Goal: Task Accomplishment & Management: Use online tool/utility

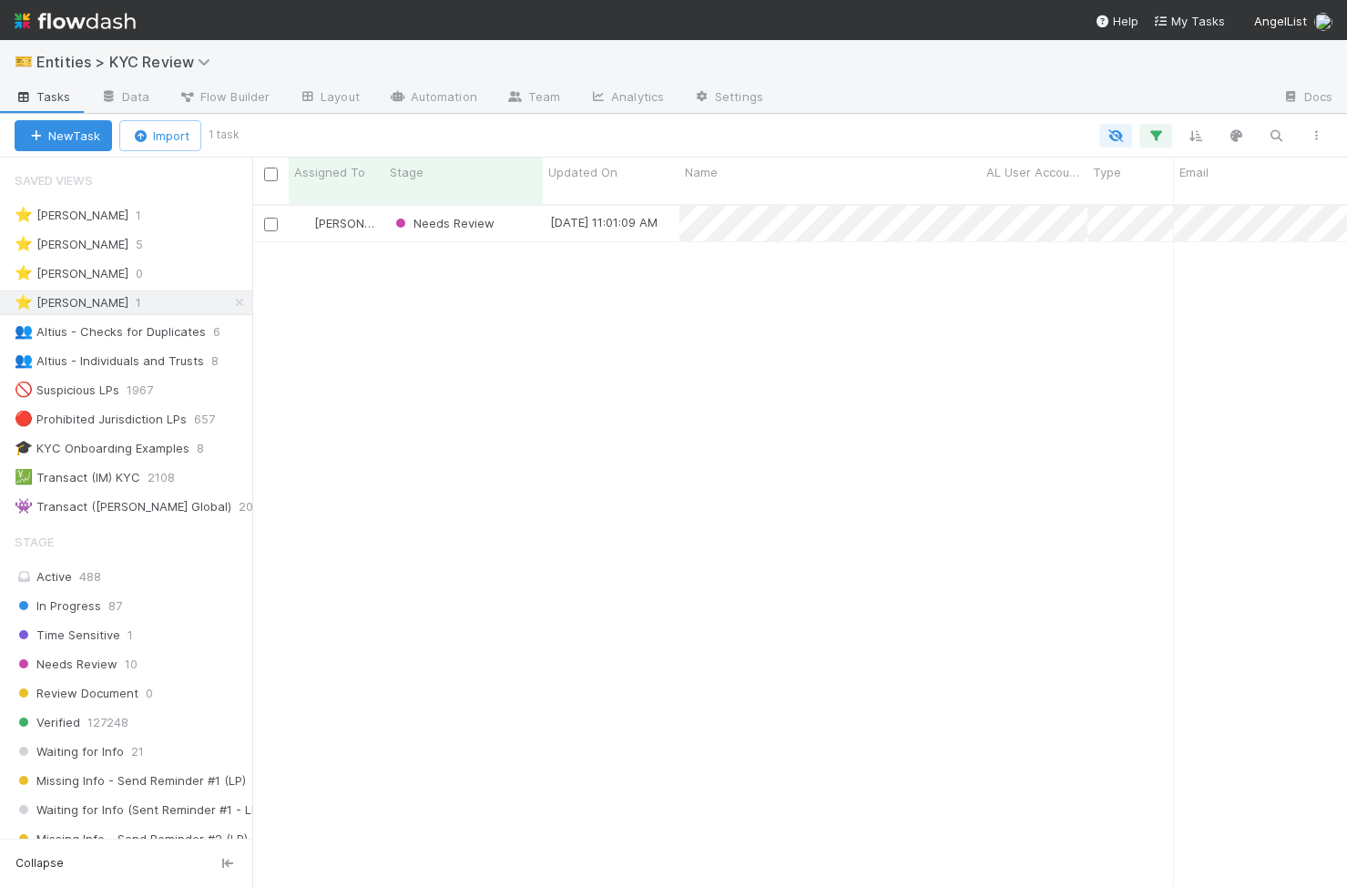
scroll to position [697, 1095]
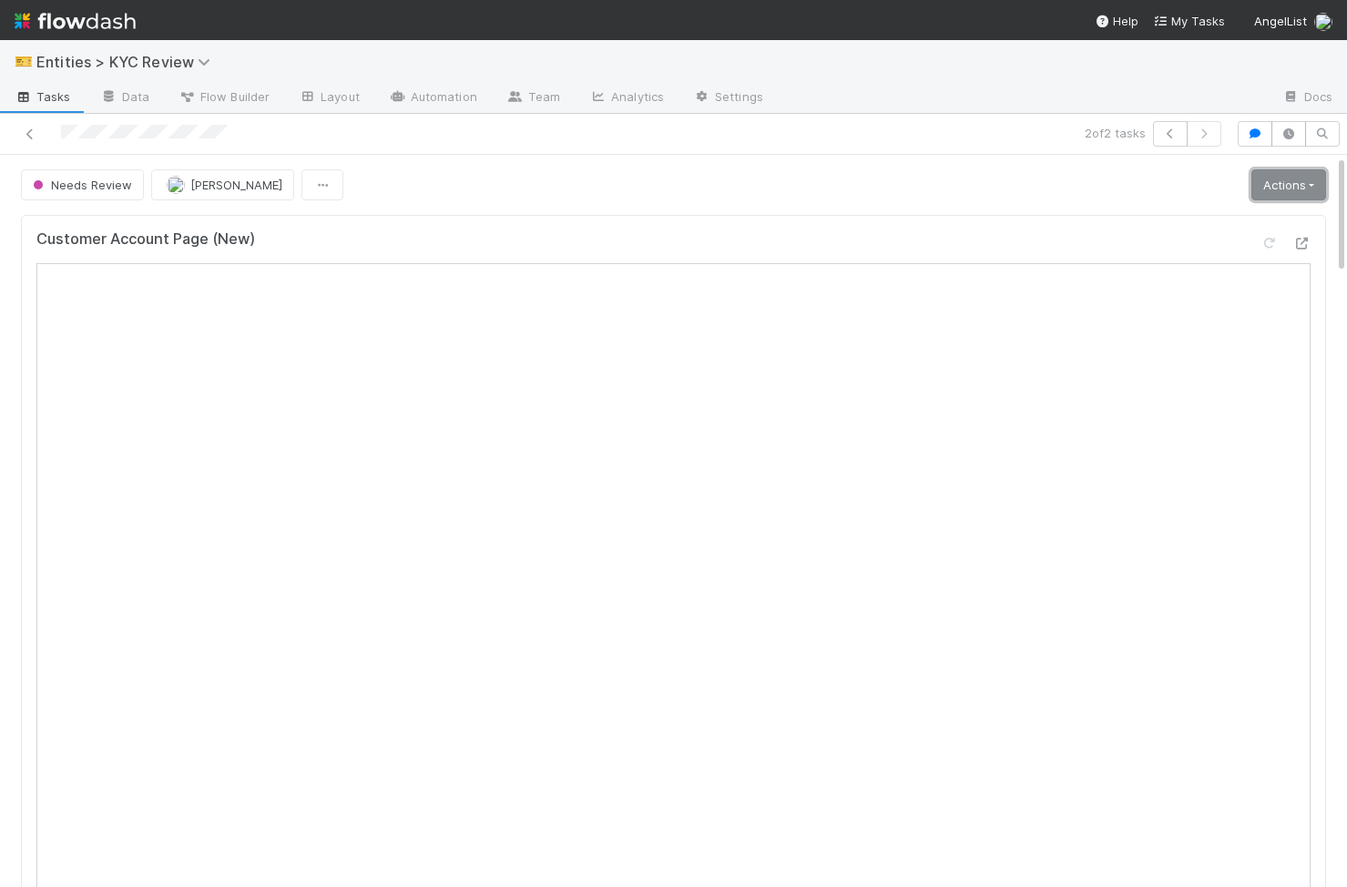
click at [1306, 175] on link "Actions" at bounding box center [1288, 184] width 75 height 31
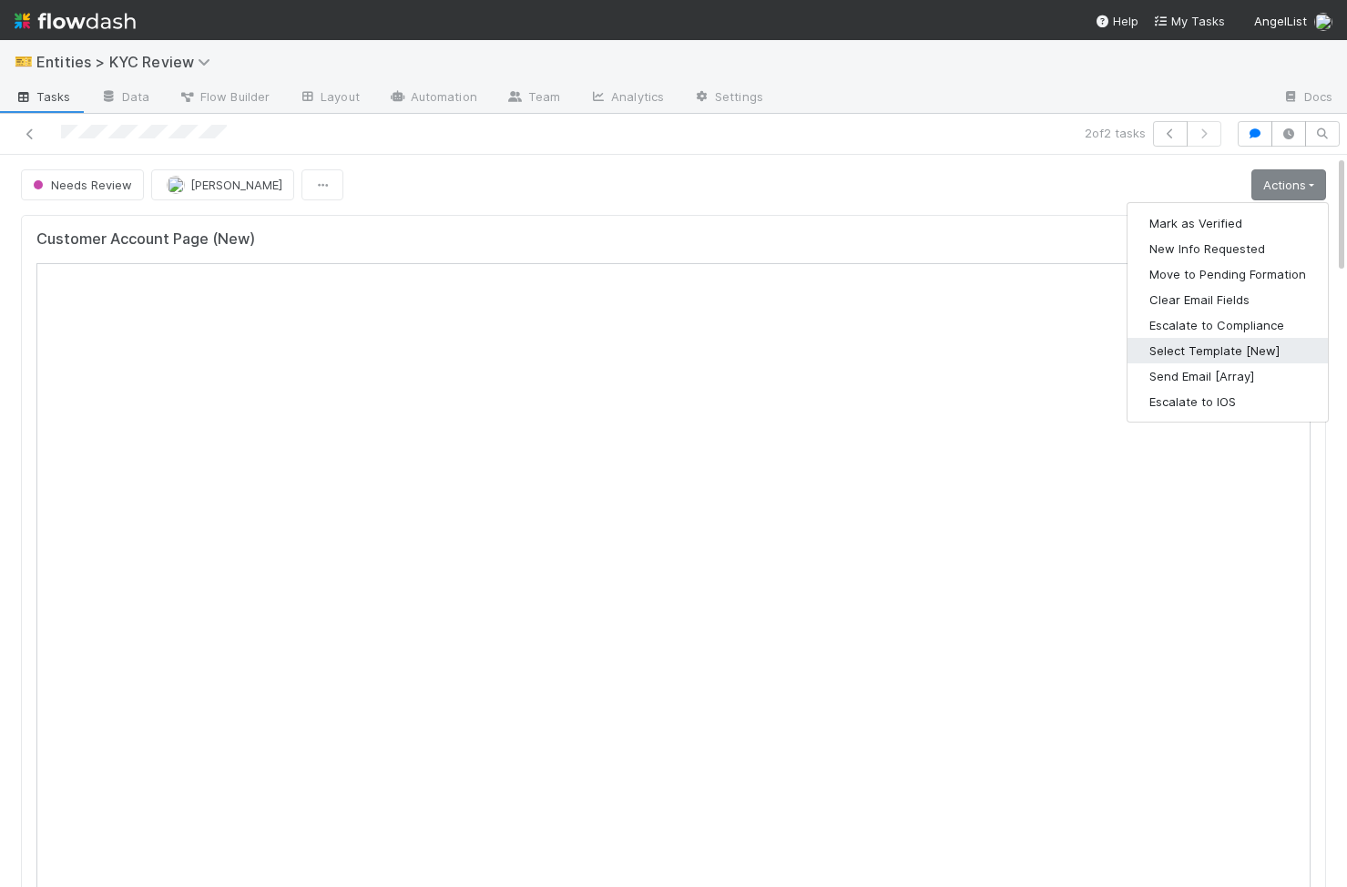
click at [1220, 358] on button "Select Template [New]" at bounding box center [1228, 351] width 200 height 26
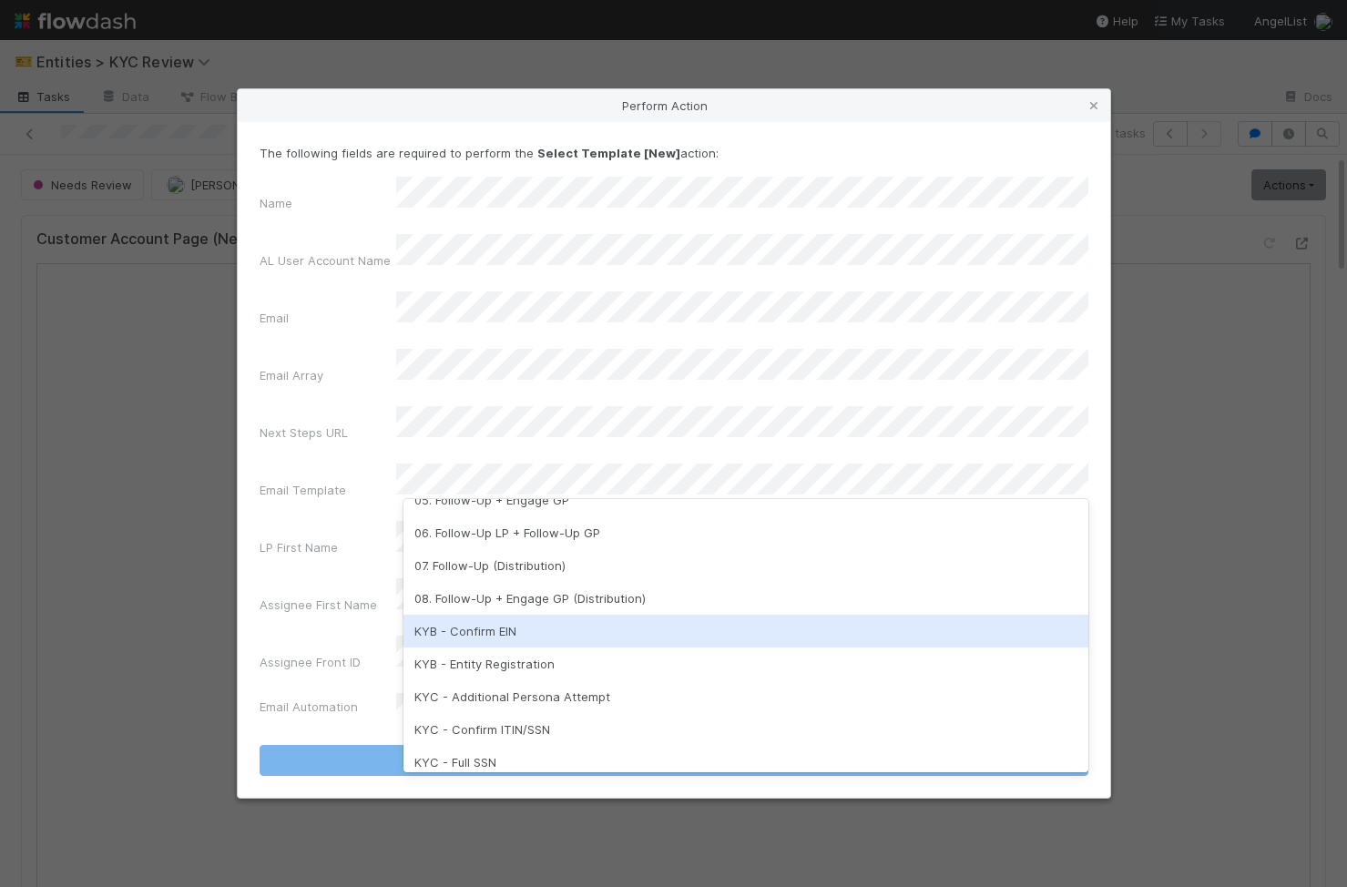
scroll to position [353, 0]
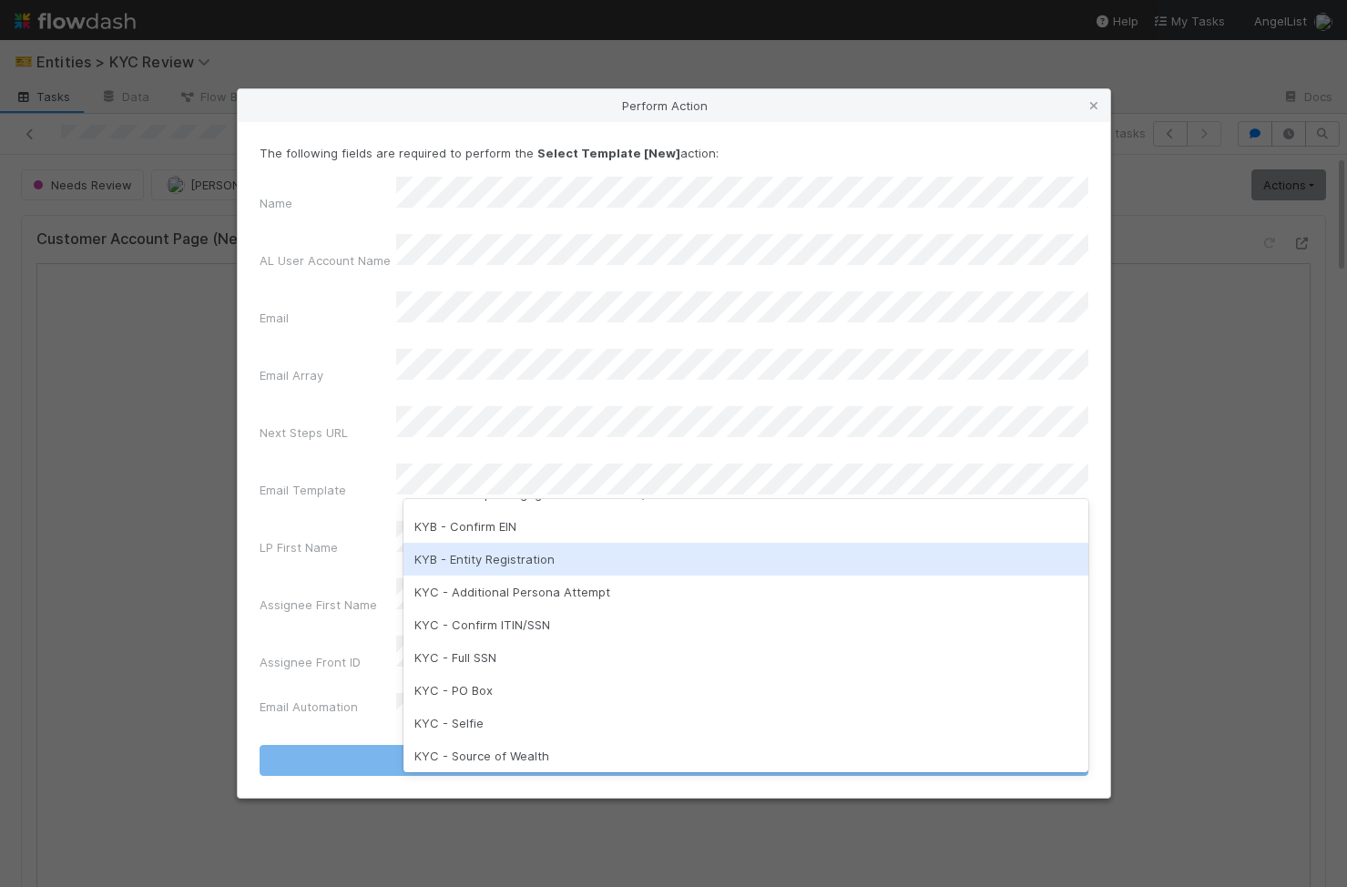
click at [555, 567] on div "KYB - Entity Registration" at bounding box center [745, 559] width 685 height 33
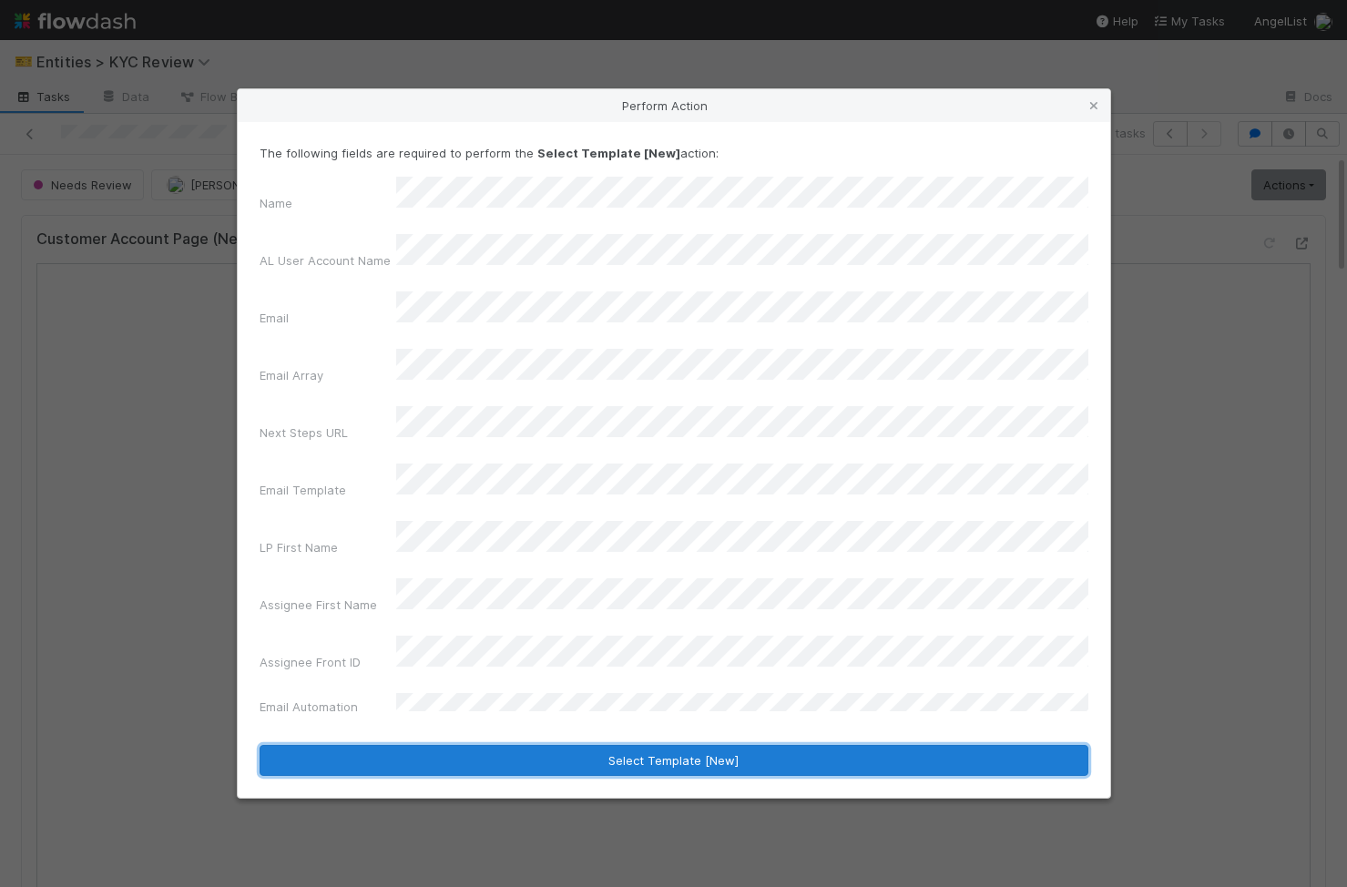
click at [578, 745] on button "Select Template [New]" at bounding box center [674, 760] width 829 height 31
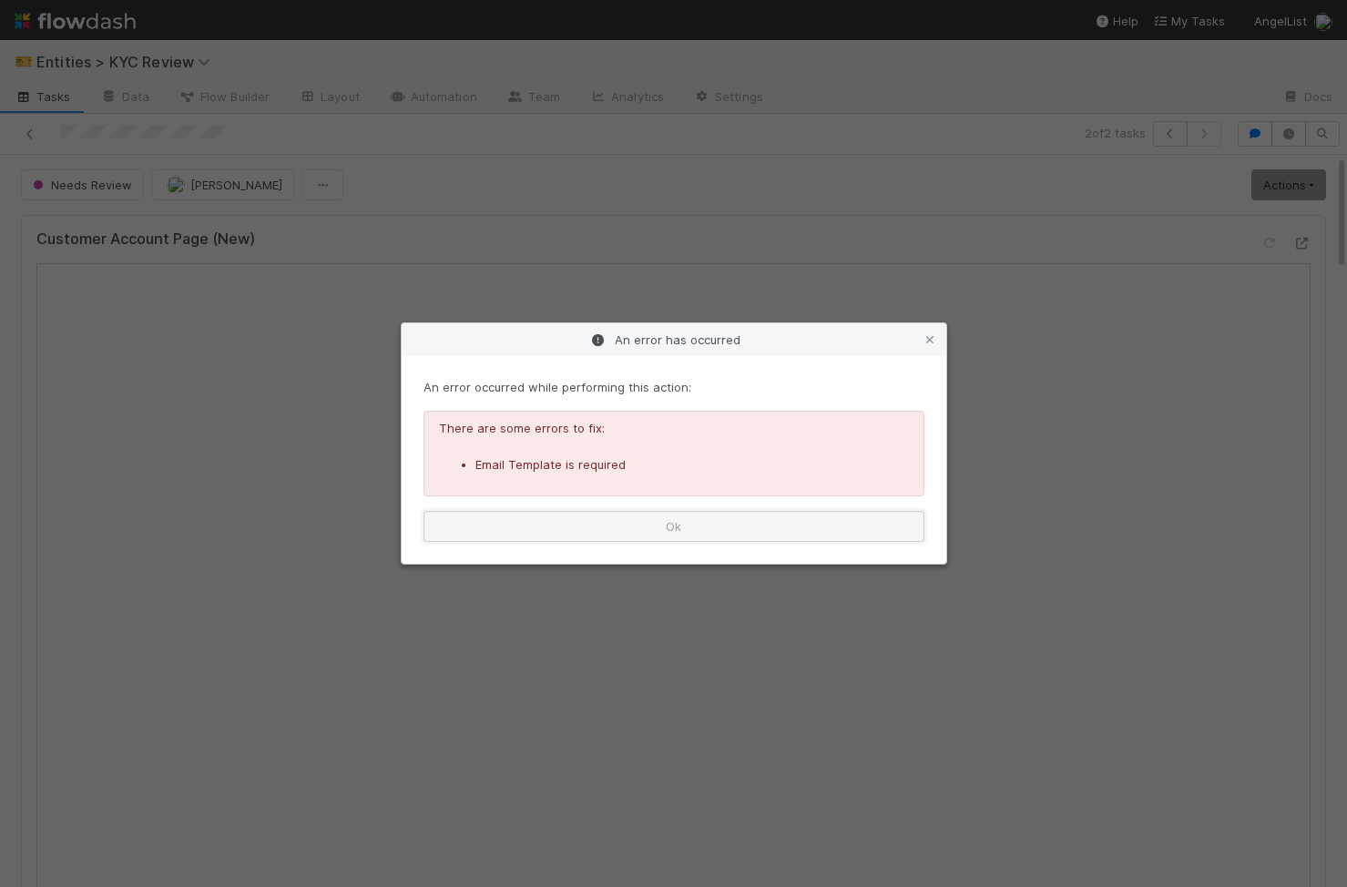
click at [719, 536] on button "Ok" at bounding box center [674, 526] width 501 height 31
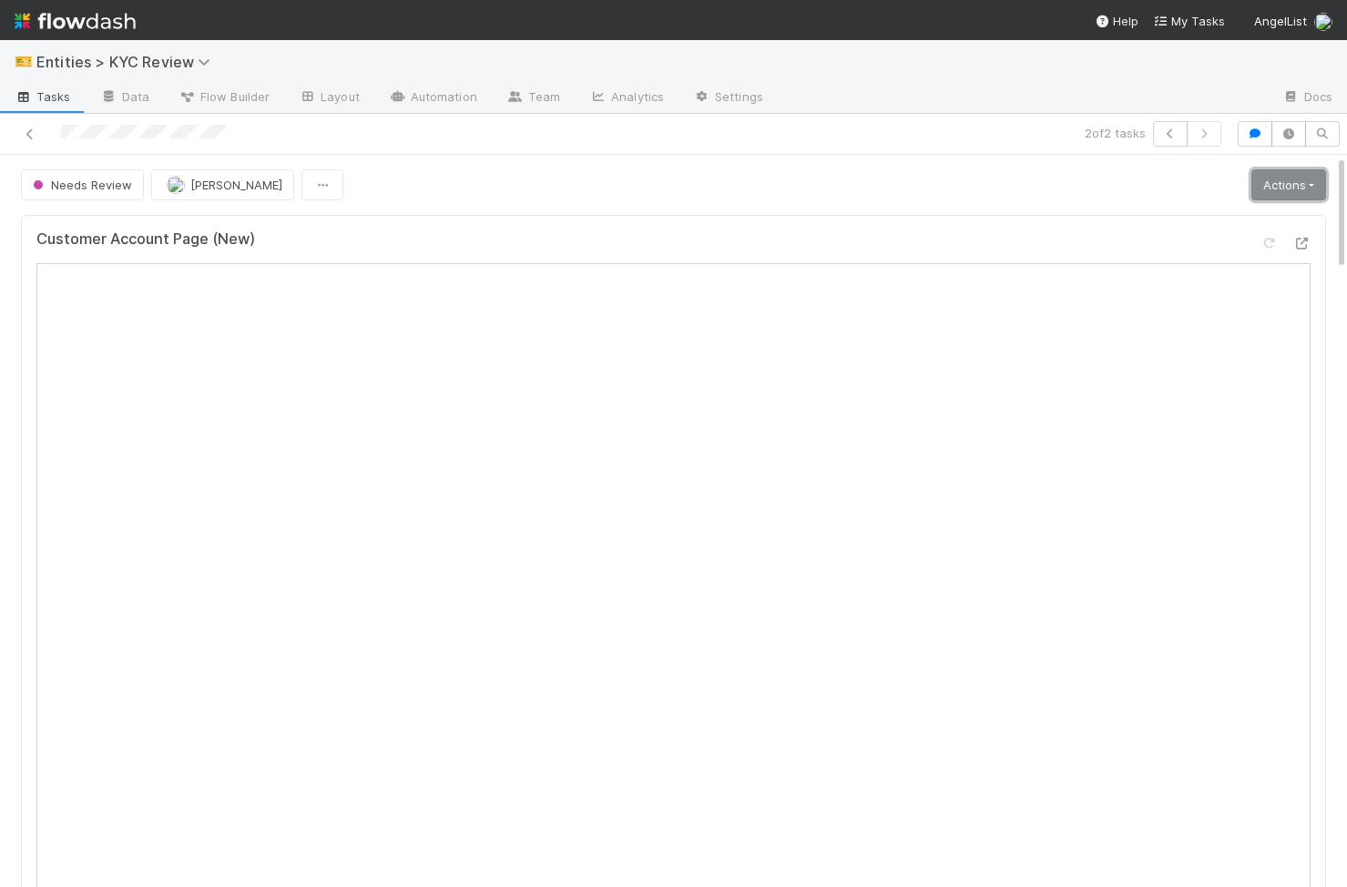
click at [1325, 179] on link "Actions" at bounding box center [1288, 184] width 75 height 31
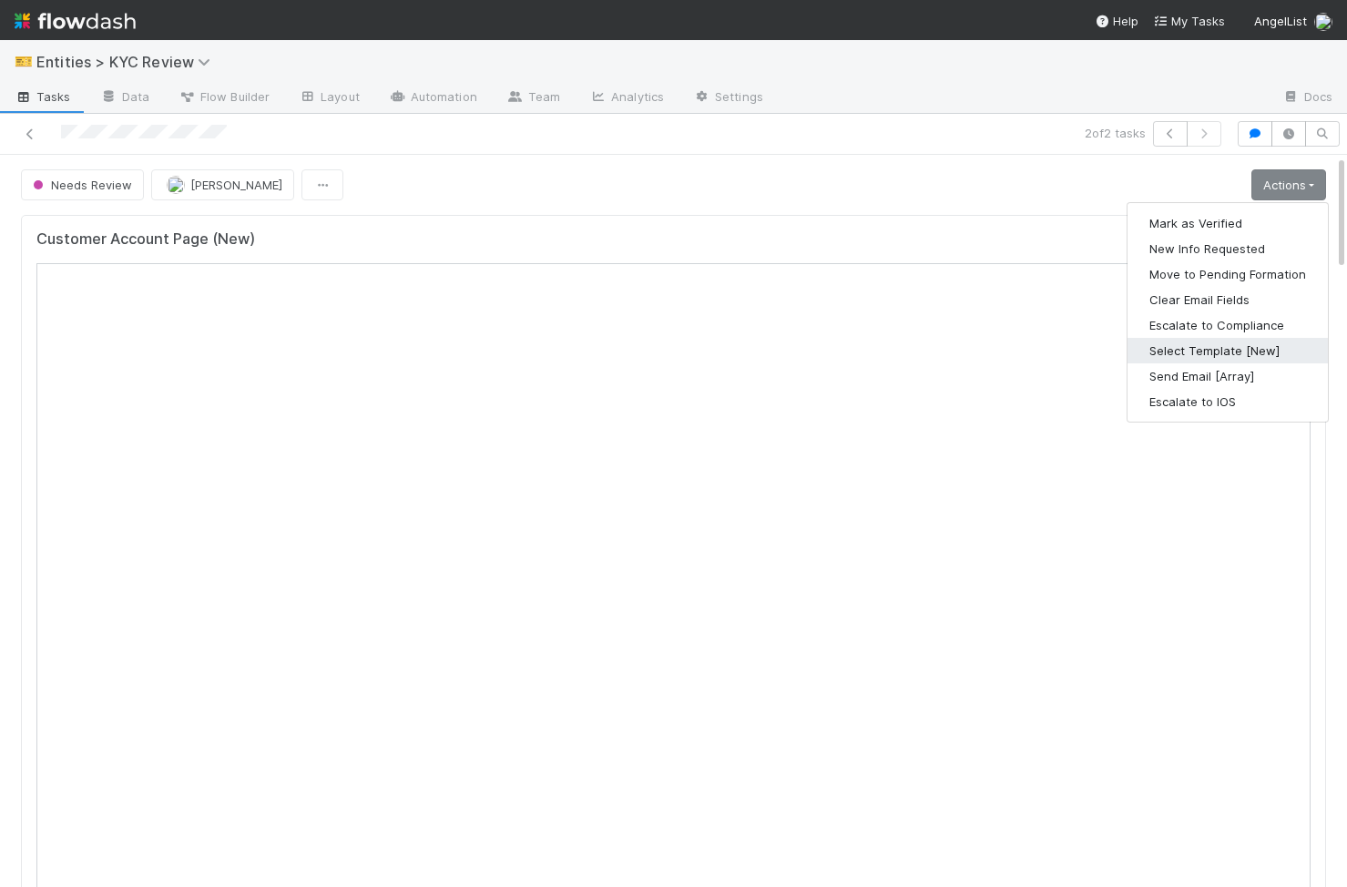
click at [1270, 343] on button "Select Template [New]" at bounding box center [1228, 351] width 200 height 26
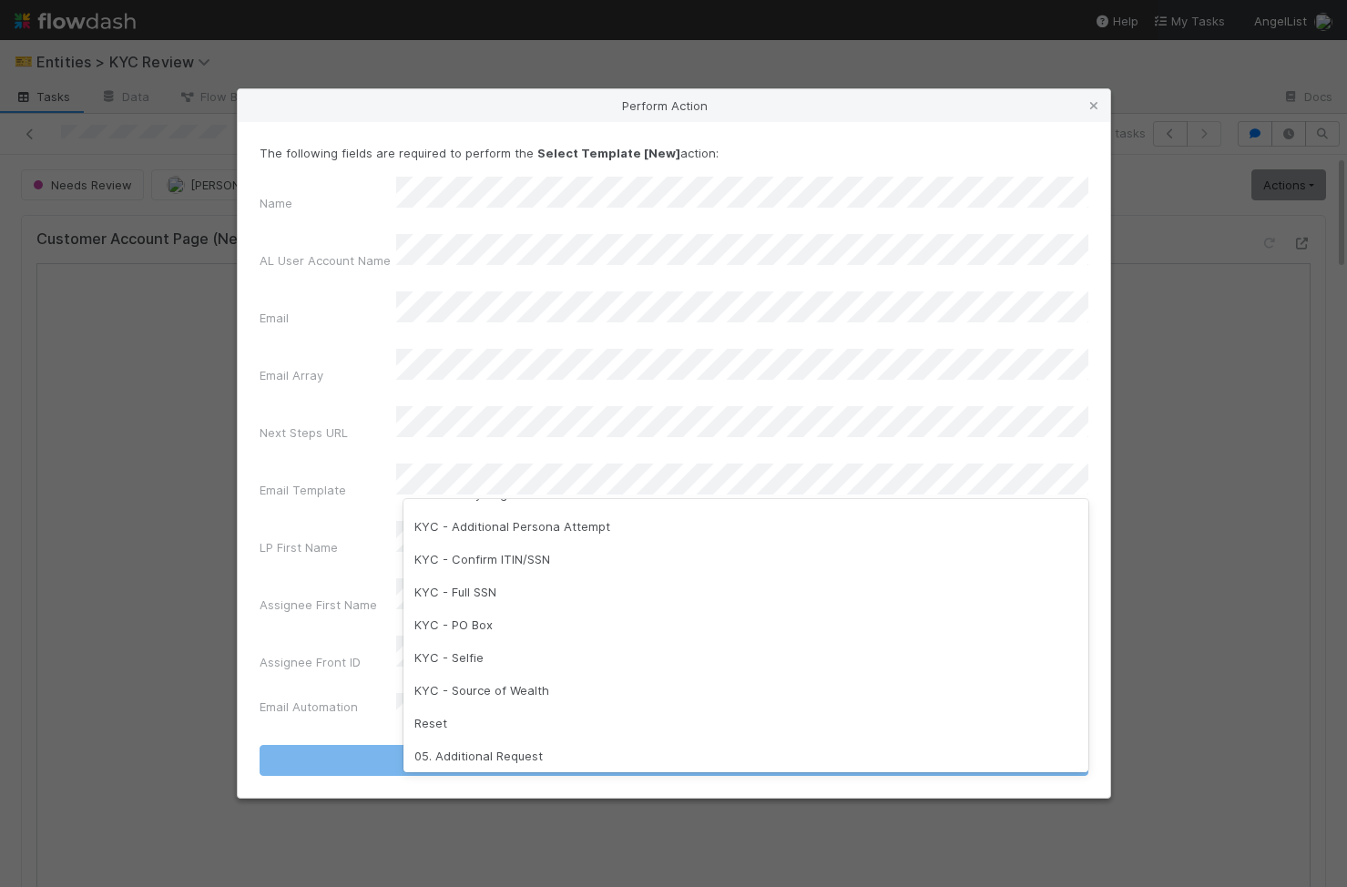
scroll to position [455, 0]
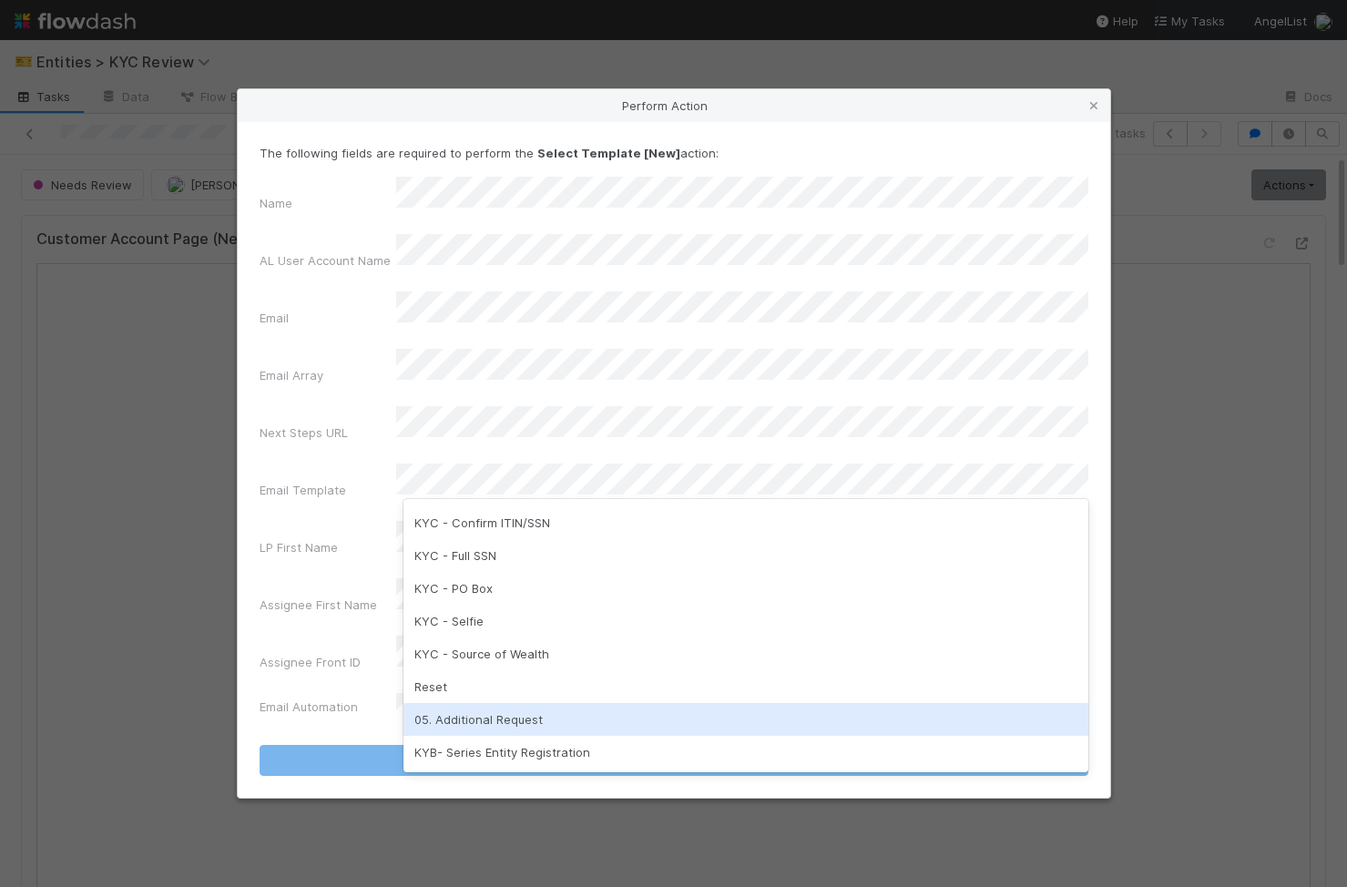
click at [595, 726] on div "05. Additional Request" at bounding box center [745, 719] width 685 height 33
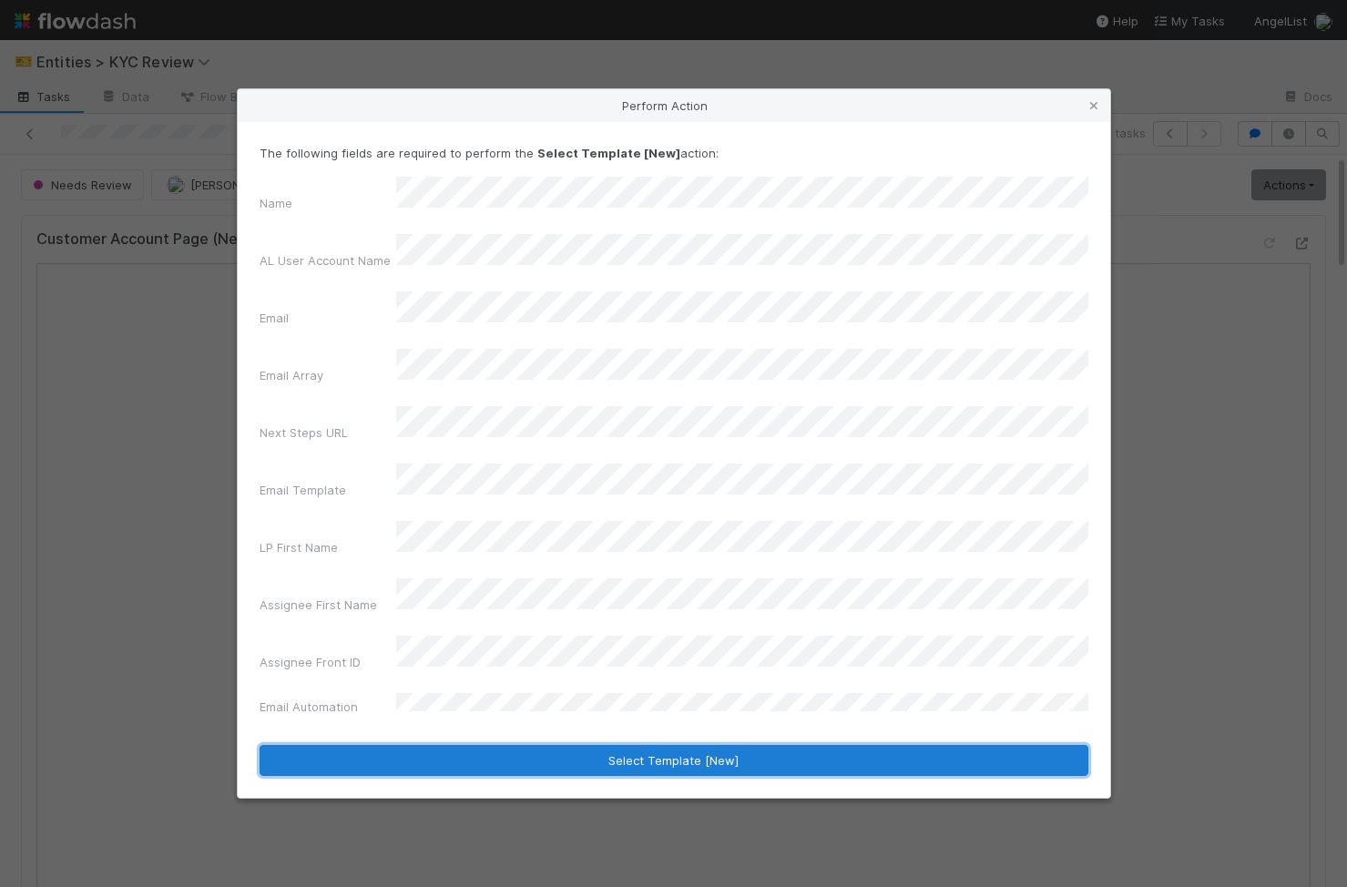
click at [666, 745] on button "Select Template [New]" at bounding box center [674, 760] width 829 height 31
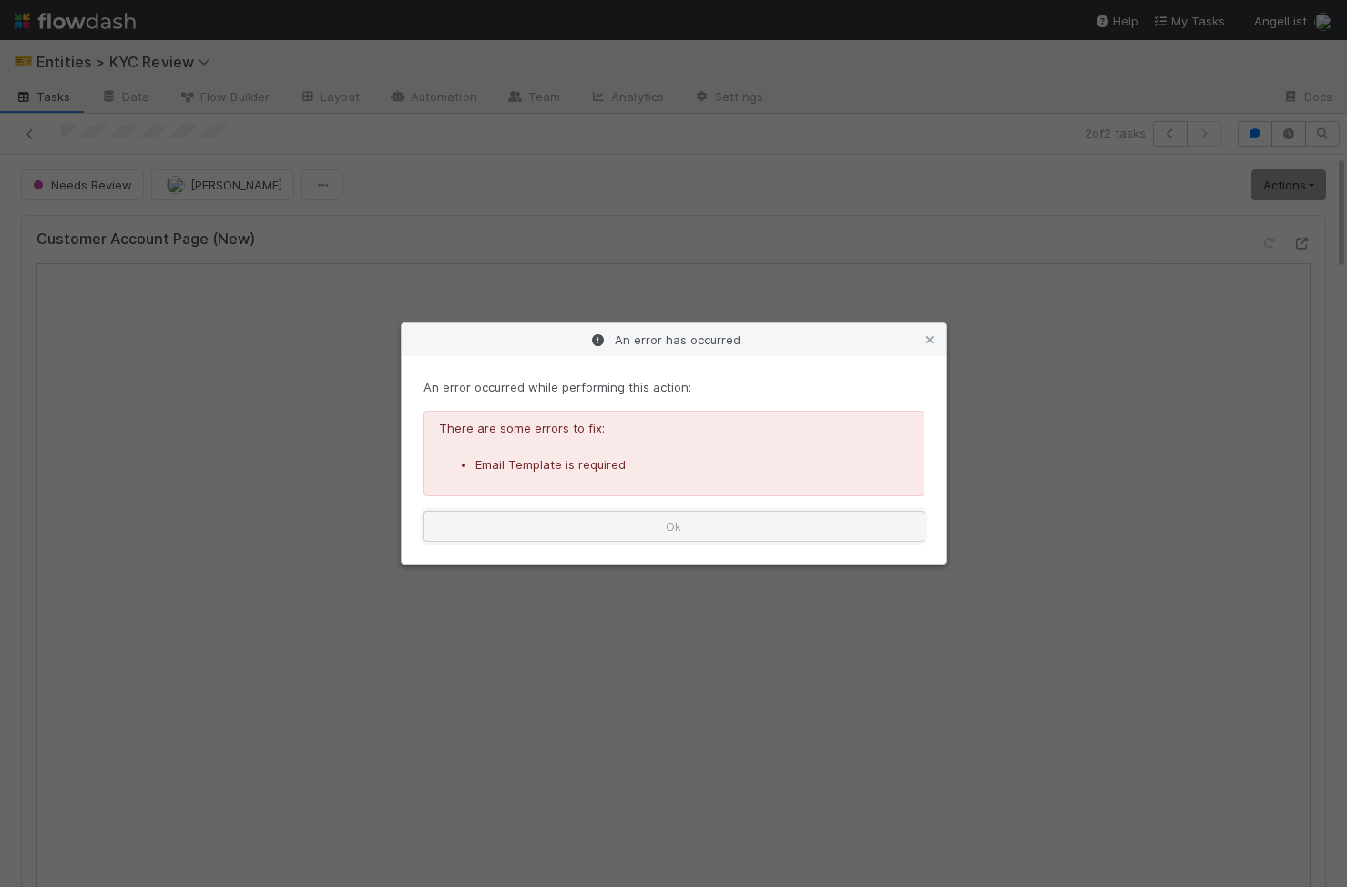
click at [713, 533] on button "Ok" at bounding box center [674, 526] width 501 height 31
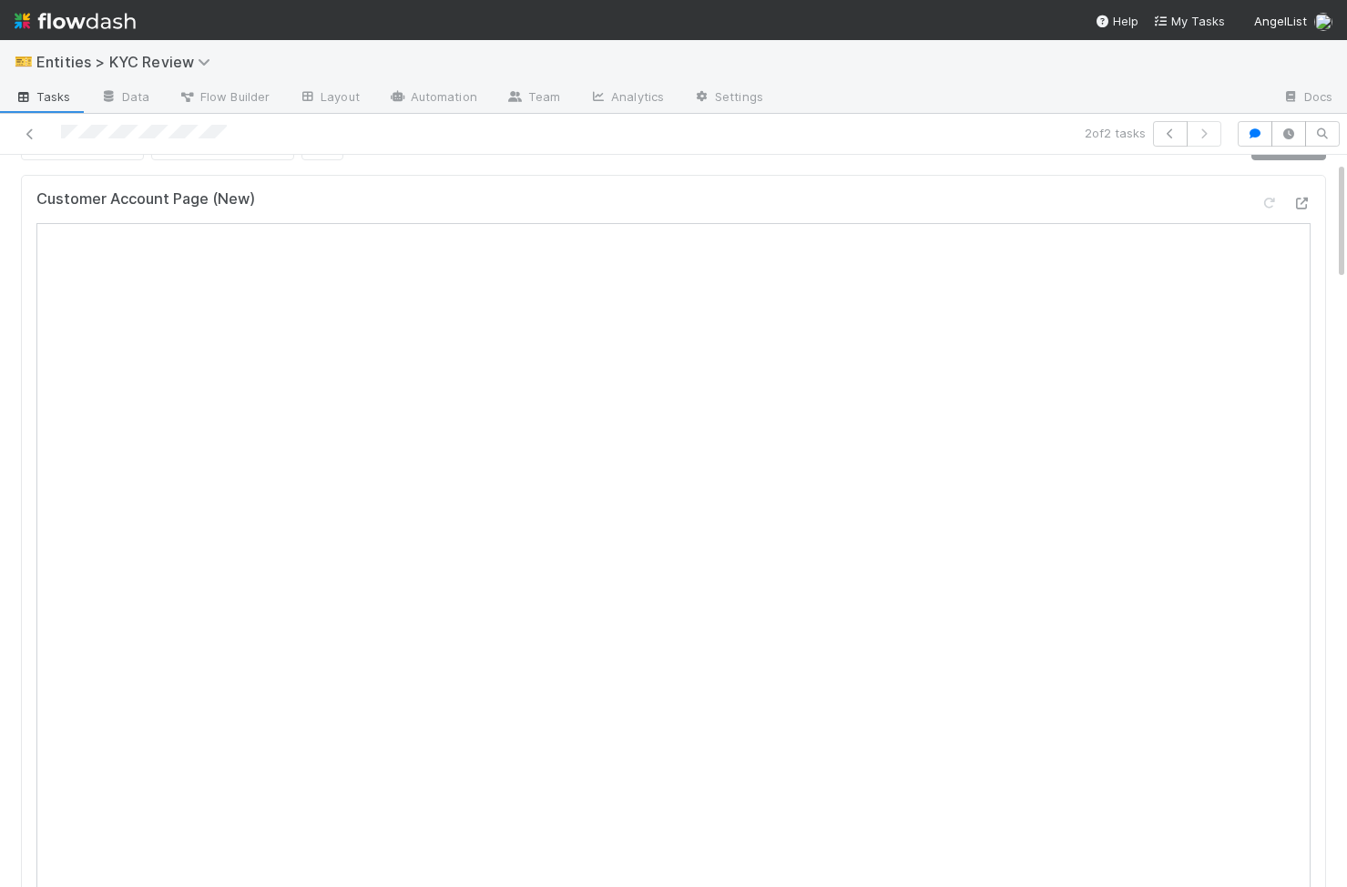
scroll to position [0, 0]
click at [1269, 187] on link "Actions" at bounding box center [1288, 184] width 75 height 31
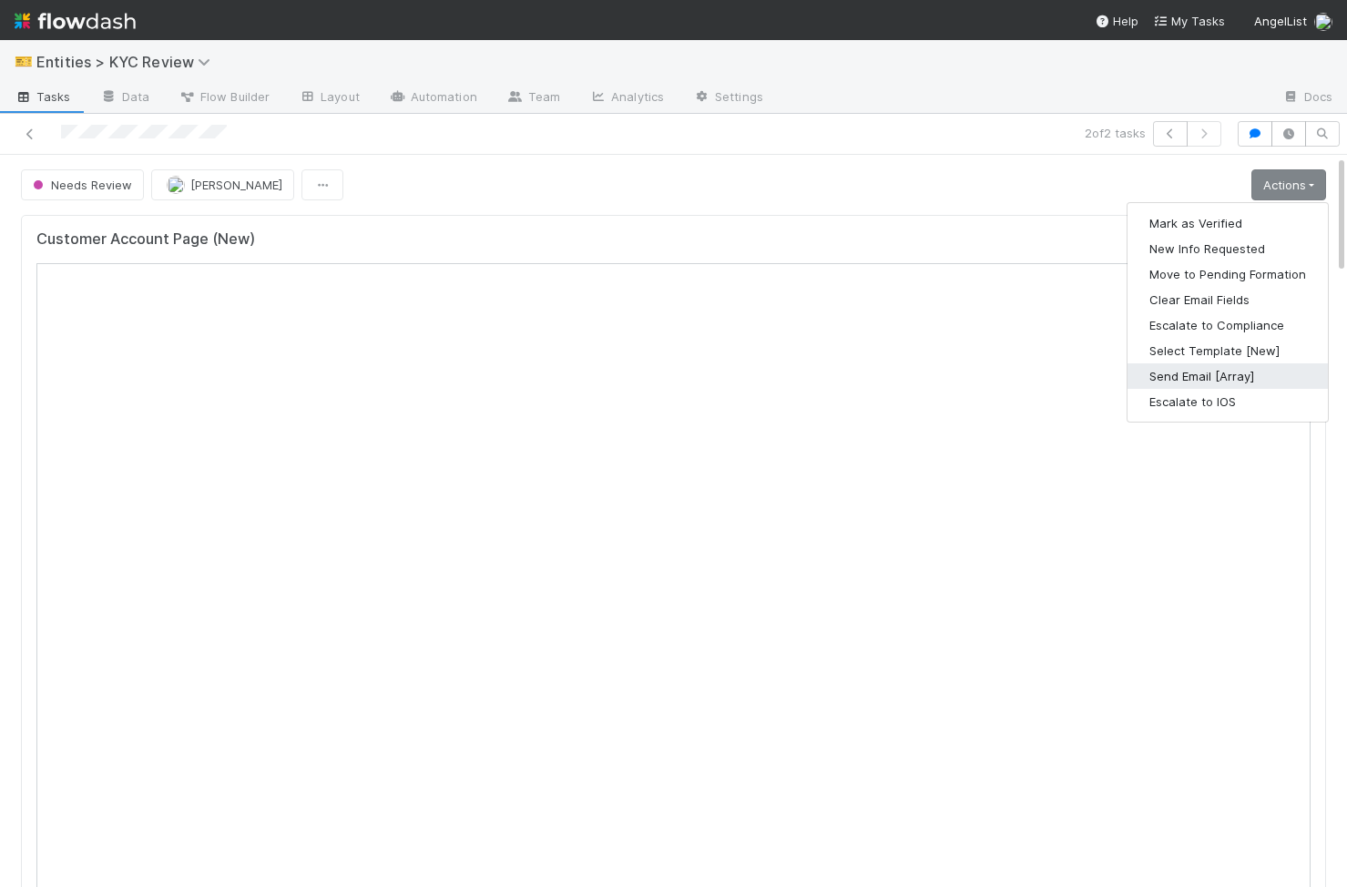
click at [1233, 372] on button "Send Email [Array]" at bounding box center [1228, 376] width 200 height 26
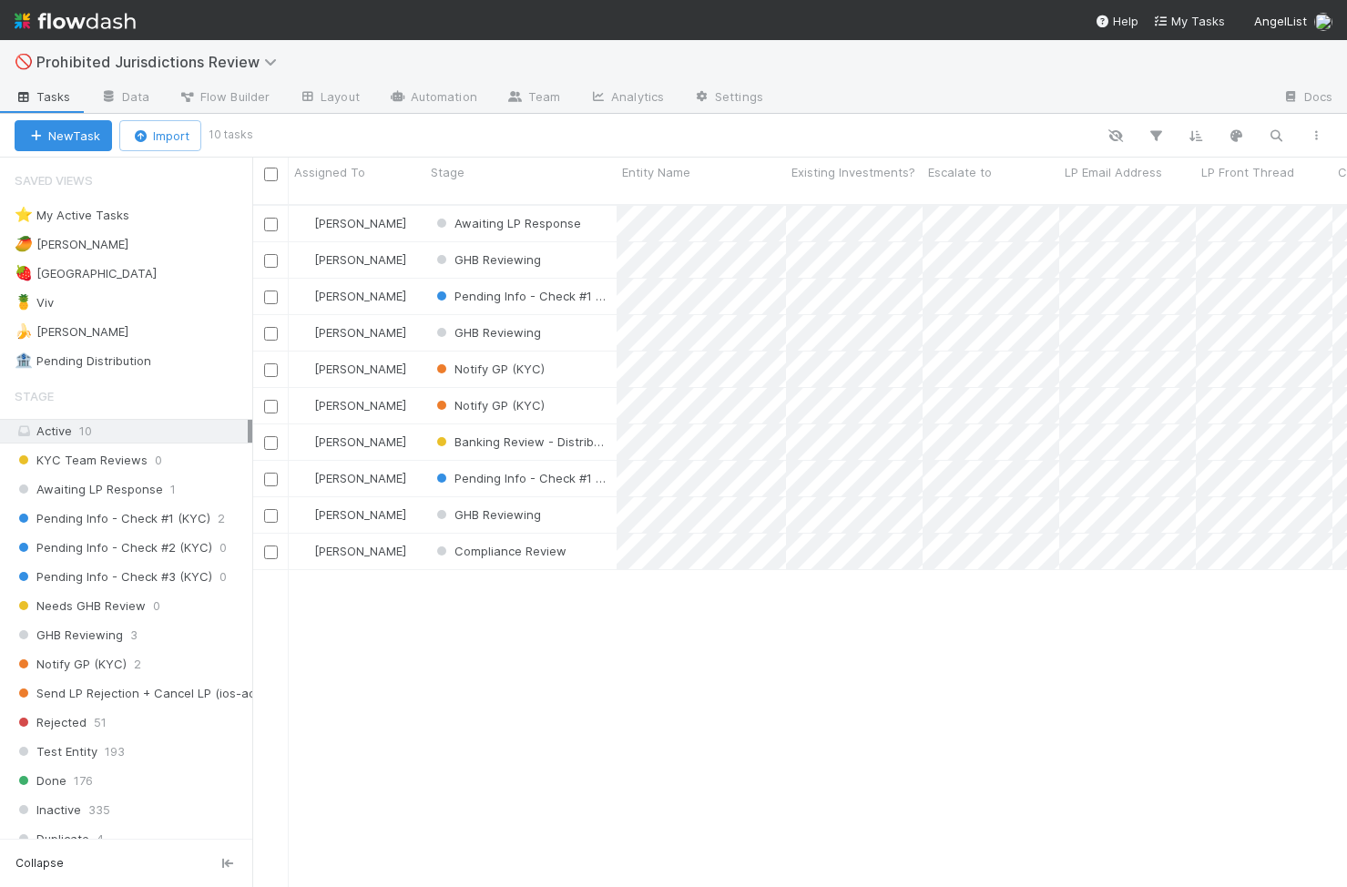
scroll to position [0, 1]
click at [140, 310] on div "🍍 Viv 1" at bounding box center [134, 302] width 238 height 23
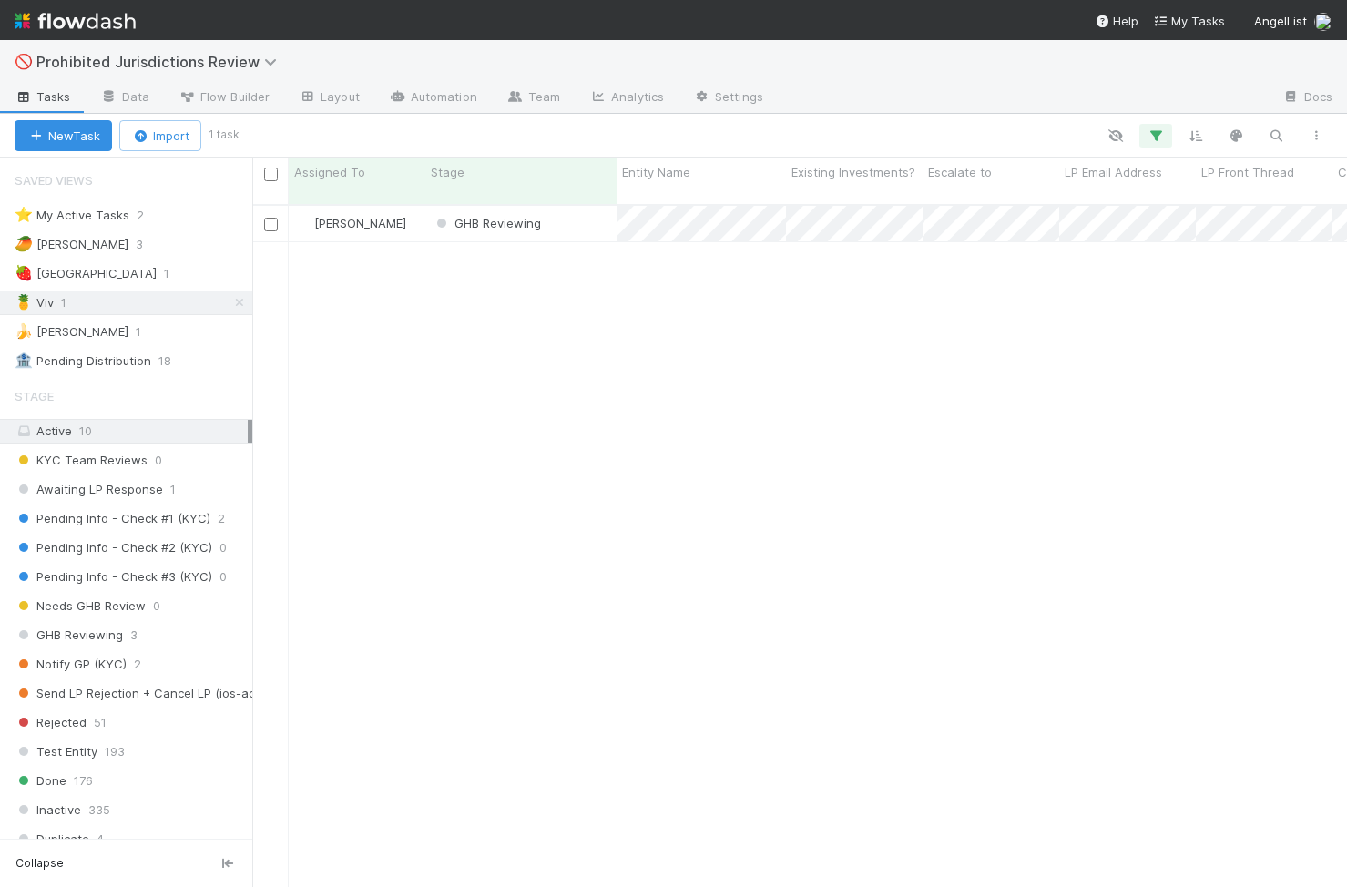
scroll to position [697, 1095]
click at [600, 218] on div "GHB Reviewing" at bounding box center [520, 224] width 191 height 36
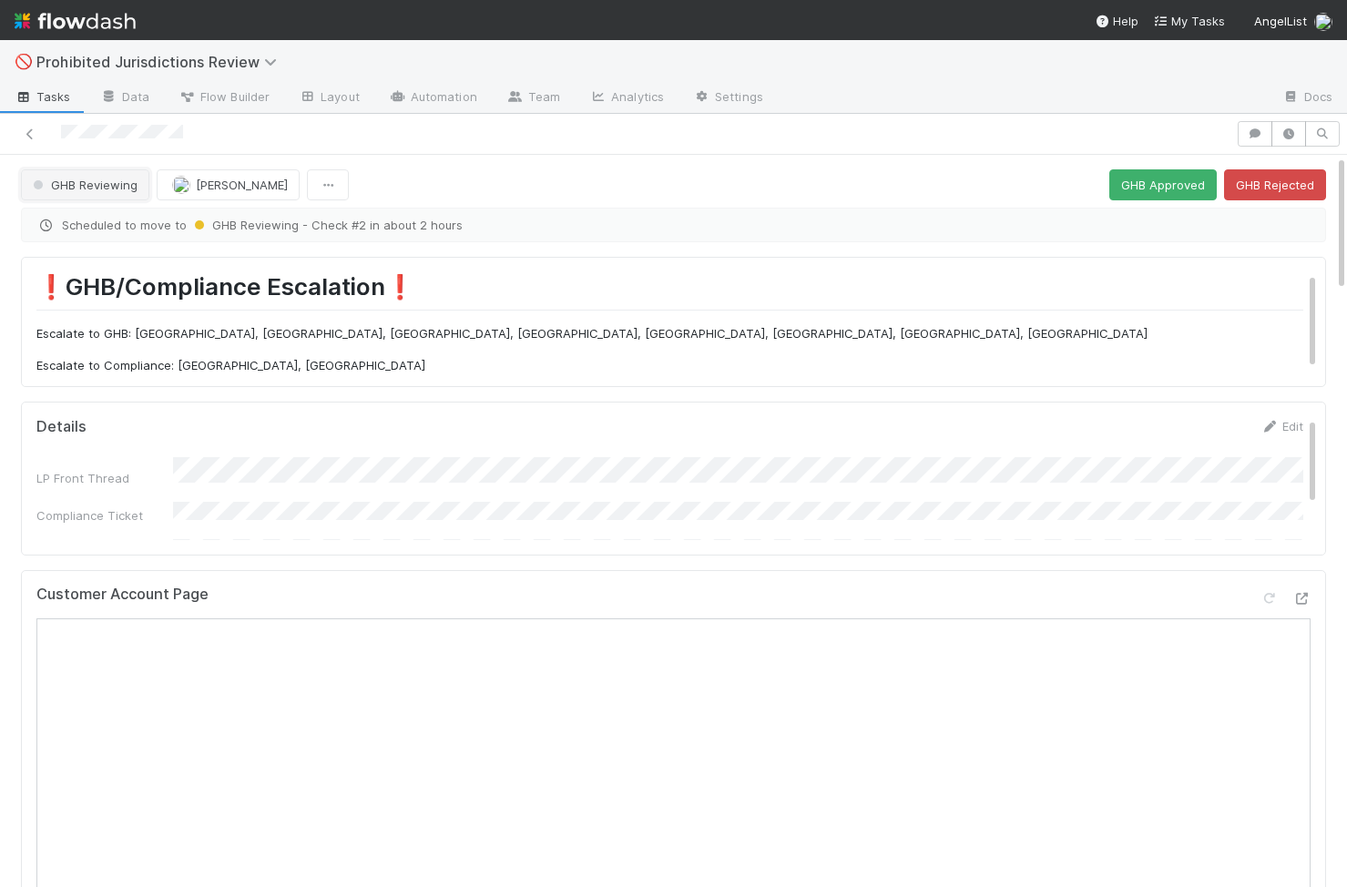
click at [89, 198] on button "GHB Reviewing" at bounding box center [85, 184] width 128 height 31
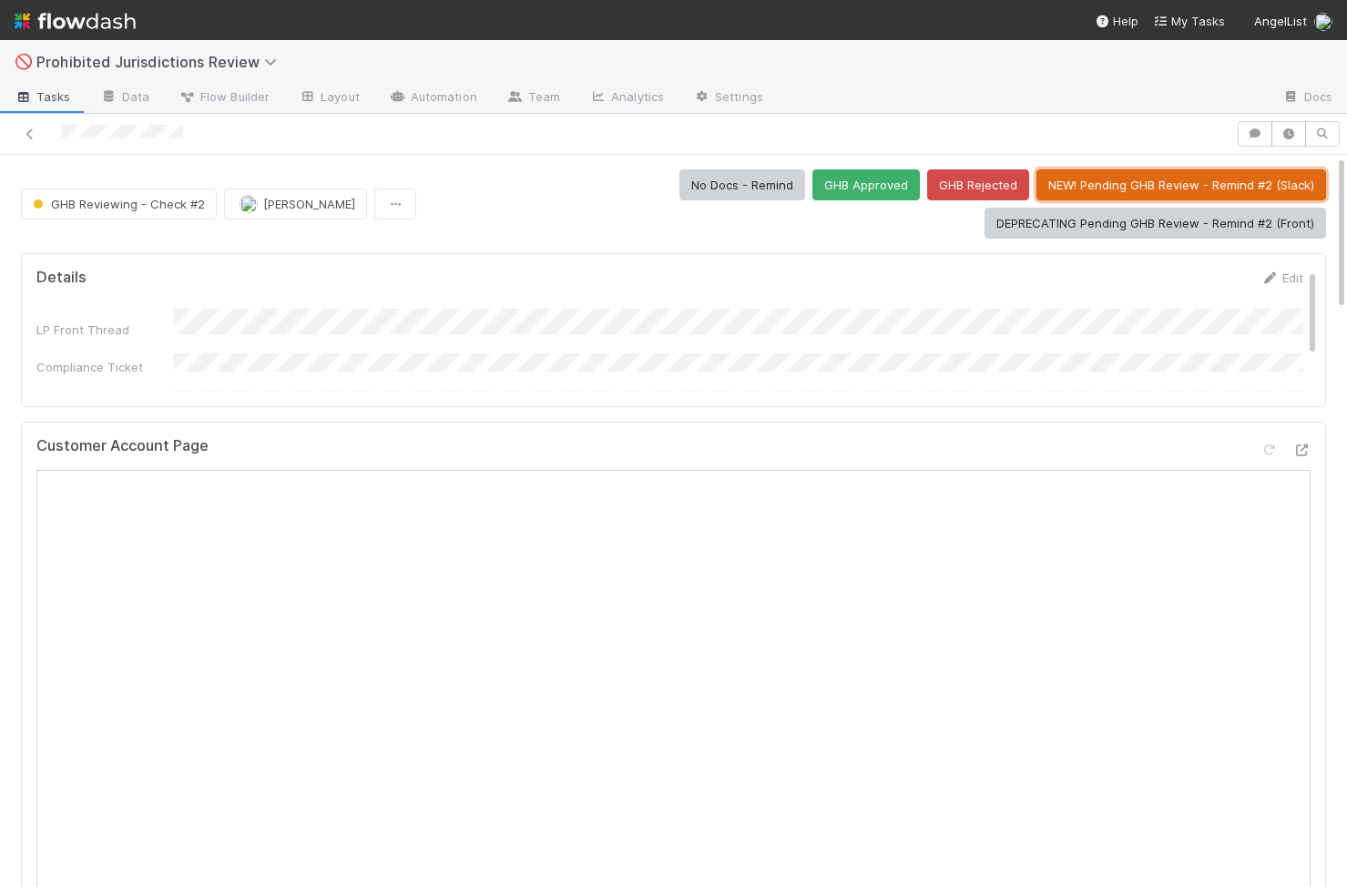
click at [1187, 192] on button "NEW! Pending GHB Review - Remind #2 (Slack)" at bounding box center [1181, 184] width 290 height 31
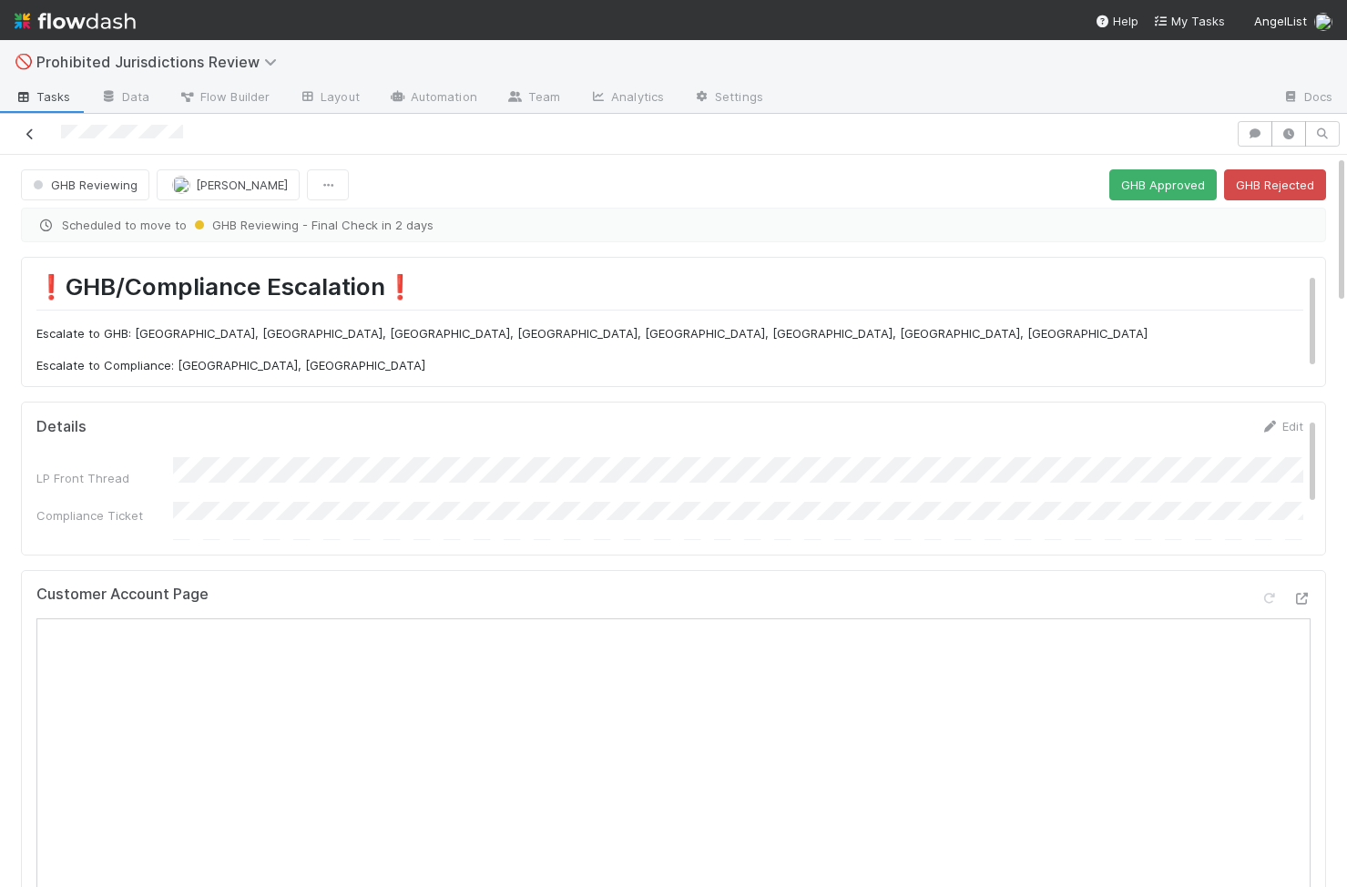
click at [28, 126] on link at bounding box center [30, 134] width 18 height 18
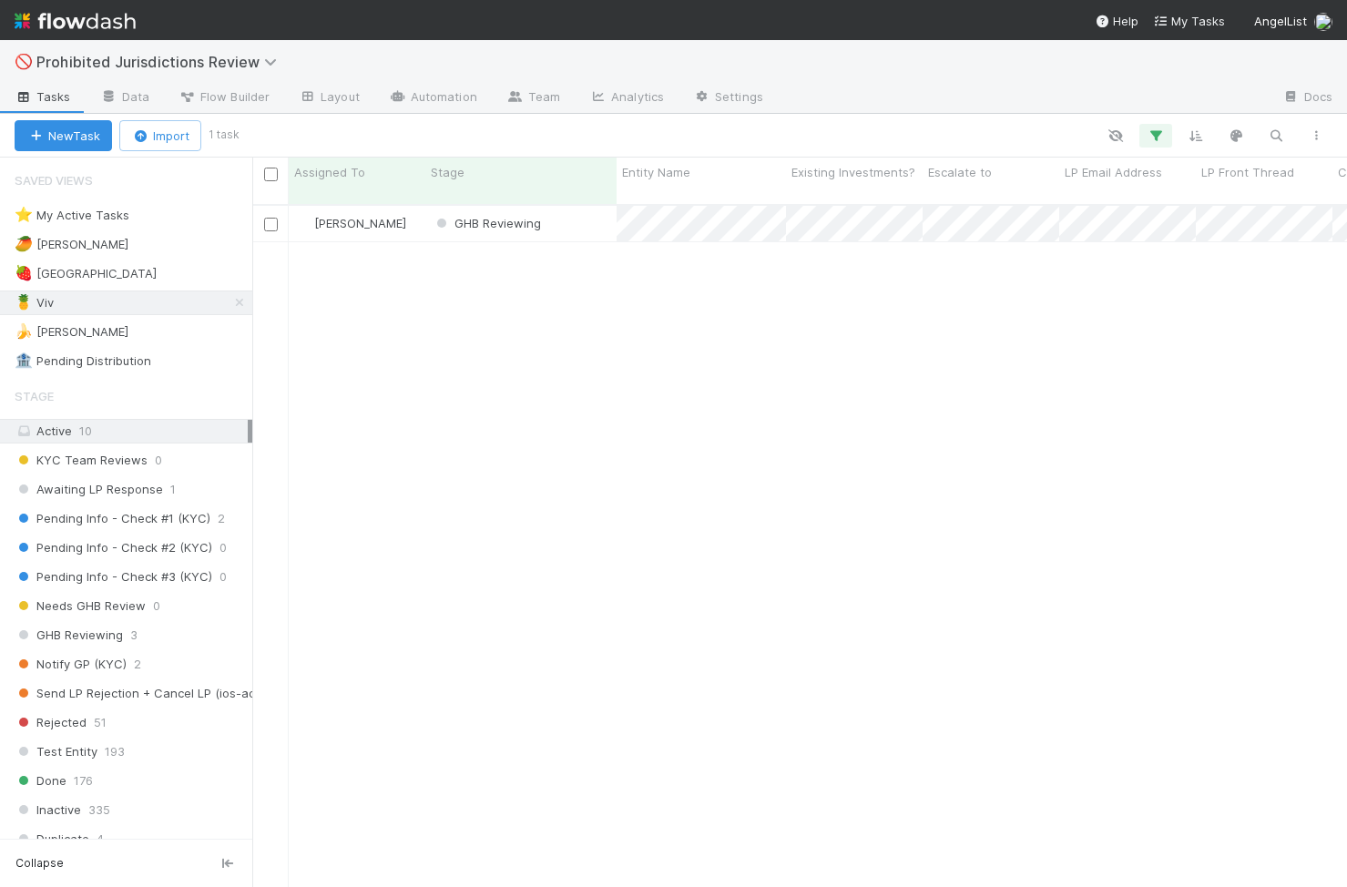
scroll to position [697, 1095]
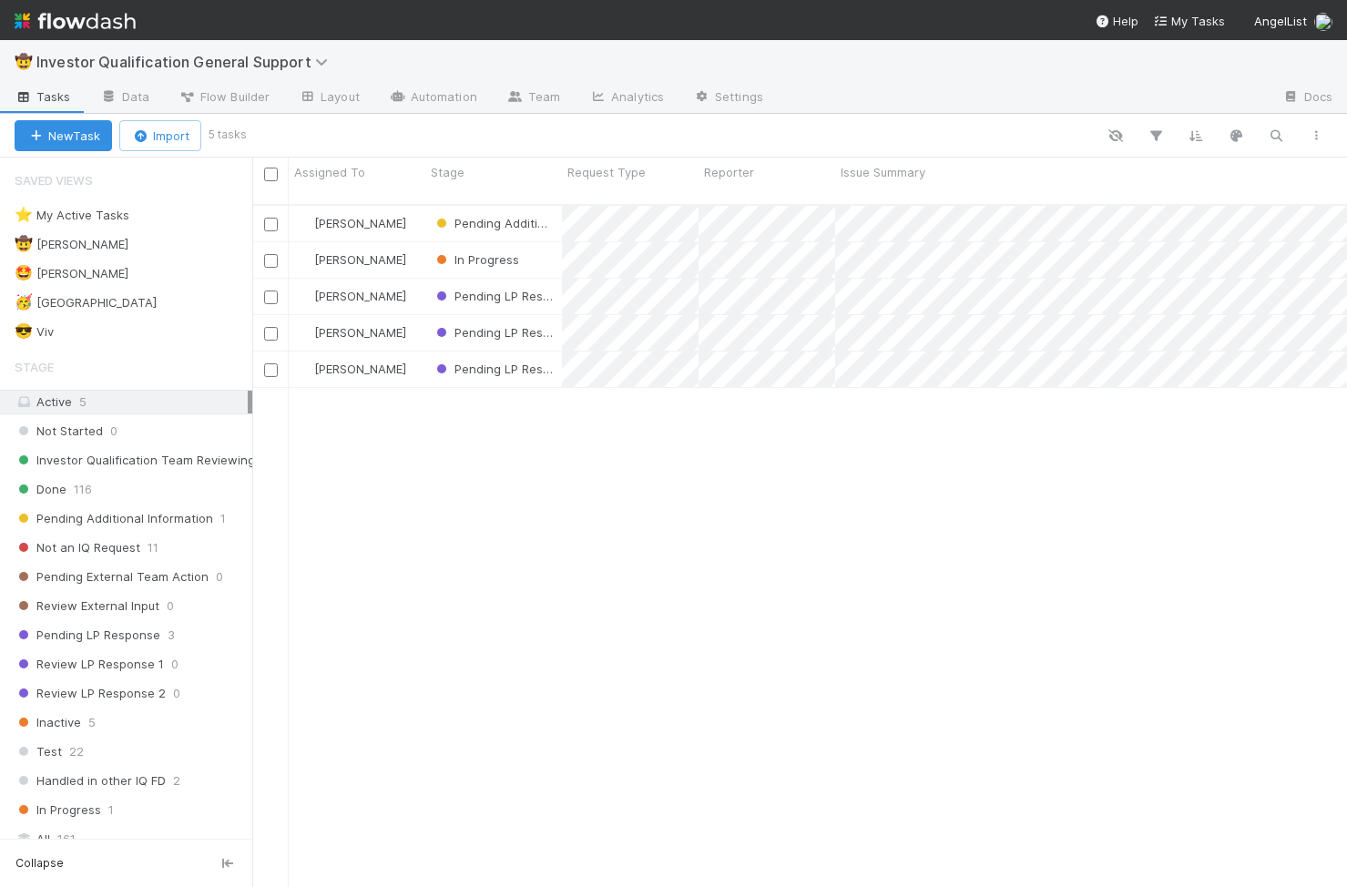
scroll to position [697, 1095]
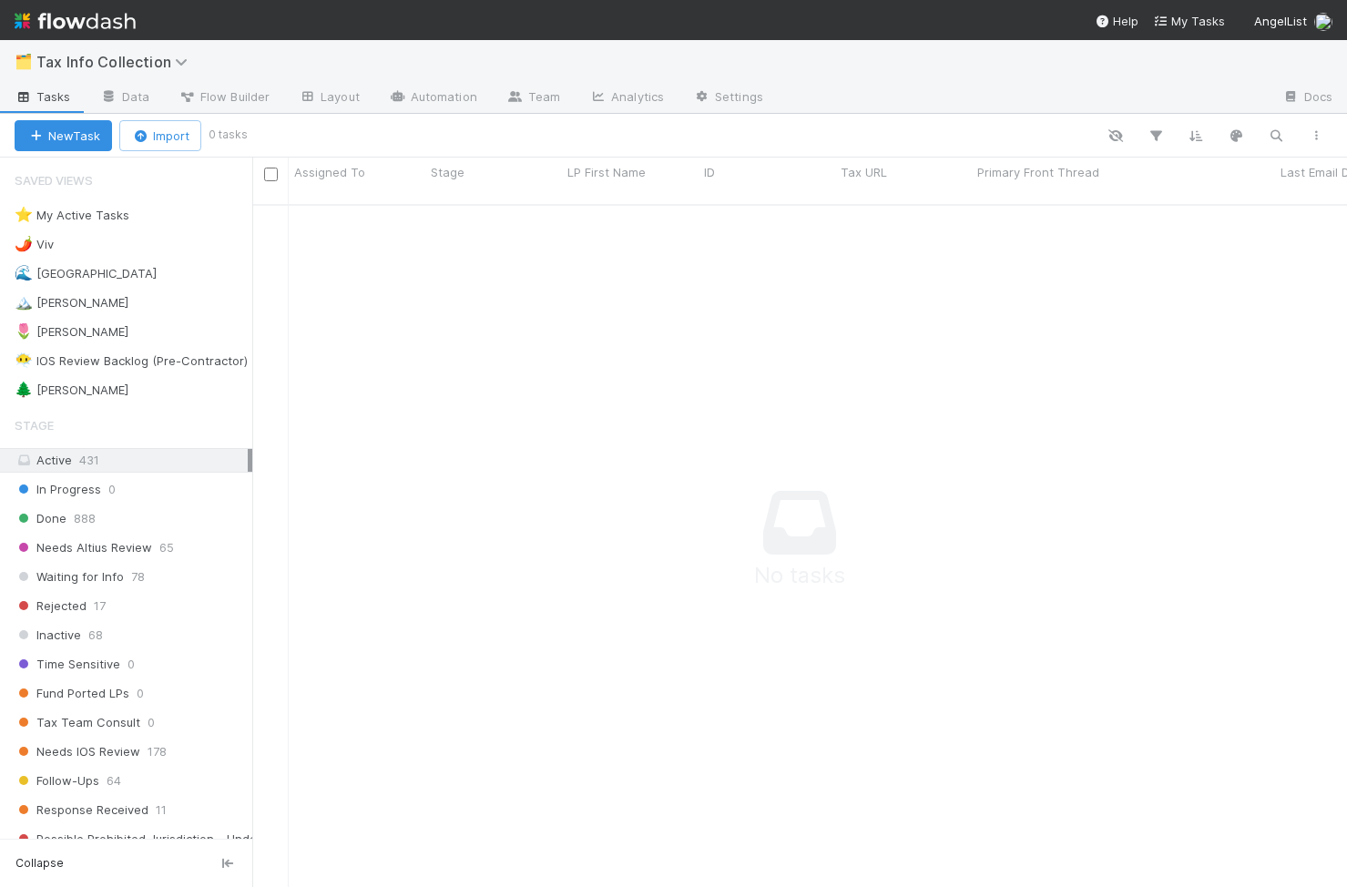
scroll to position [0, 1]
click at [89, 244] on div "🌶️ Viv 6" at bounding box center [134, 244] width 238 height 23
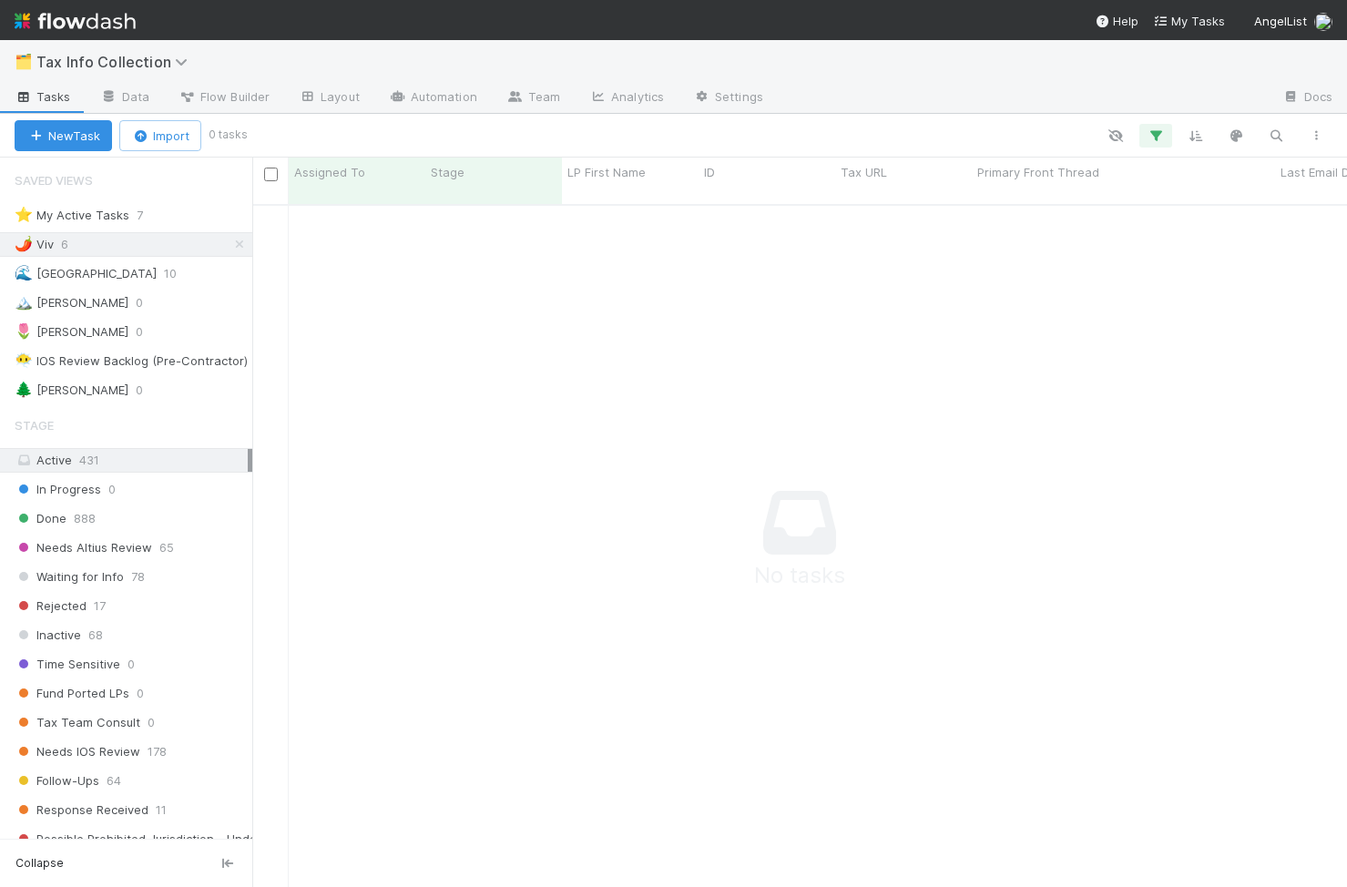
scroll to position [697, 1095]
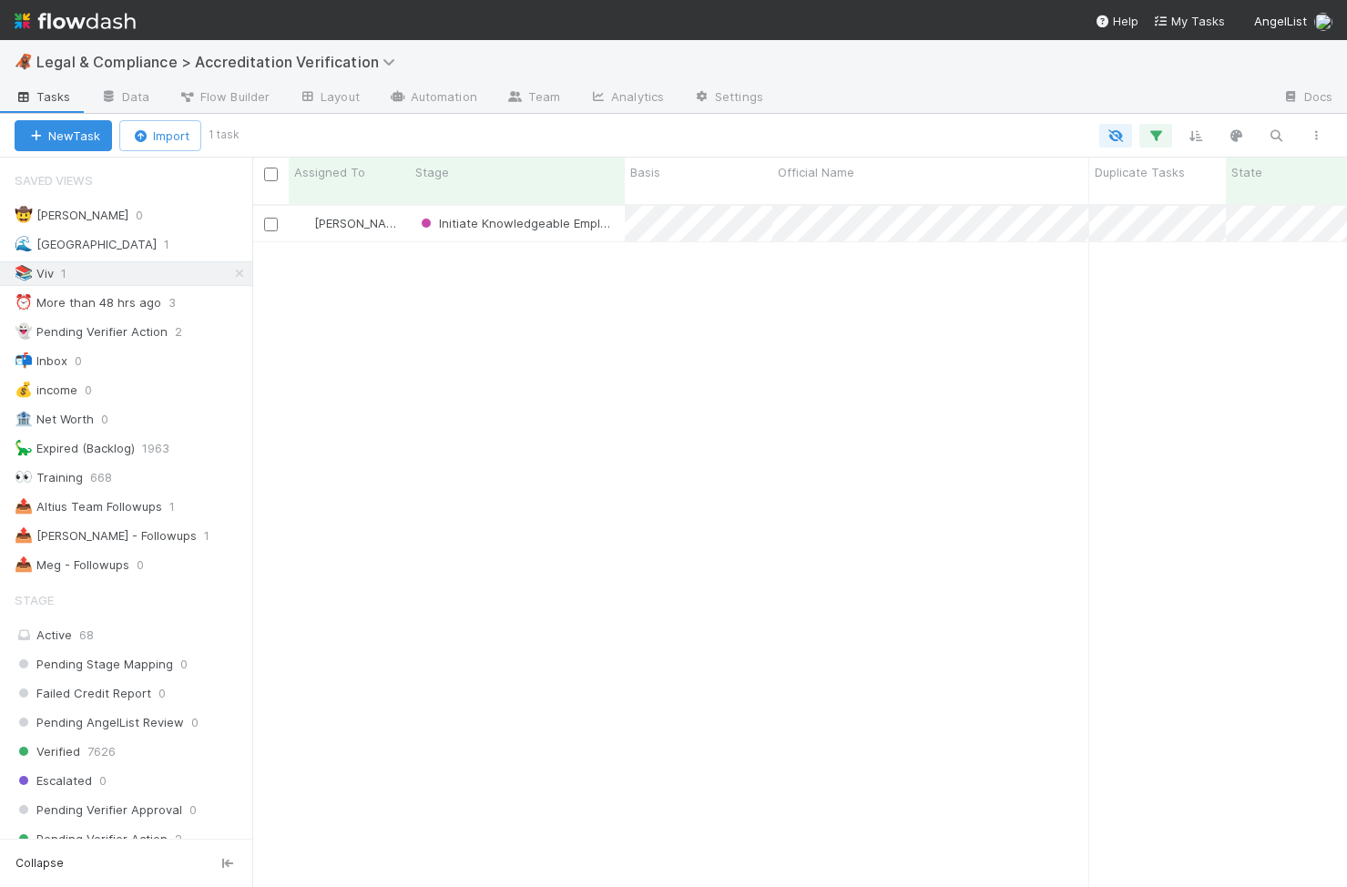
scroll to position [0, 1]
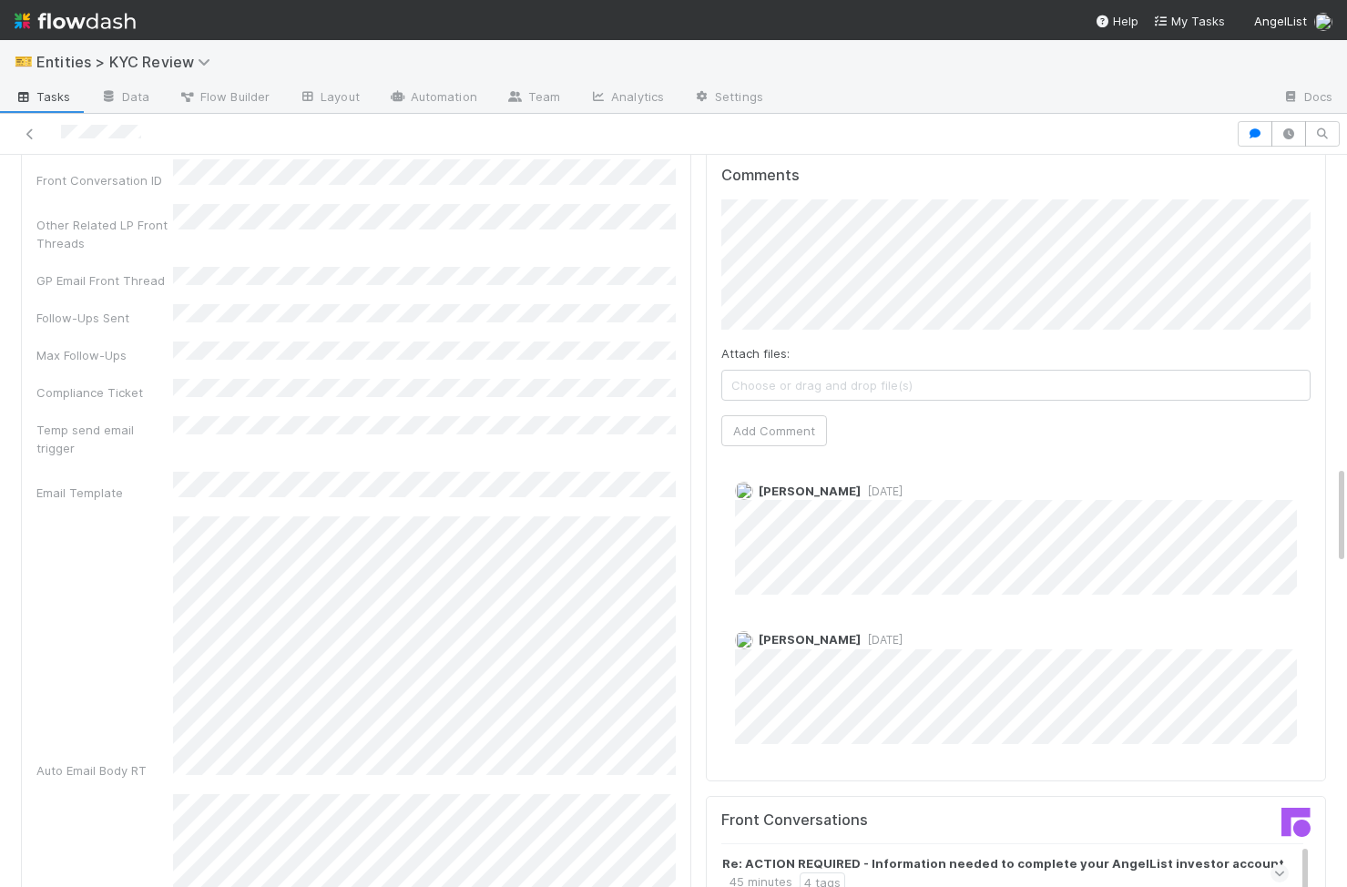
scroll to position [2306, 0]
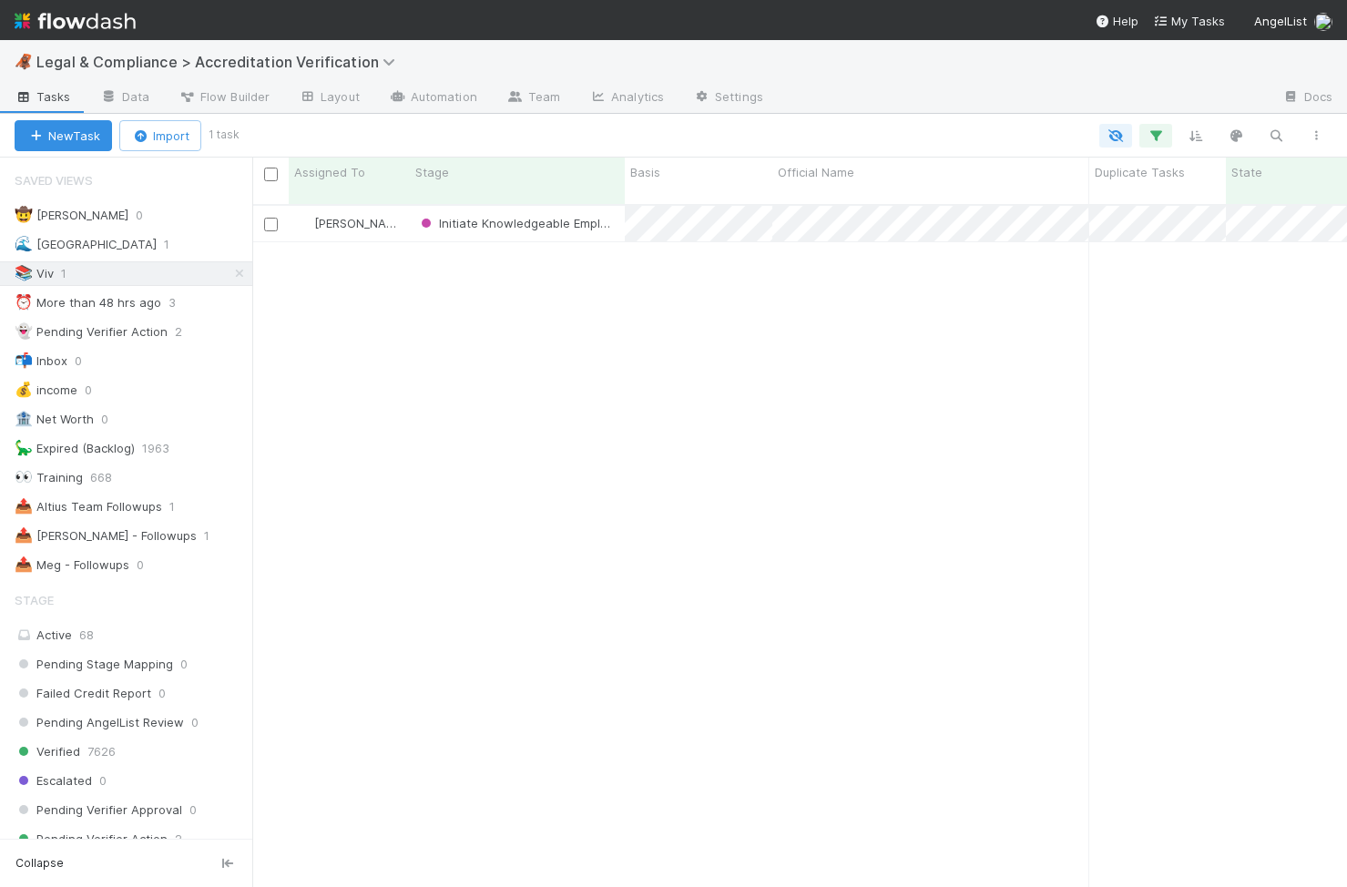
scroll to position [0, 1]
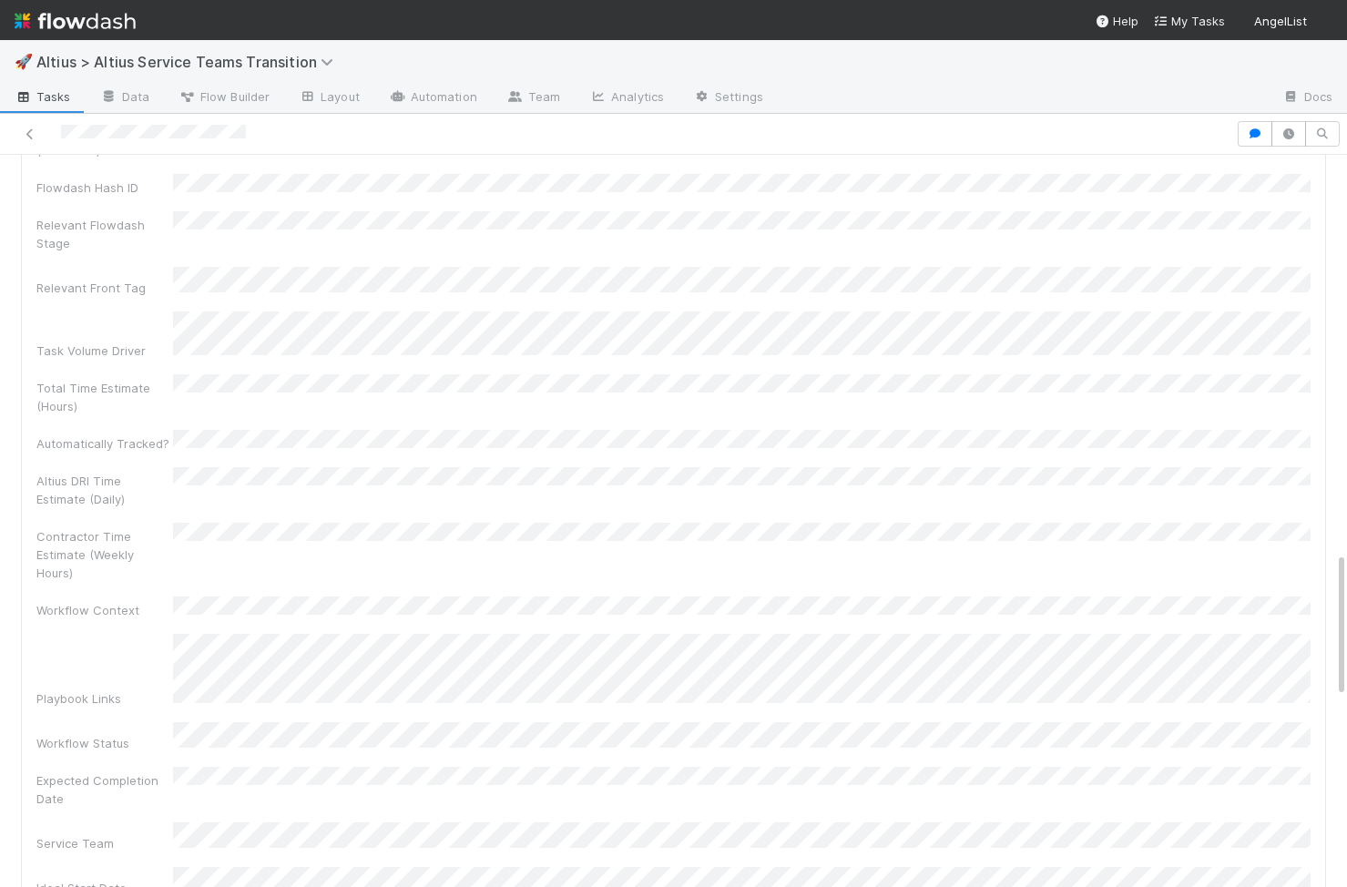
scroll to position [2190, 0]
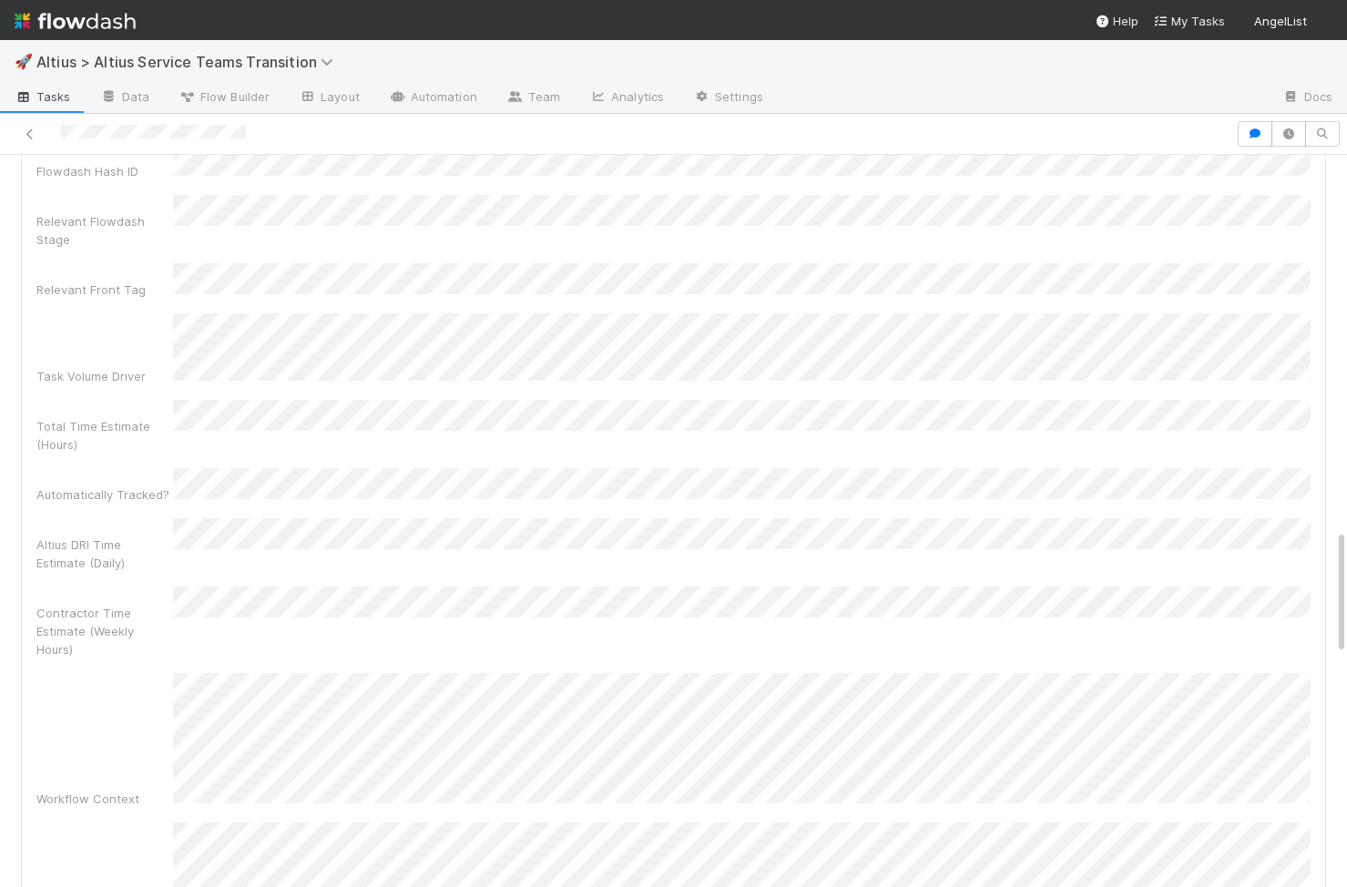
click at [168, 822] on div "Playbook Links" at bounding box center [673, 889] width 1274 height 135
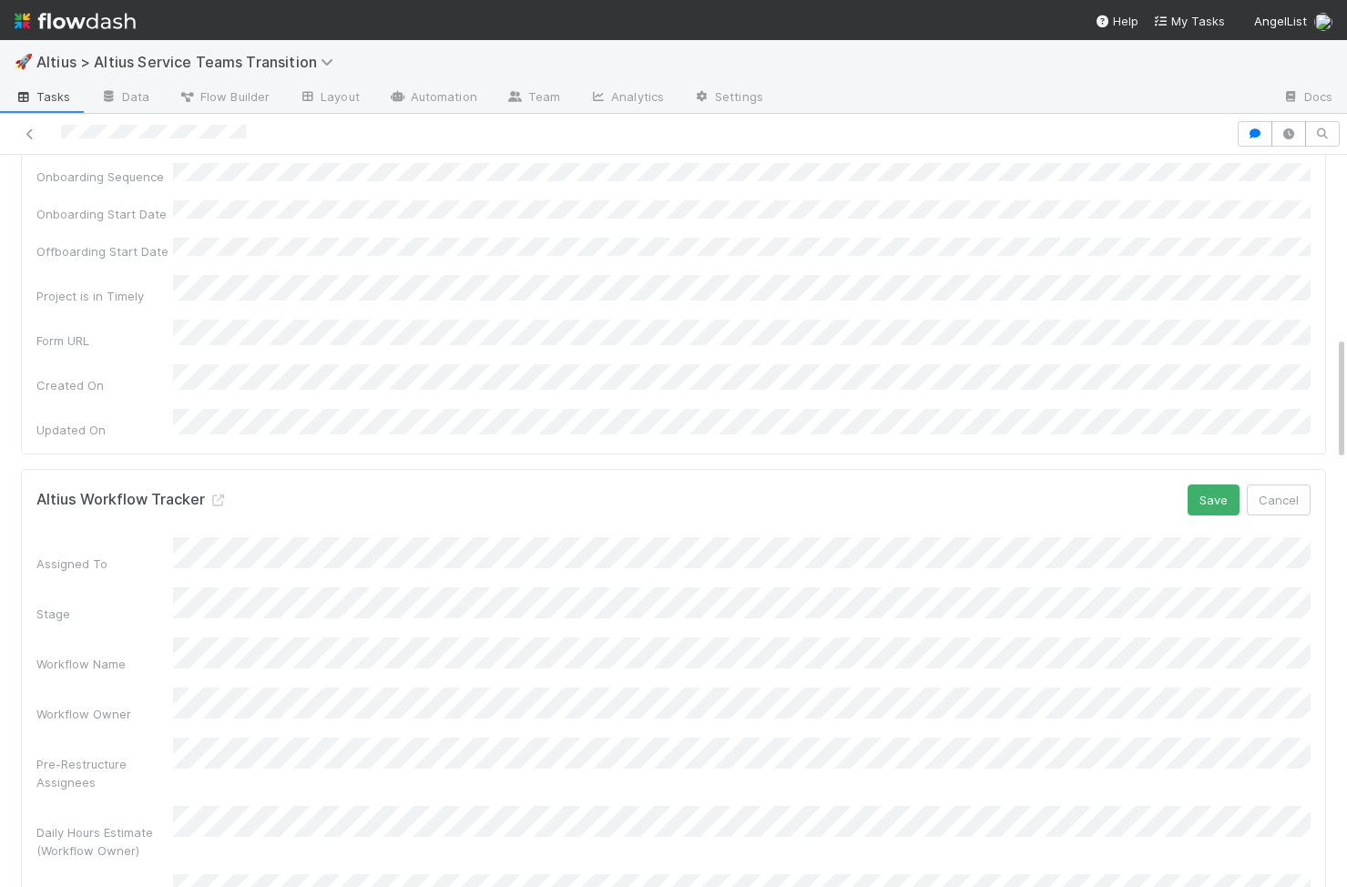
scroll to position [697, 0]
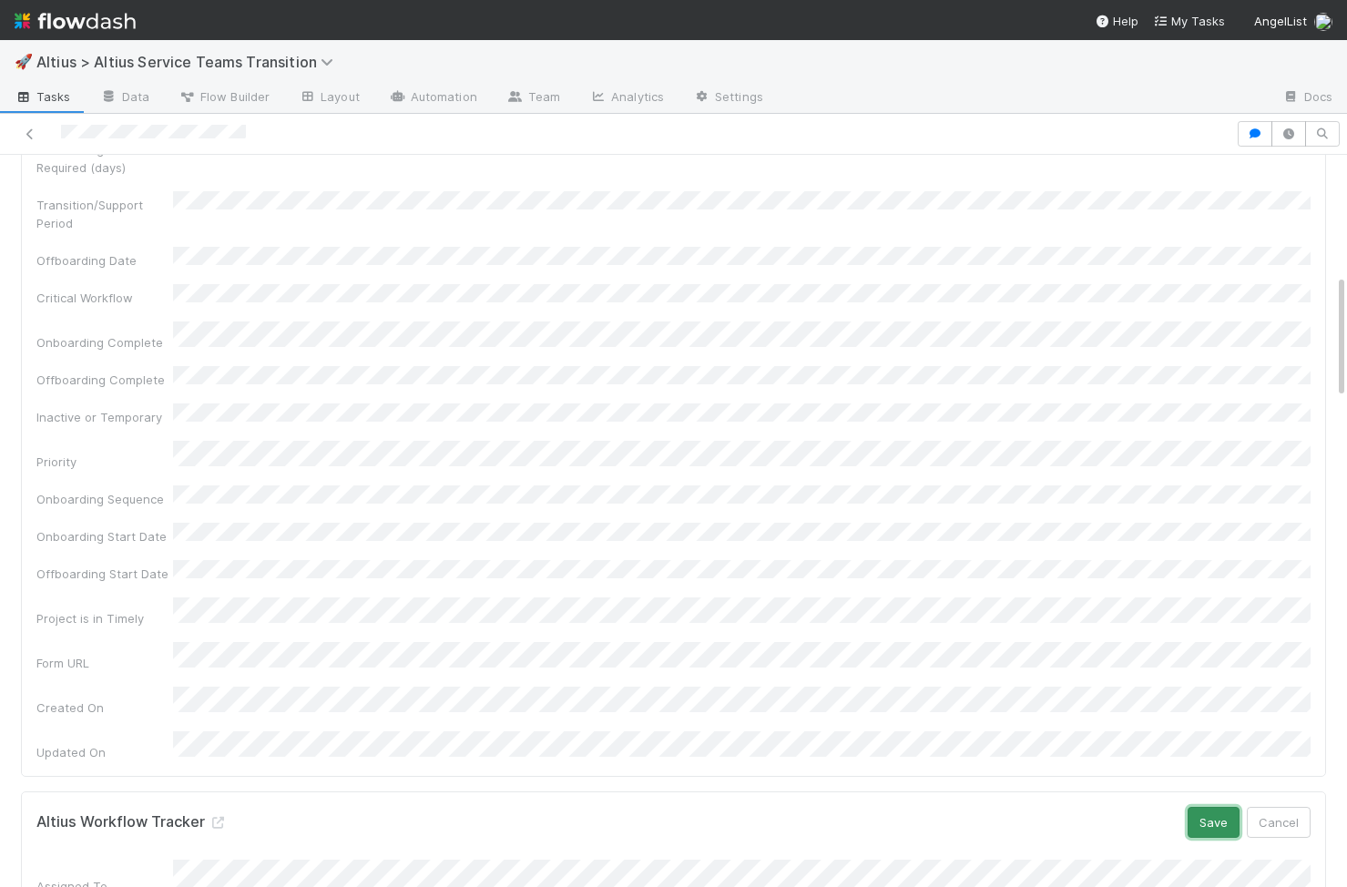
click at [1220, 807] on button "Save" at bounding box center [1214, 822] width 52 height 31
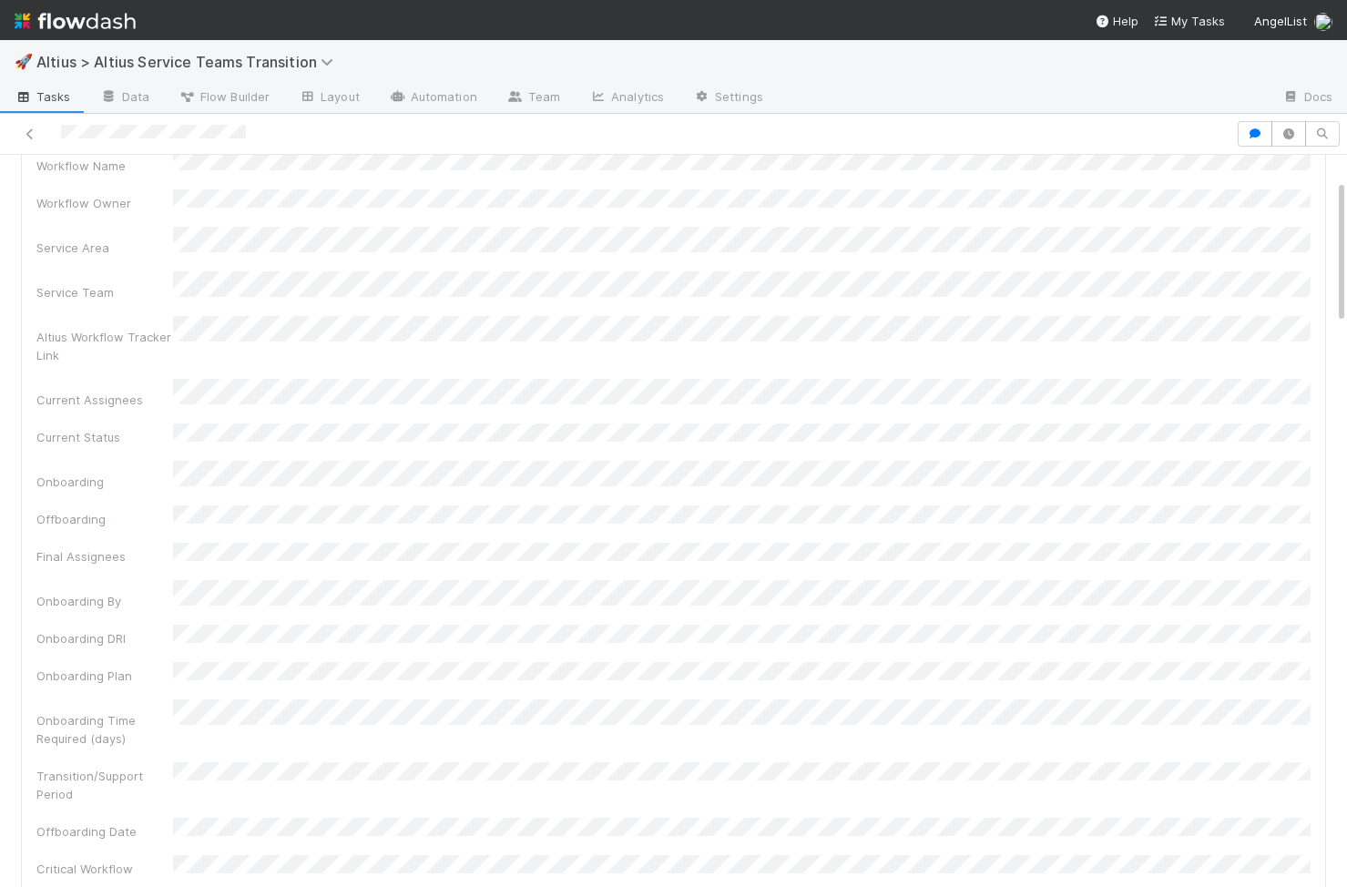
scroll to position [0, 0]
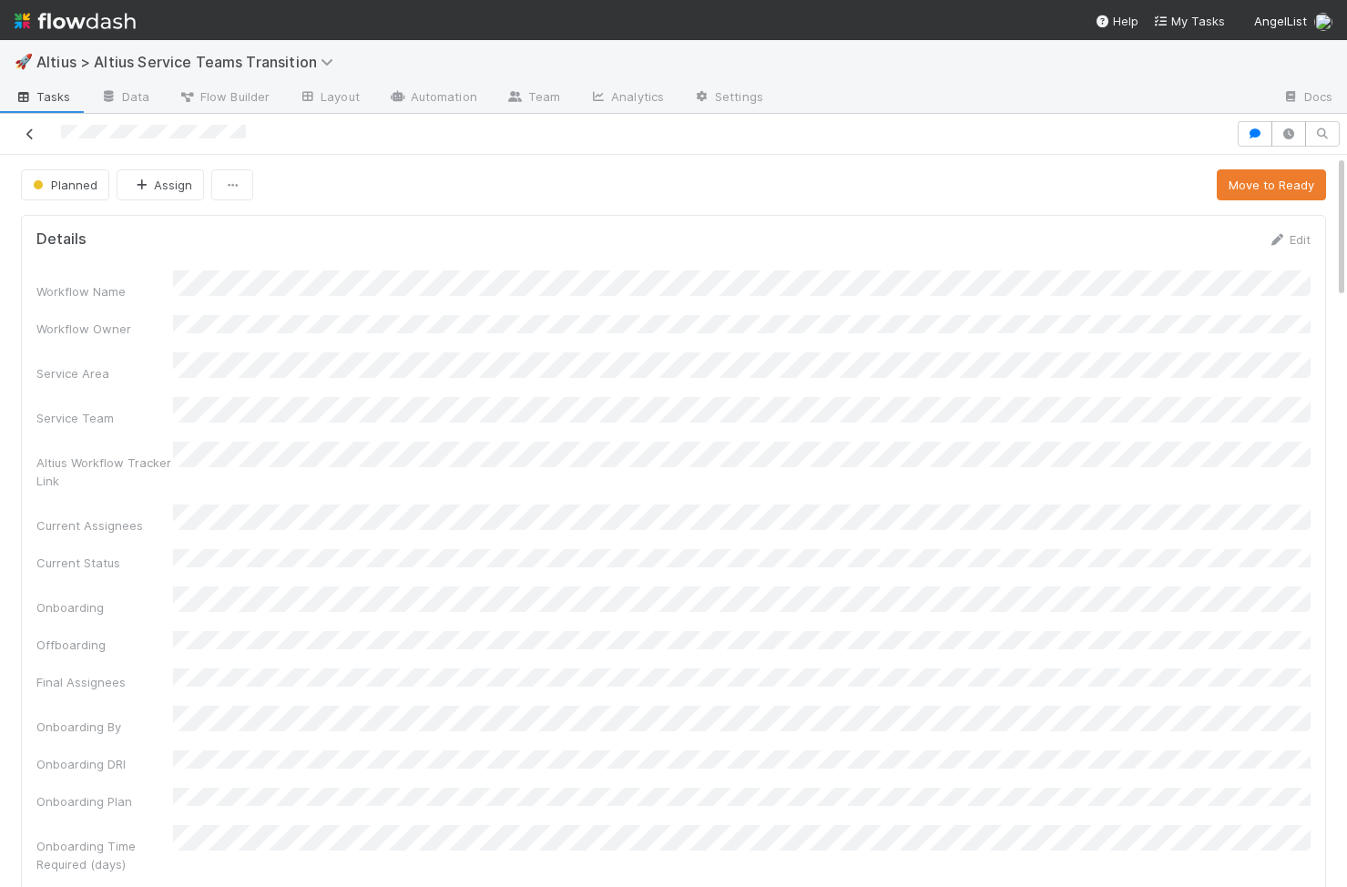
click at [30, 129] on icon at bounding box center [30, 134] width 18 height 12
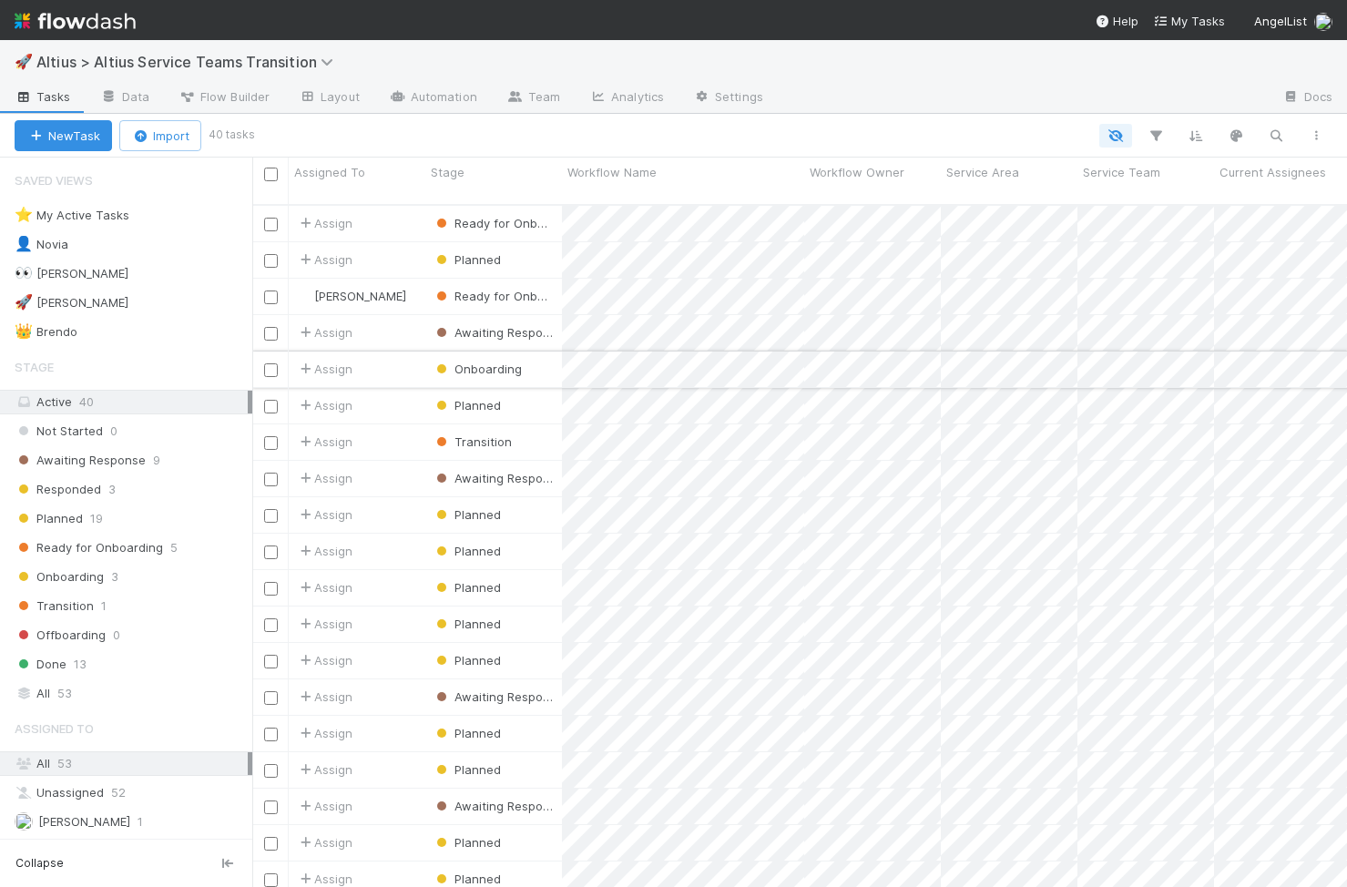
scroll to position [697, 1095]
click at [175, 311] on div "🚀 William 11" at bounding box center [134, 302] width 238 height 23
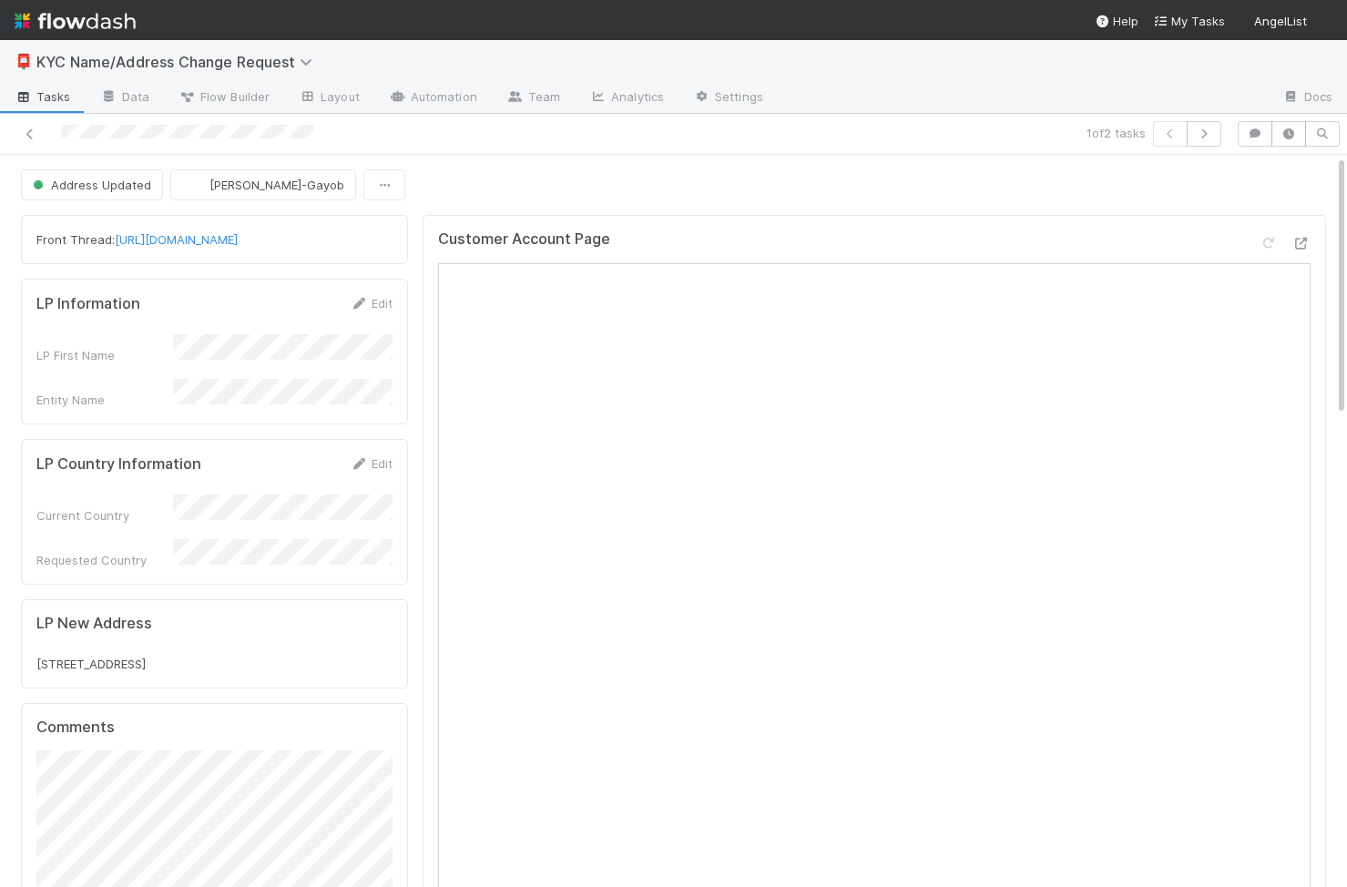
scroll to position [370, 356]
click at [33, 133] on icon at bounding box center [30, 134] width 18 height 12
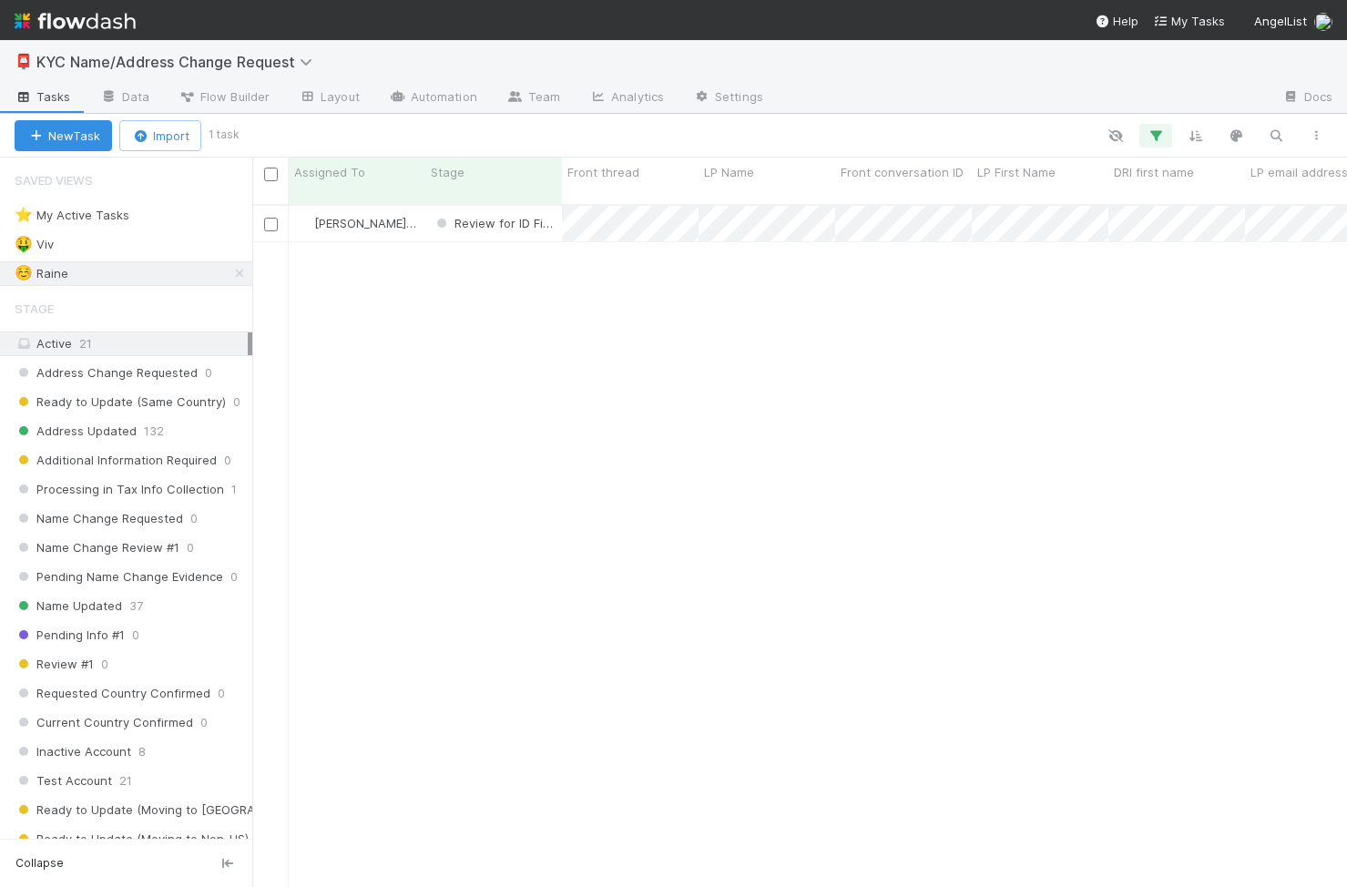
scroll to position [697, 1095]
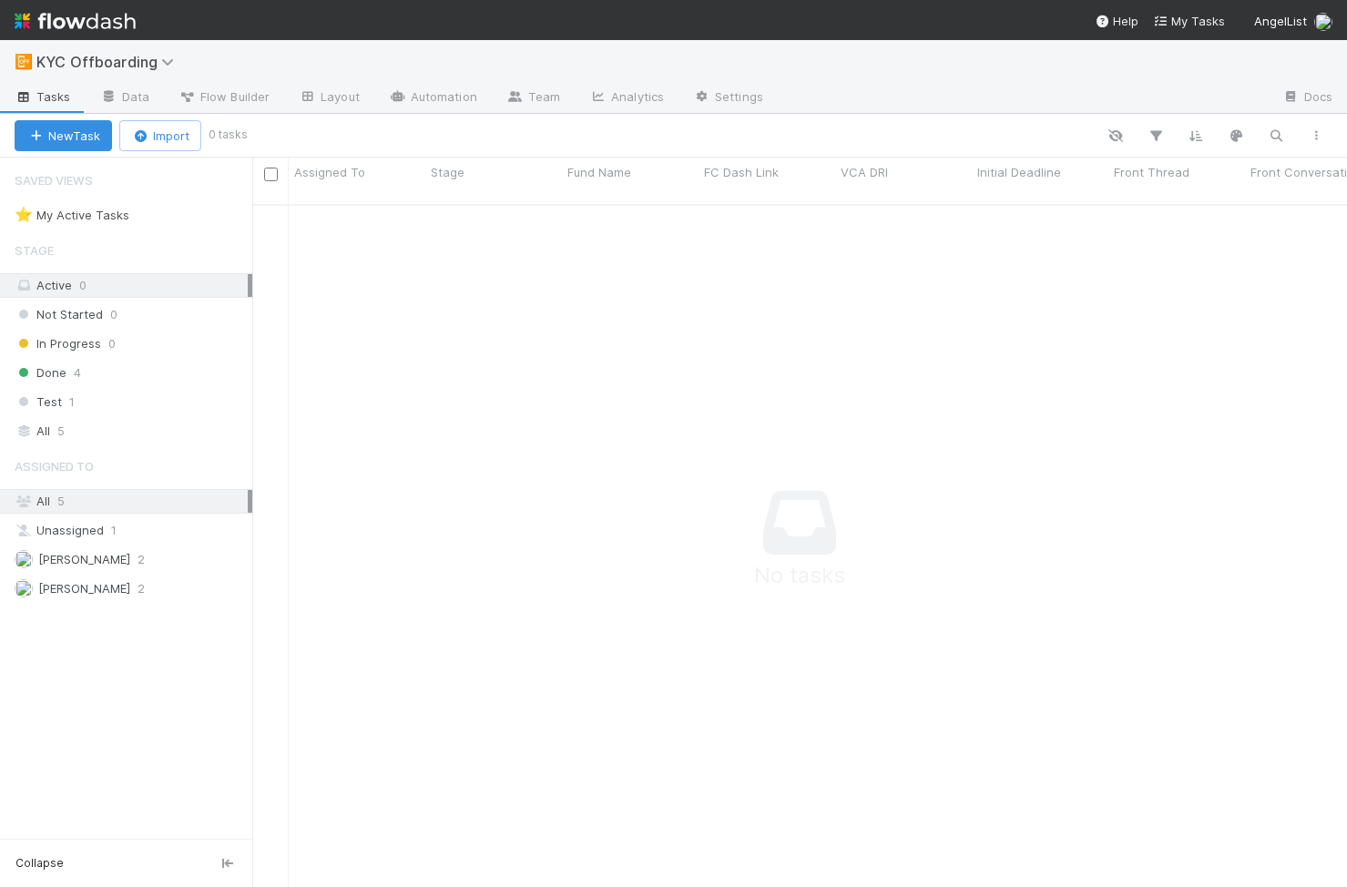
scroll to position [697, 1095]
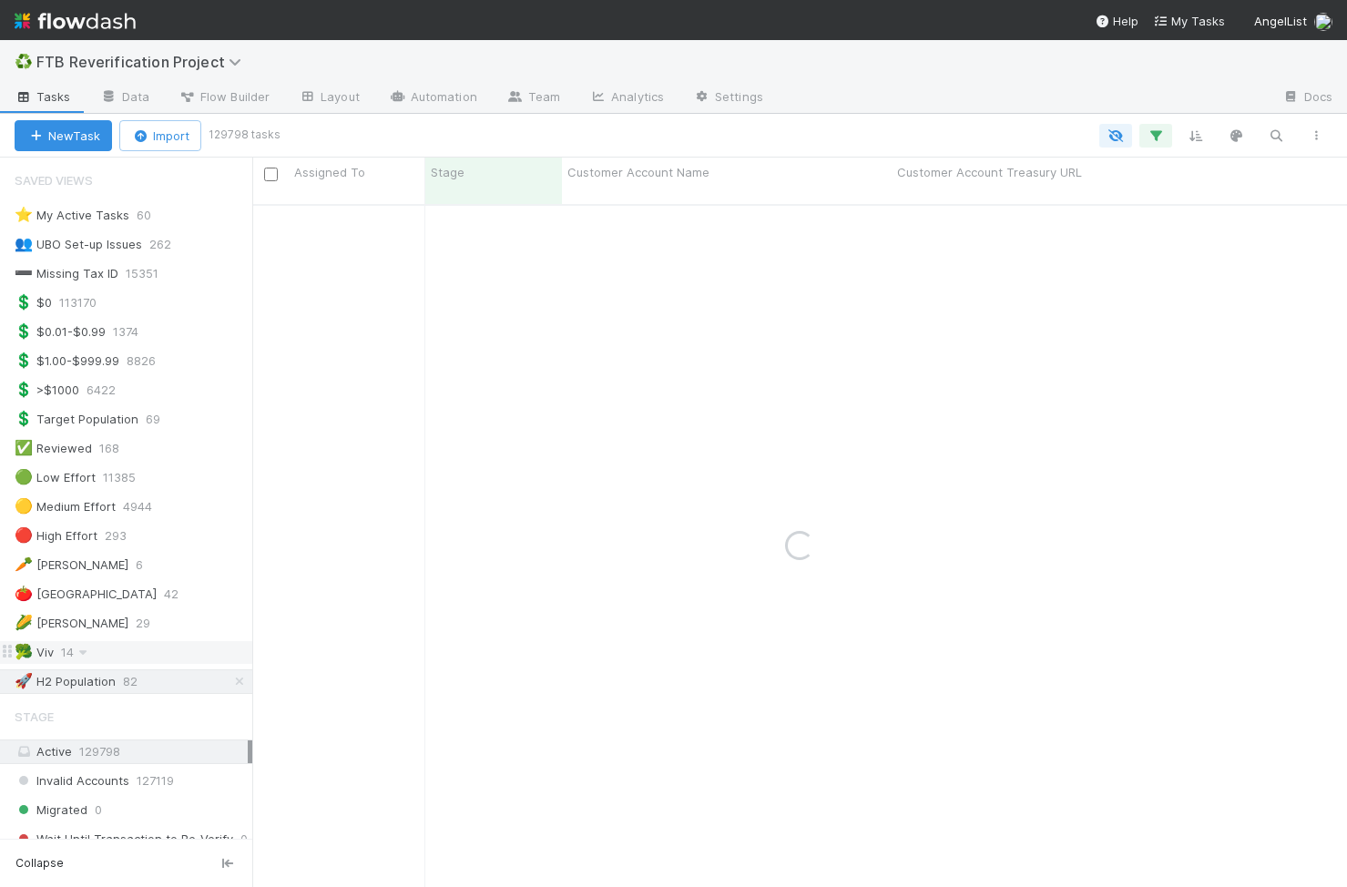
click at [187, 429] on div "🥦 Viv 14" at bounding box center [134, 652] width 238 height 23
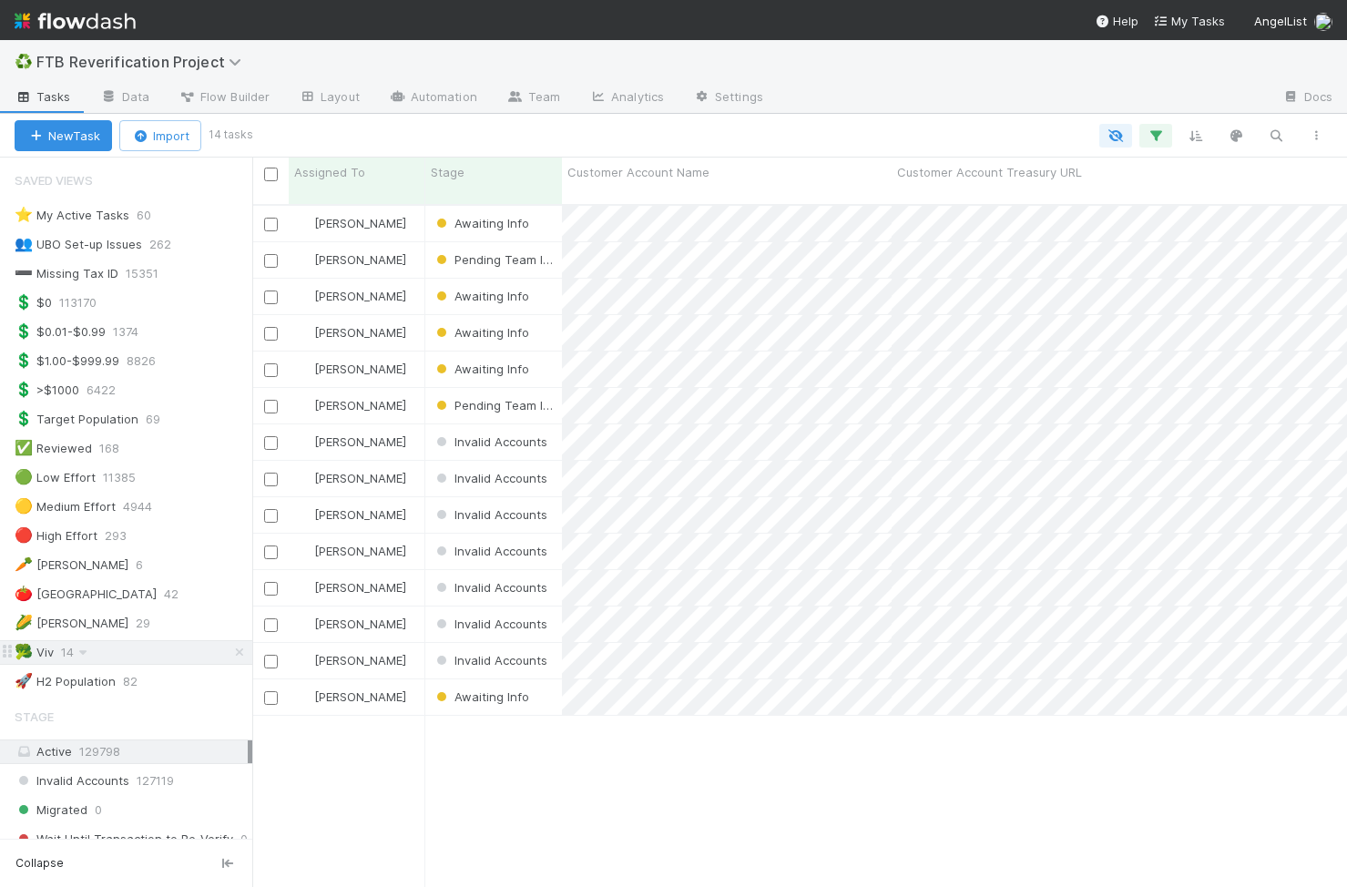
scroll to position [697, 1095]
click at [403, 242] on div "[PERSON_NAME]" at bounding box center [357, 260] width 137 height 36
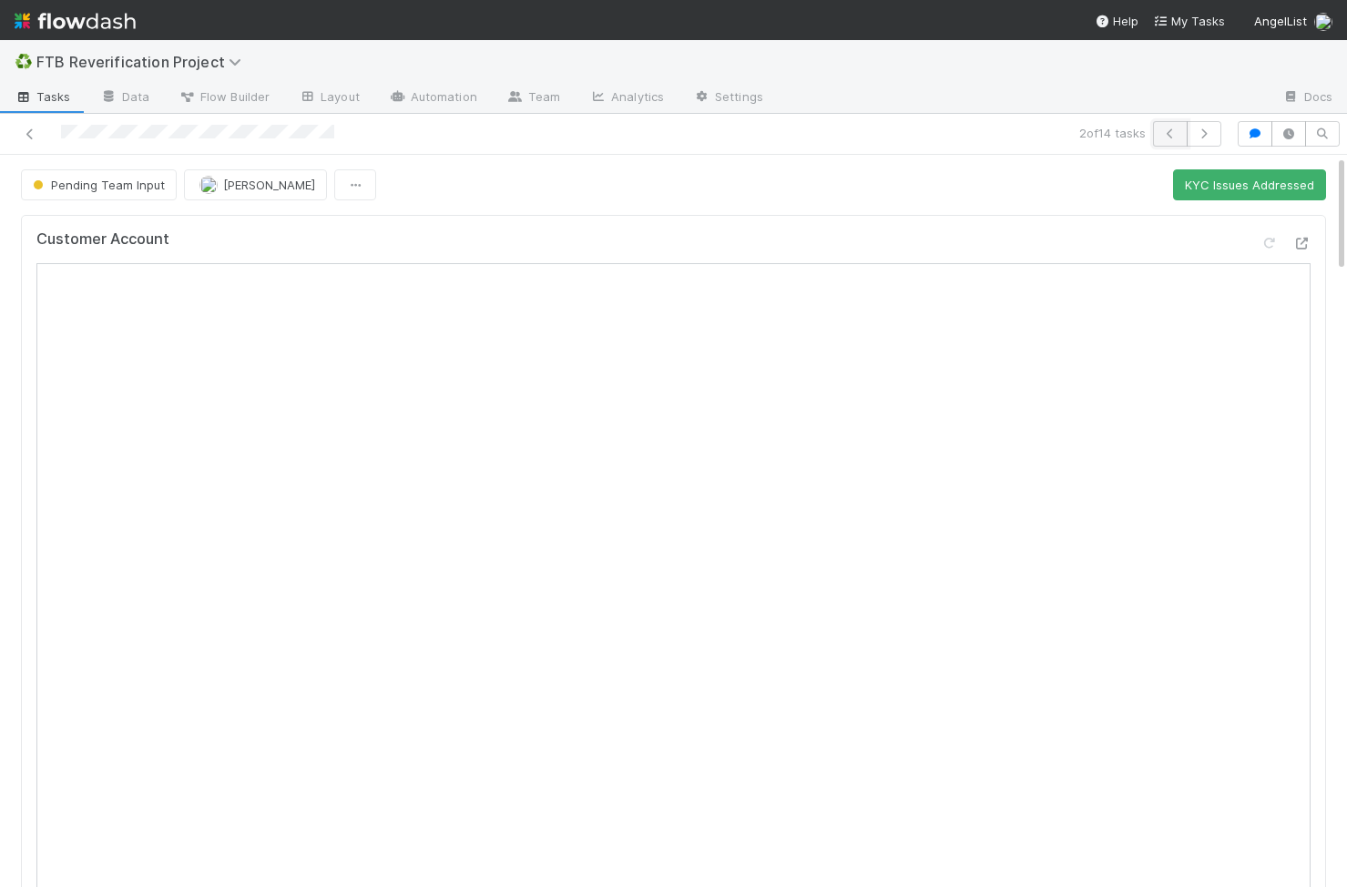
click at [837, 133] on icon "button" at bounding box center [1170, 133] width 18 height 11
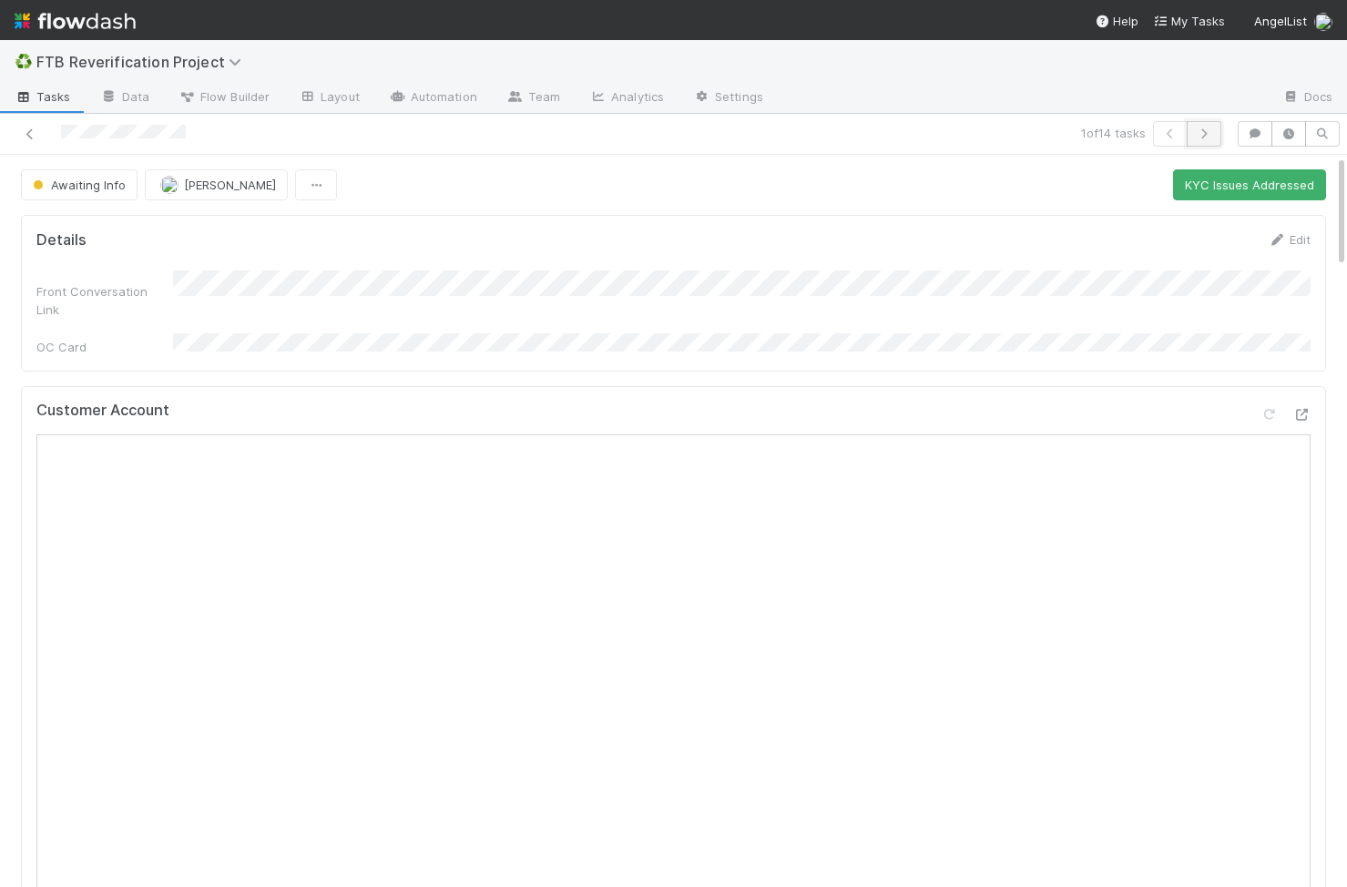
click at [837, 133] on button "button" at bounding box center [1204, 134] width 35 height 26
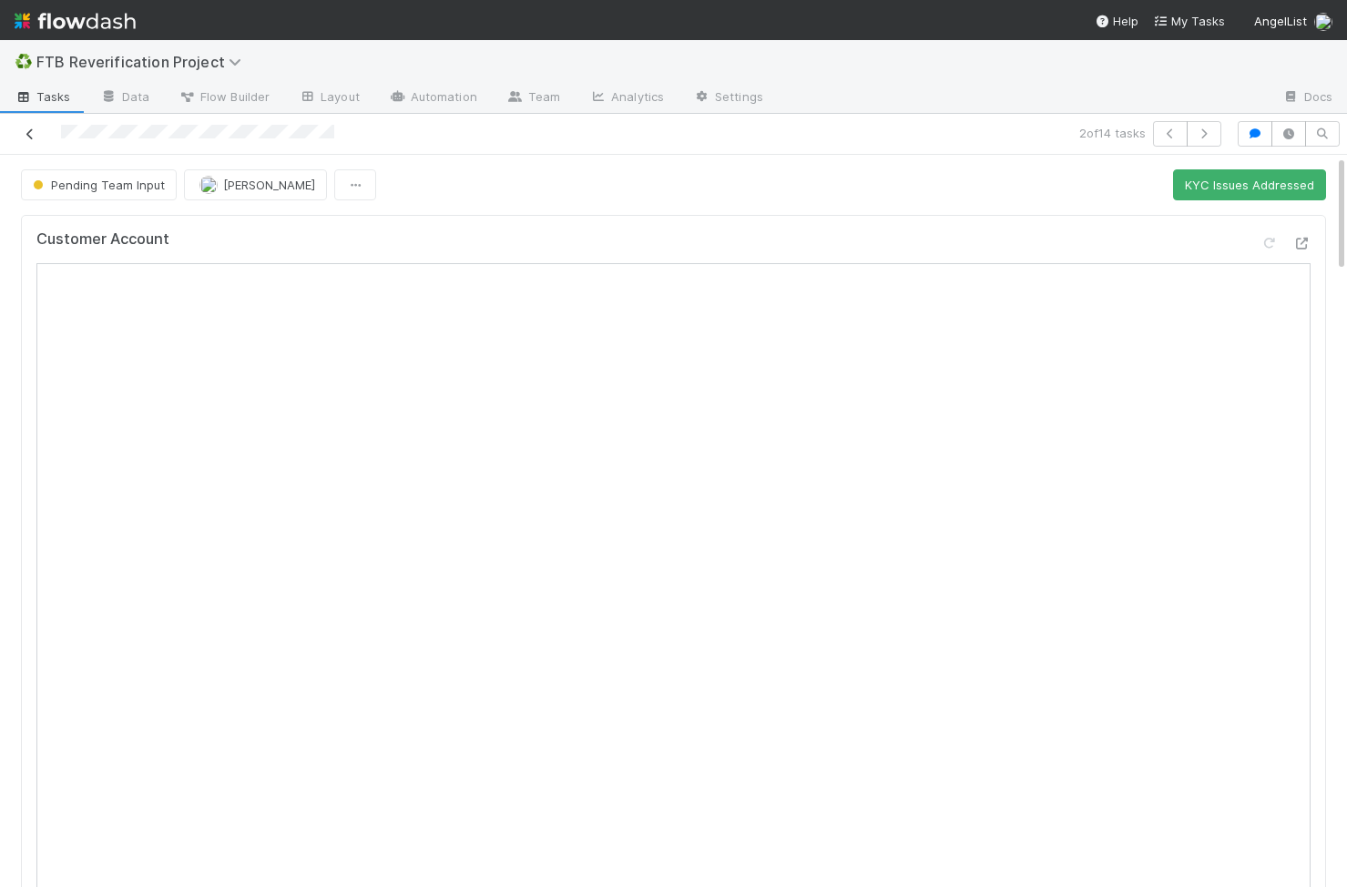
click at [28, 132] on icon at bounding box center [30, 134] width 18 height 12
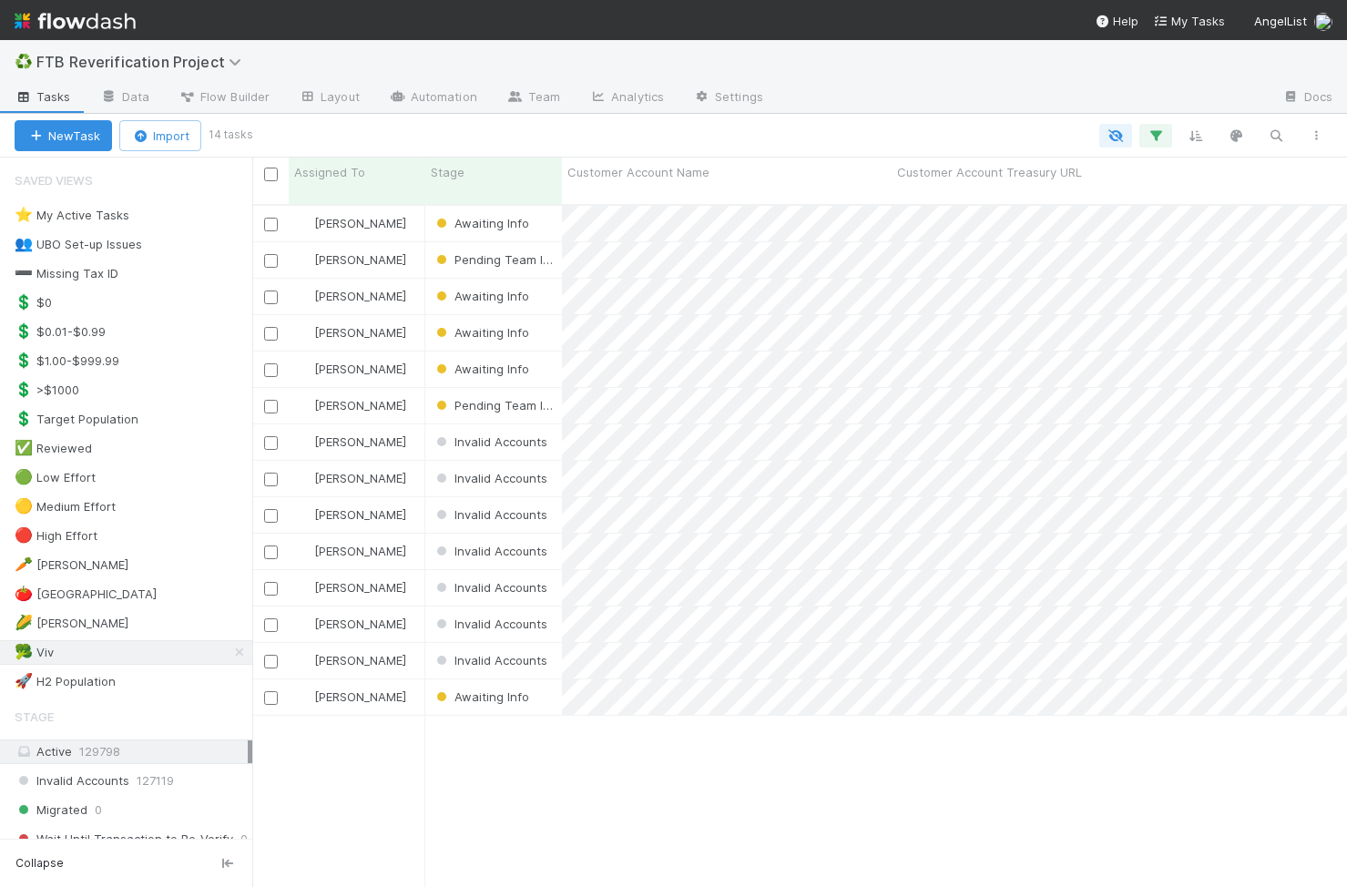
scroll to position [697, 1095]
click at [377, 429] on div "[PERSON_NAME]" at bounding box center [357, 442] width 137 height 36
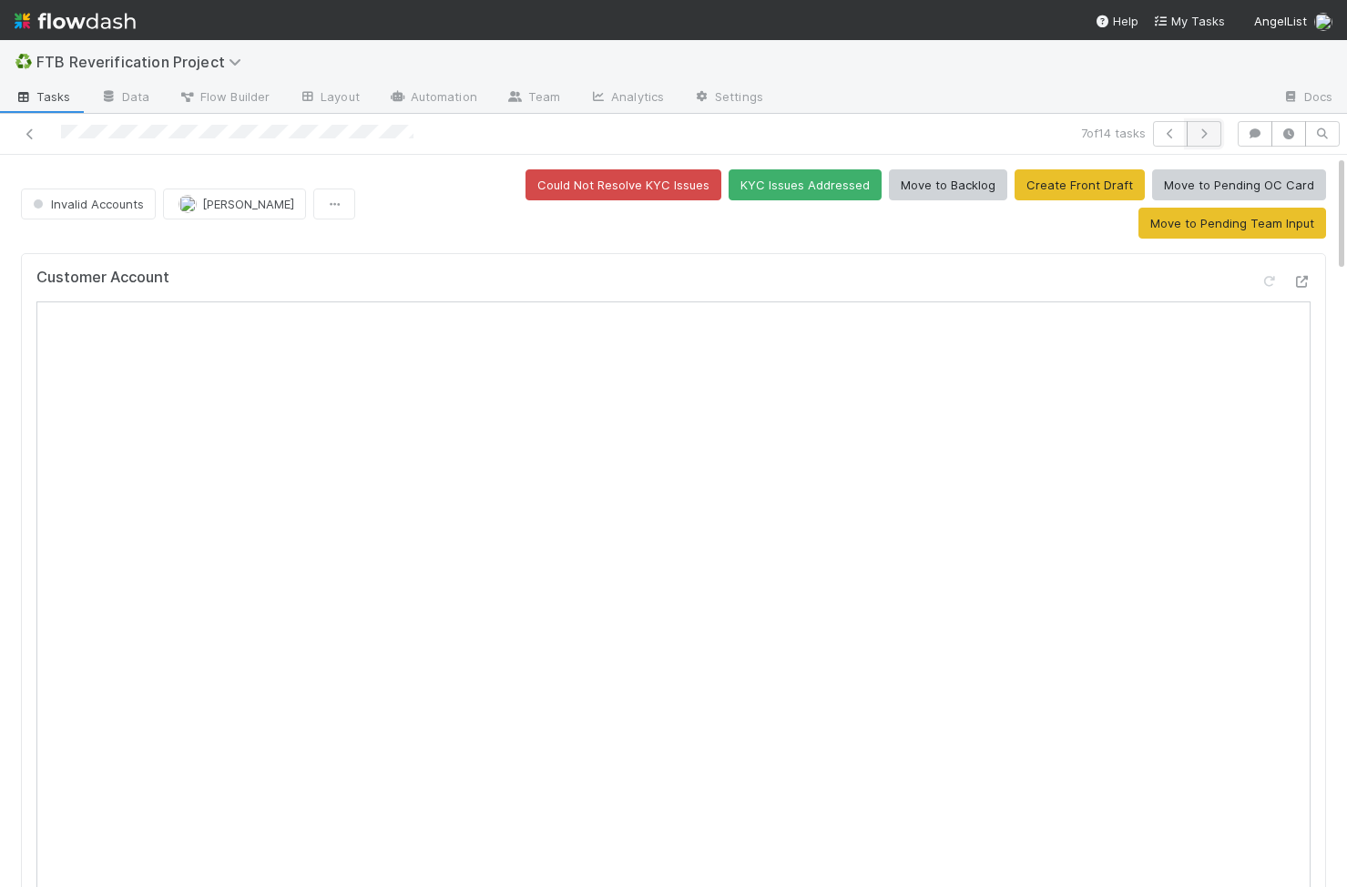
click at [837, 139] on button "button" at bounding box center [1204, 134] width 35 height 26
click at [837, 208] on button "Move to Pending Team Input" at bounding box center [1232, 223] width 188 height 31
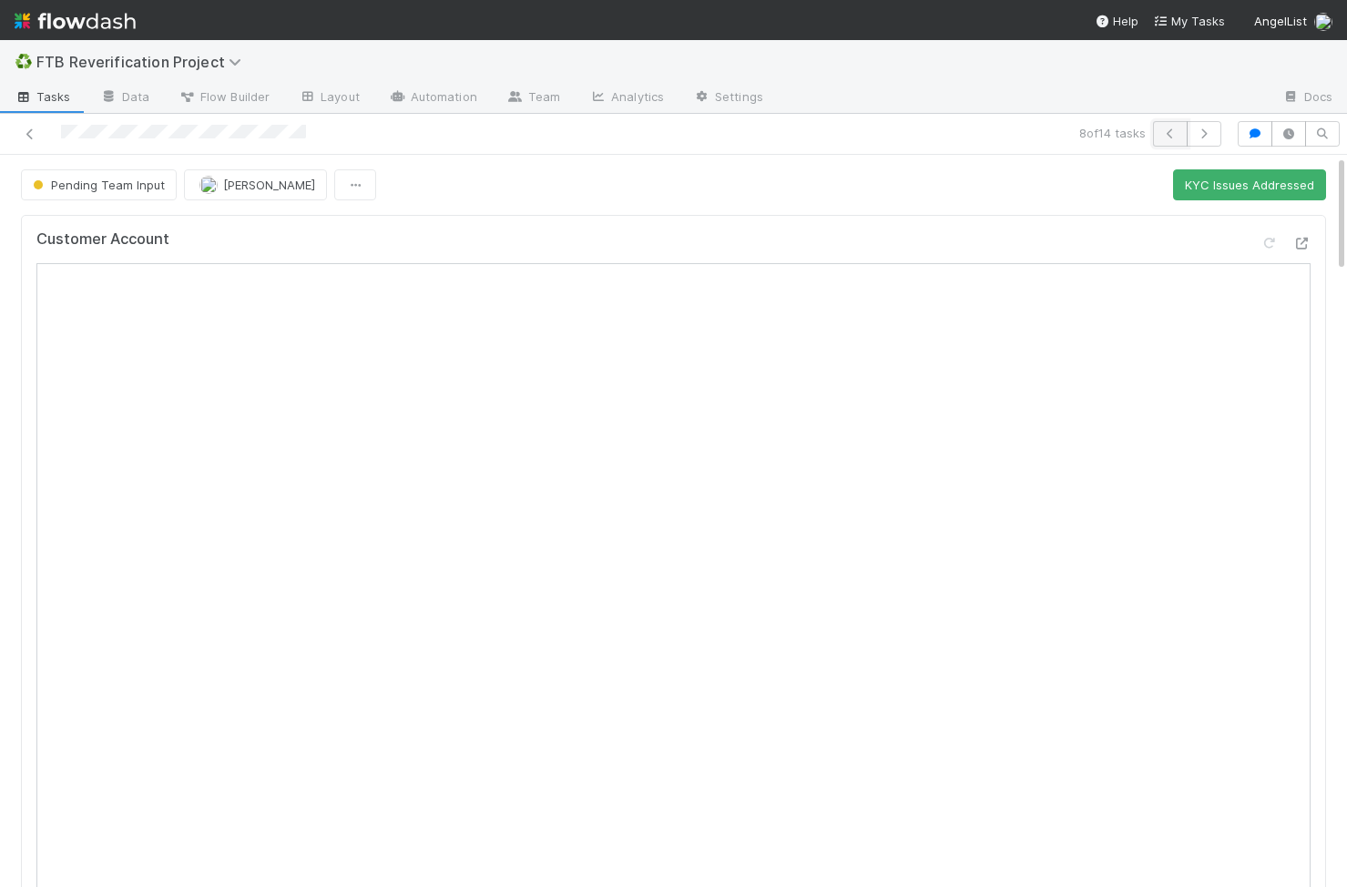
click at [837, 134] on icon "button" at bounding box center [1170, 133] width 18 height 11
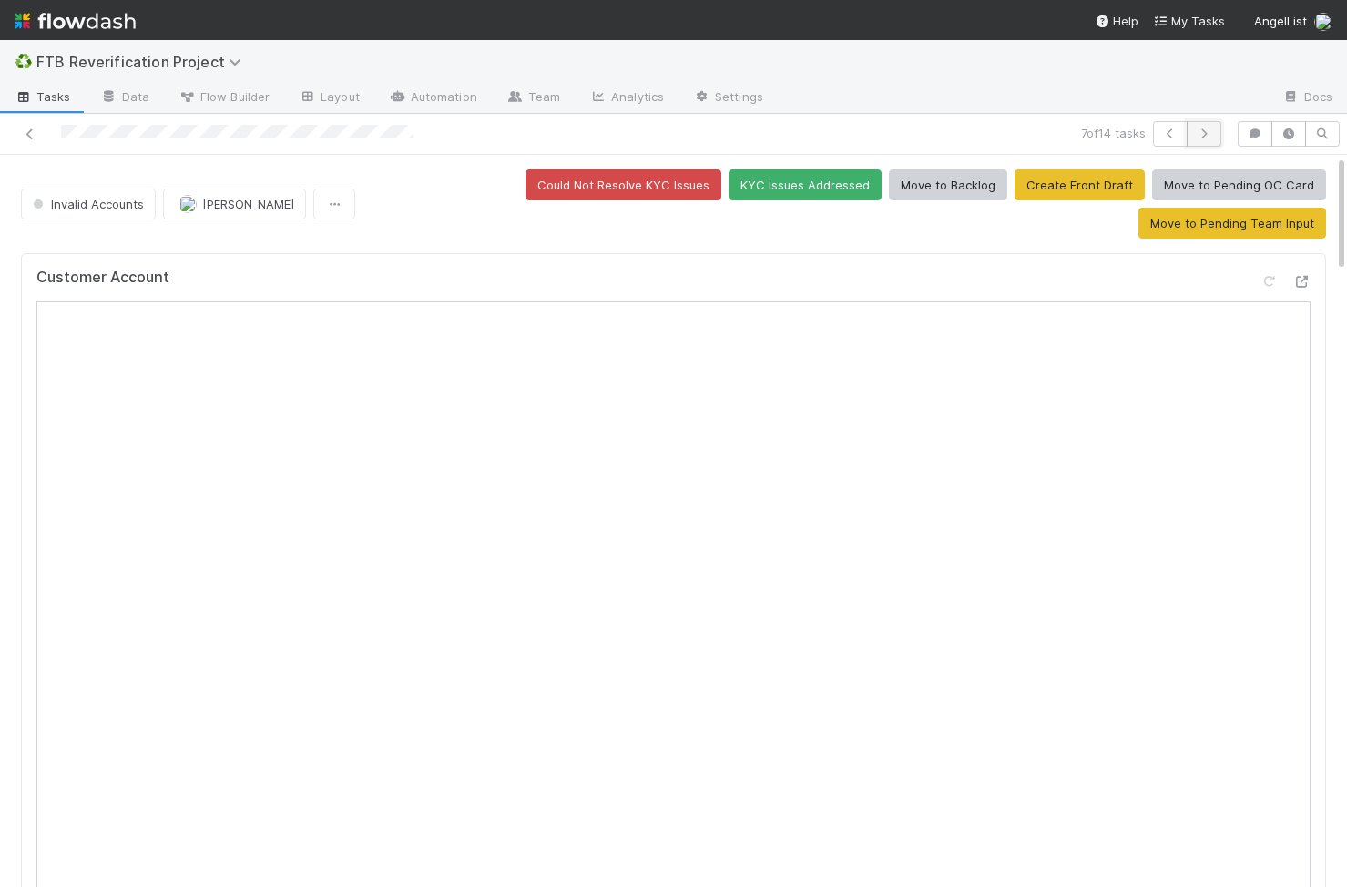
click at [837, 133] on icon "button" at bounding box center [1204, 133] width 18 height 11
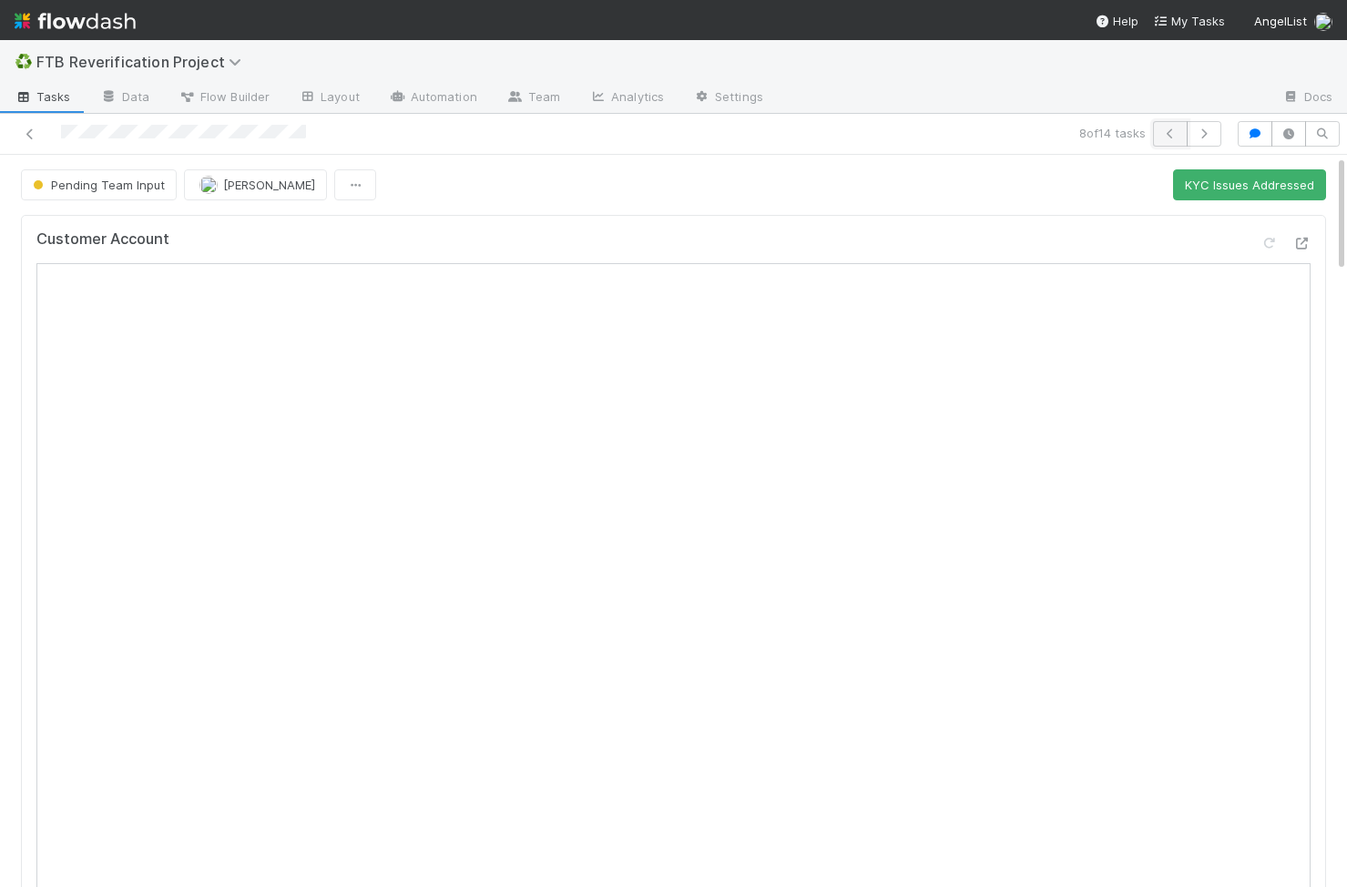
click at [837, 138] on icon "button" at bounding box center [1170, 133] width 18 height 11
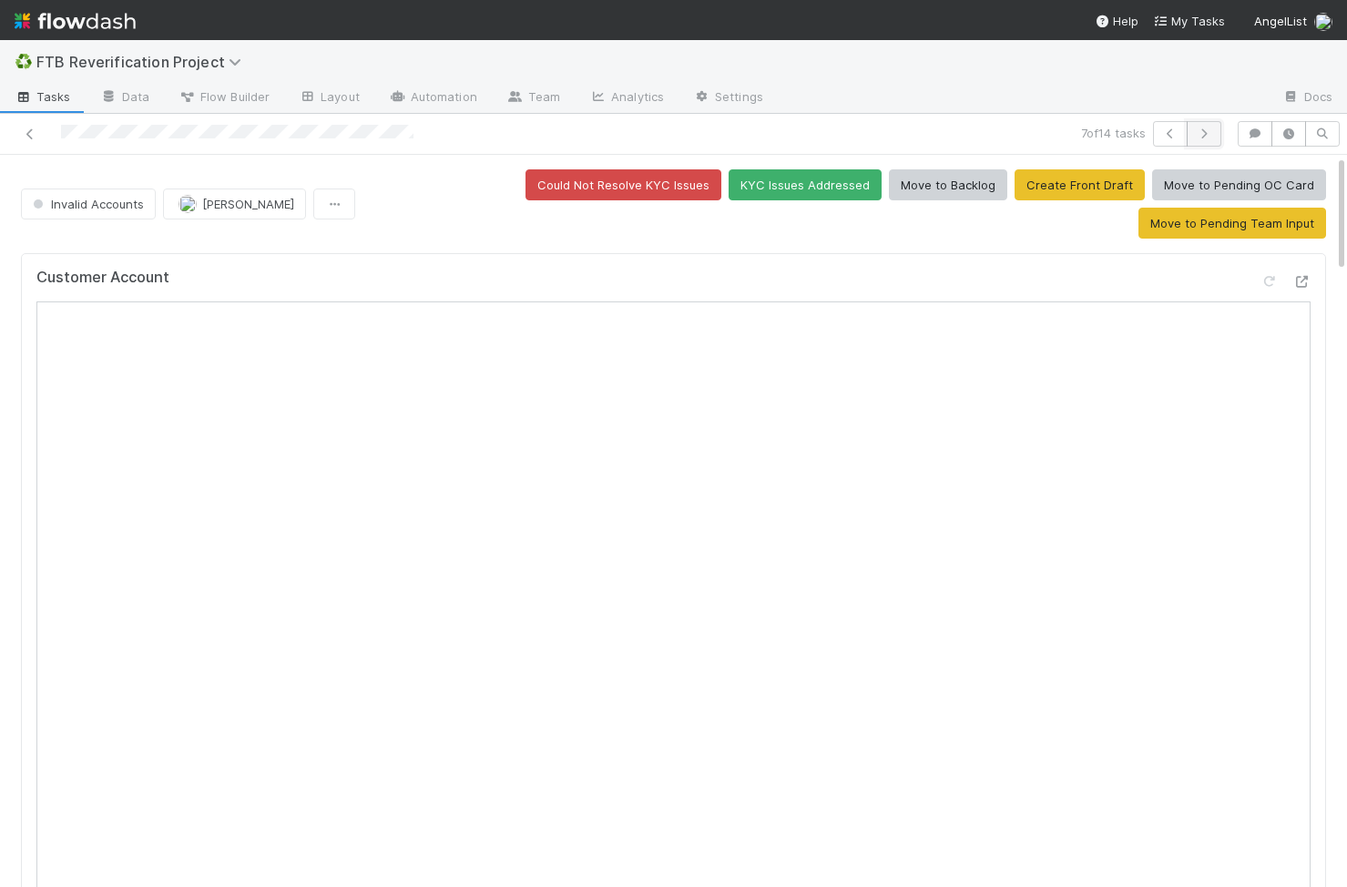
click at [837, 140] on button "button" at bounding box center [1204, 134] width 35 height 26
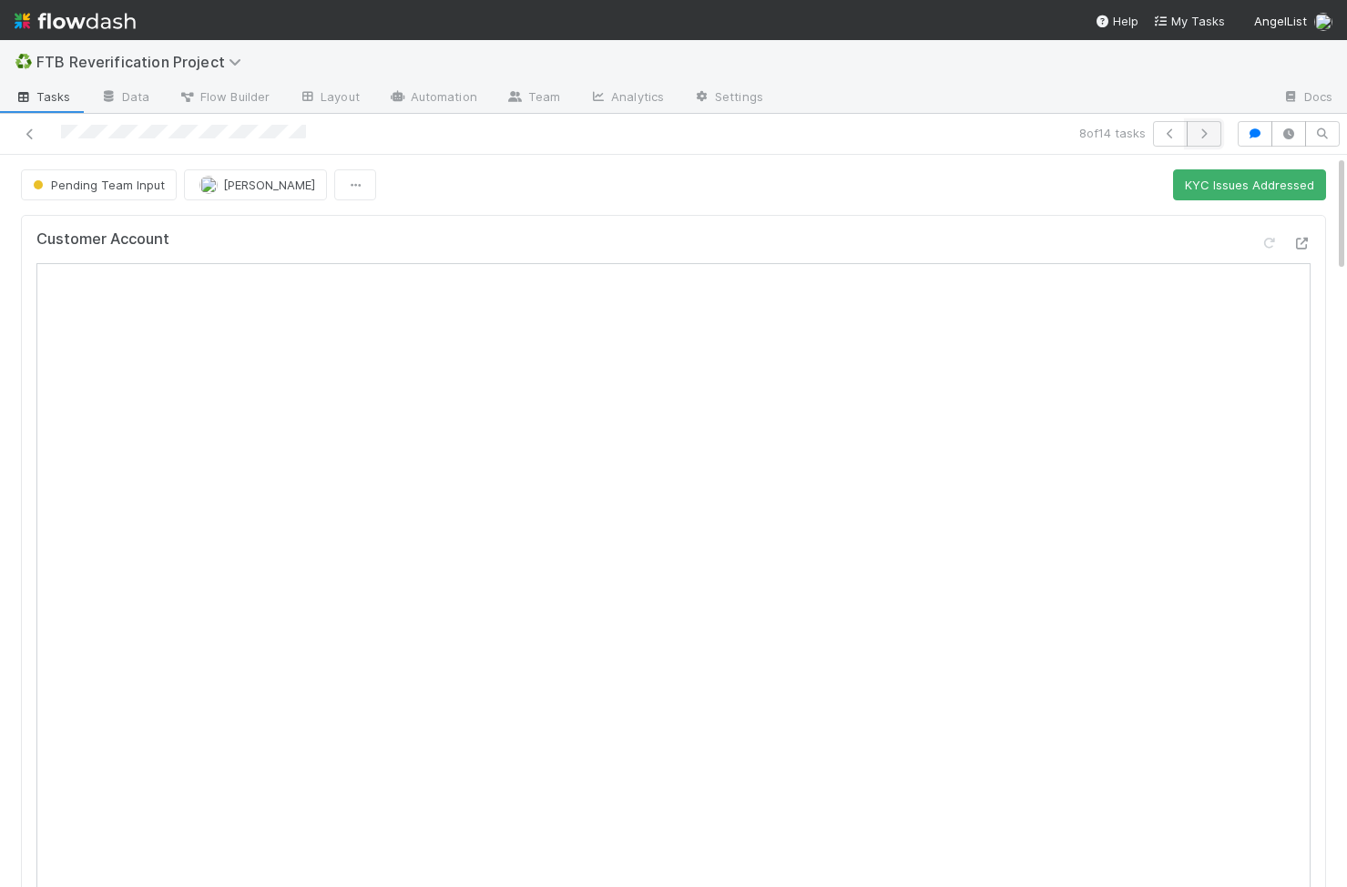
click at [837, 140] on button "button" at bounding box center [1204, 134] width 35 height 26
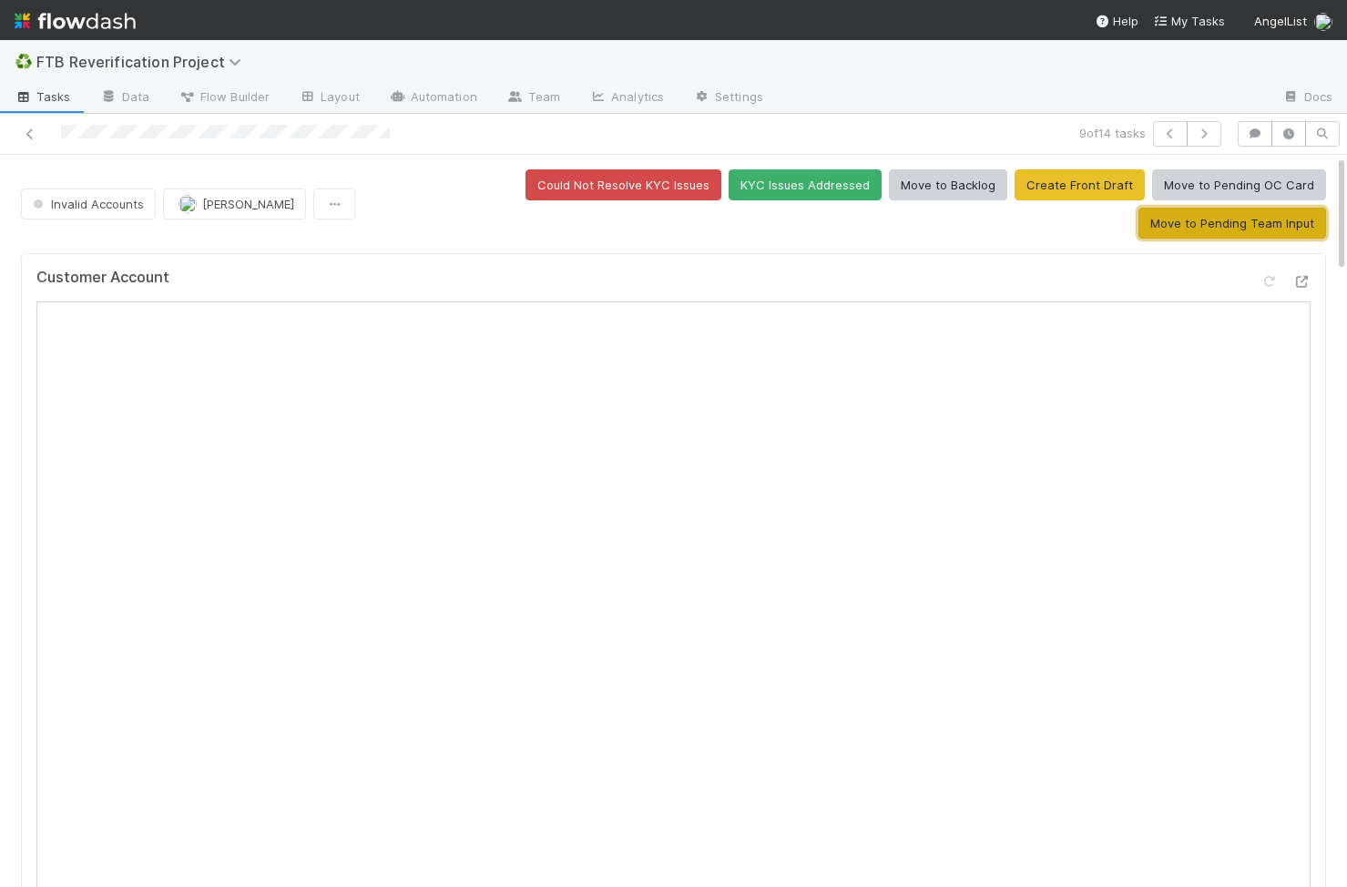
click at [837, 208] on button "Move to Pending Team Input" at bounding box center [1232, 223] width 188 height 31
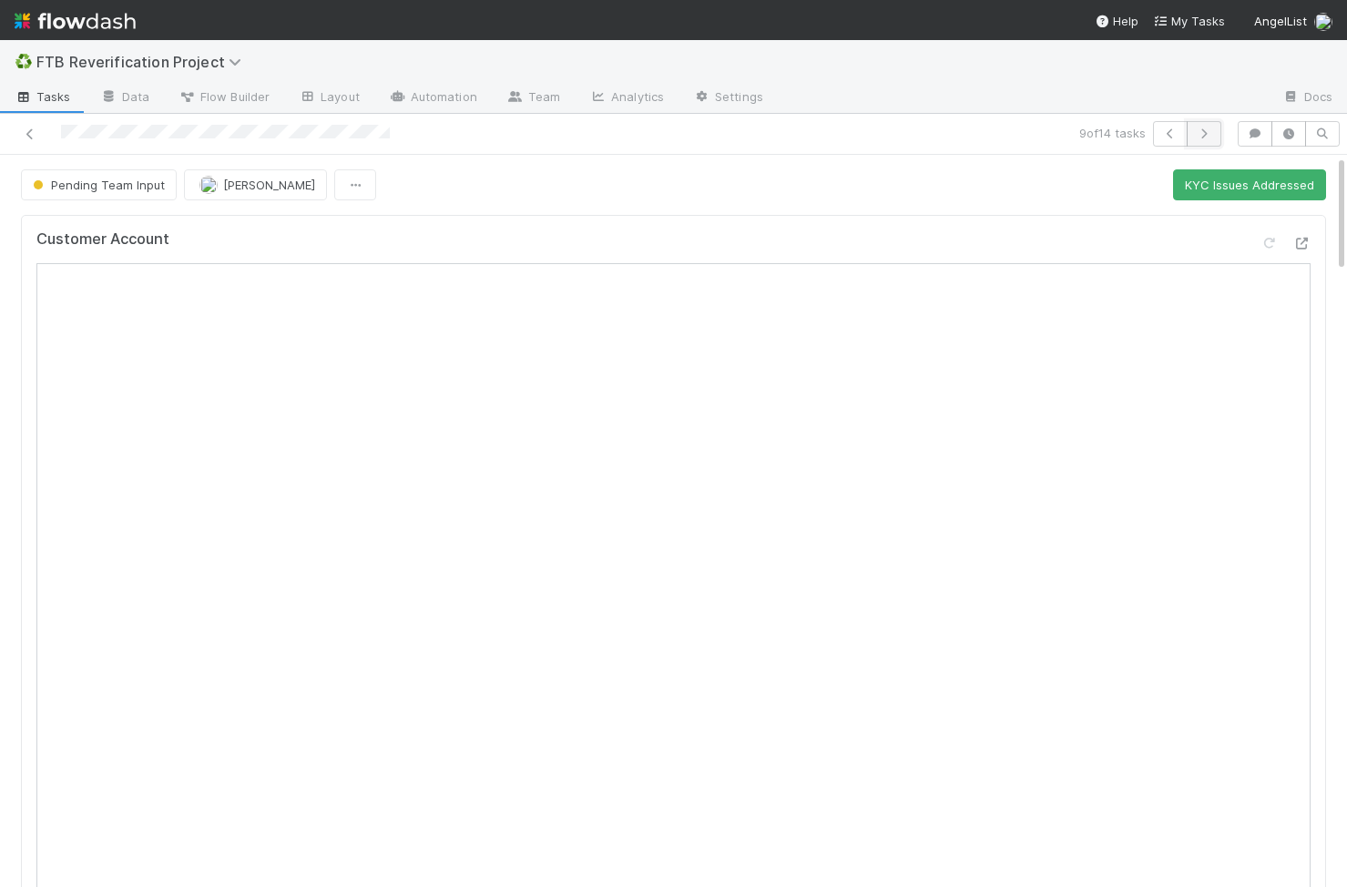
click at [837, 124] on button "button" at bounding box center [1204, 134] width 35 height 26
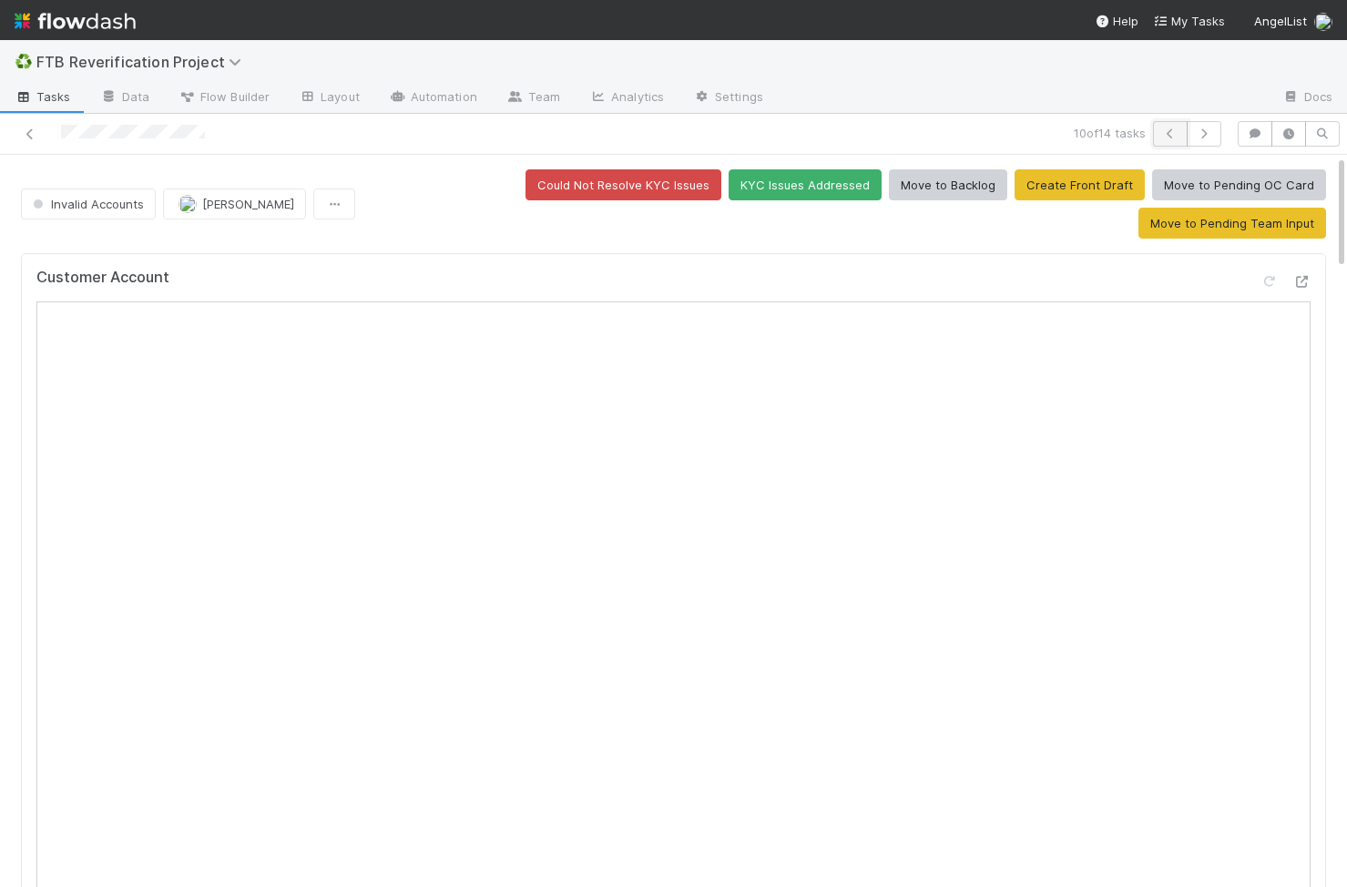
click at [837, 130] on button "button" at bounding box center [1170, 134] width 35 height 26
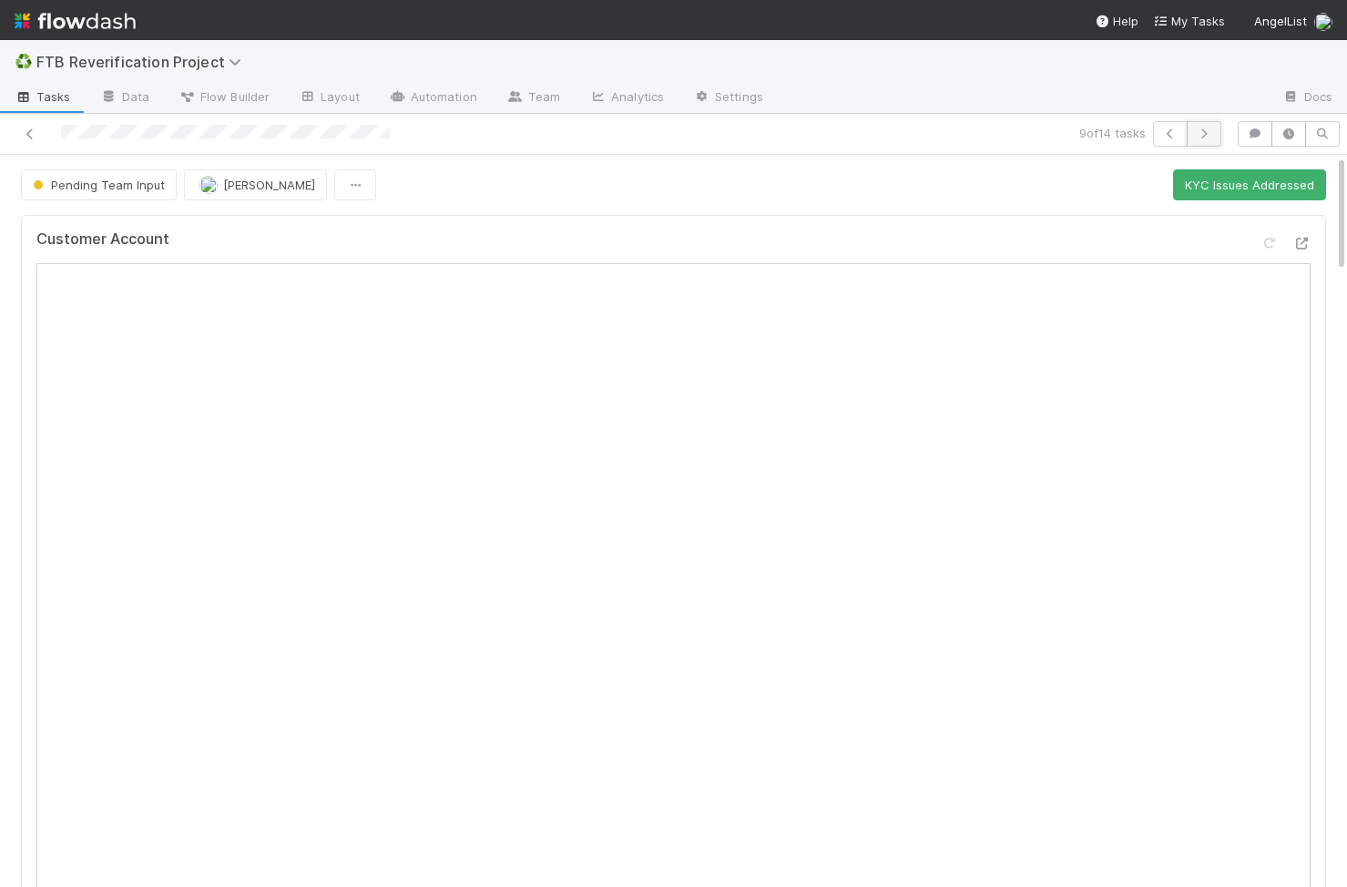
click at [837, 132] on icon "button" at bounding box center [1204, 133] width 18 height 11
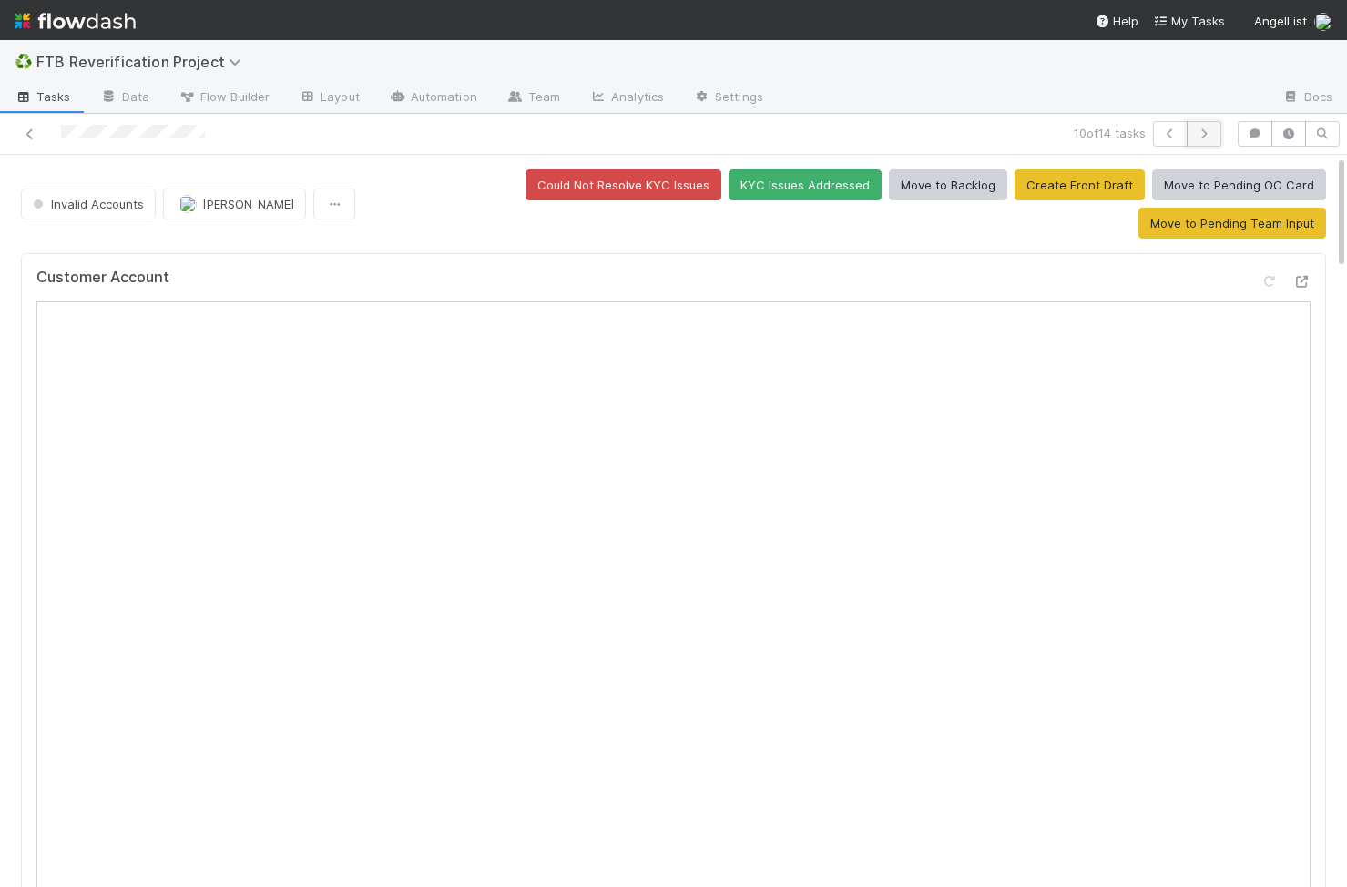
click at [837, 135] on icon "button" at bounding box center [1204, 133] width 18 height 11
click at [729, 182] on button "KYC Issues Addressed" at bounding box center [805, 184] width 153 height 31
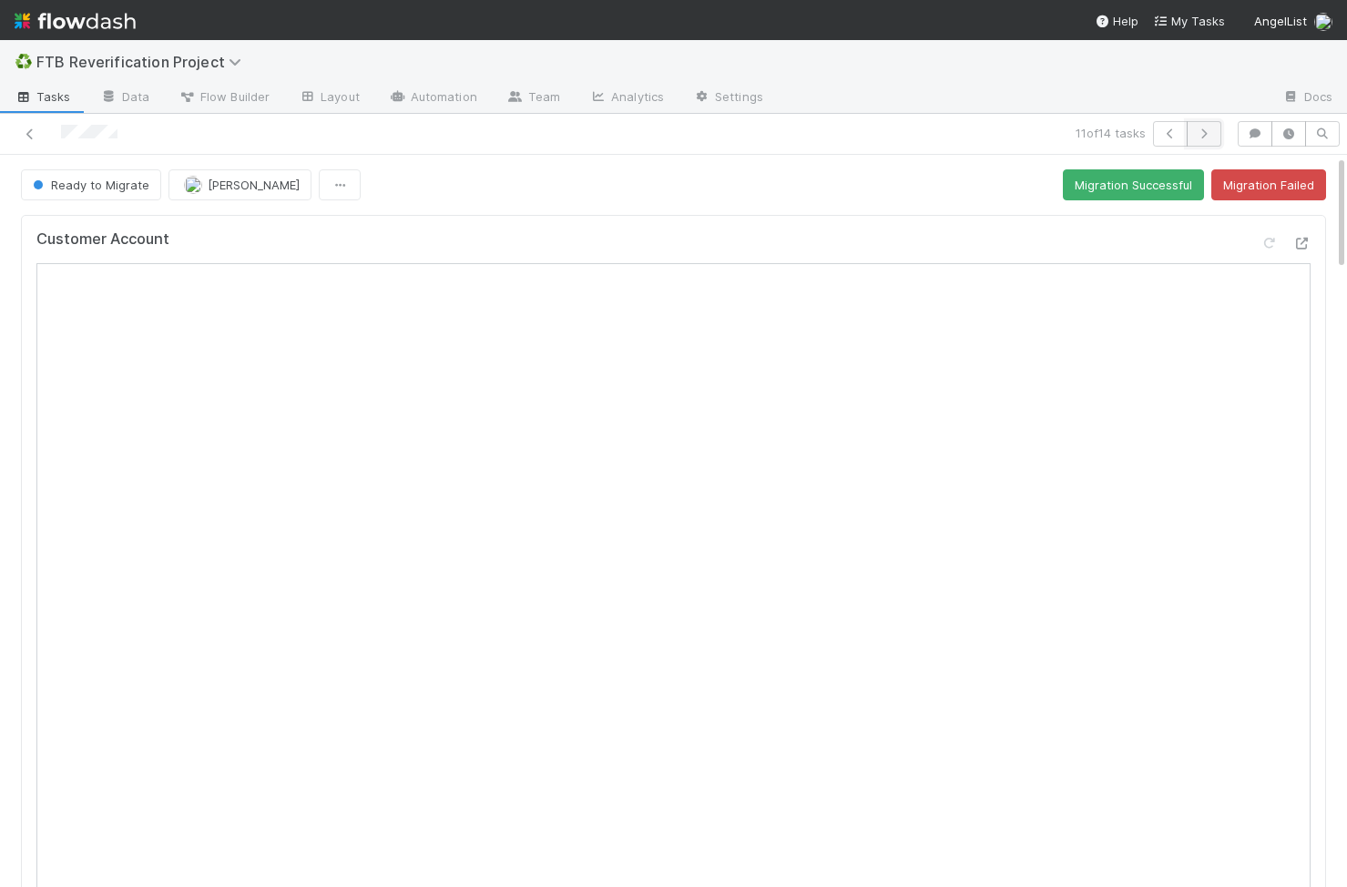
click at [837, 133] on icon "button" at bounding box center [1204, 133] width 18 height 11
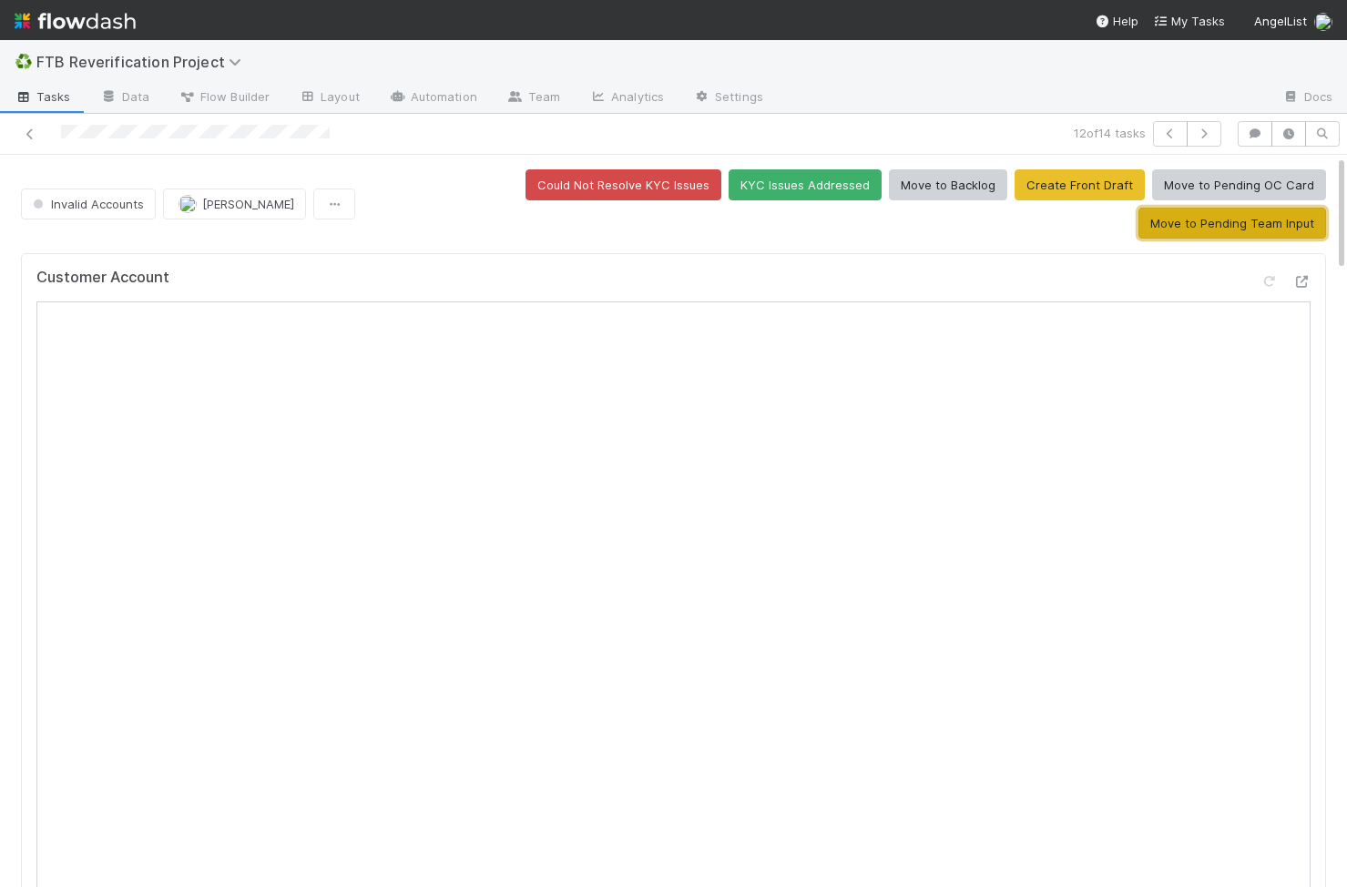
click at [837, 208] on button "Move to Pending Team Input" at bounding box center [1232, 223] width 188 height 31
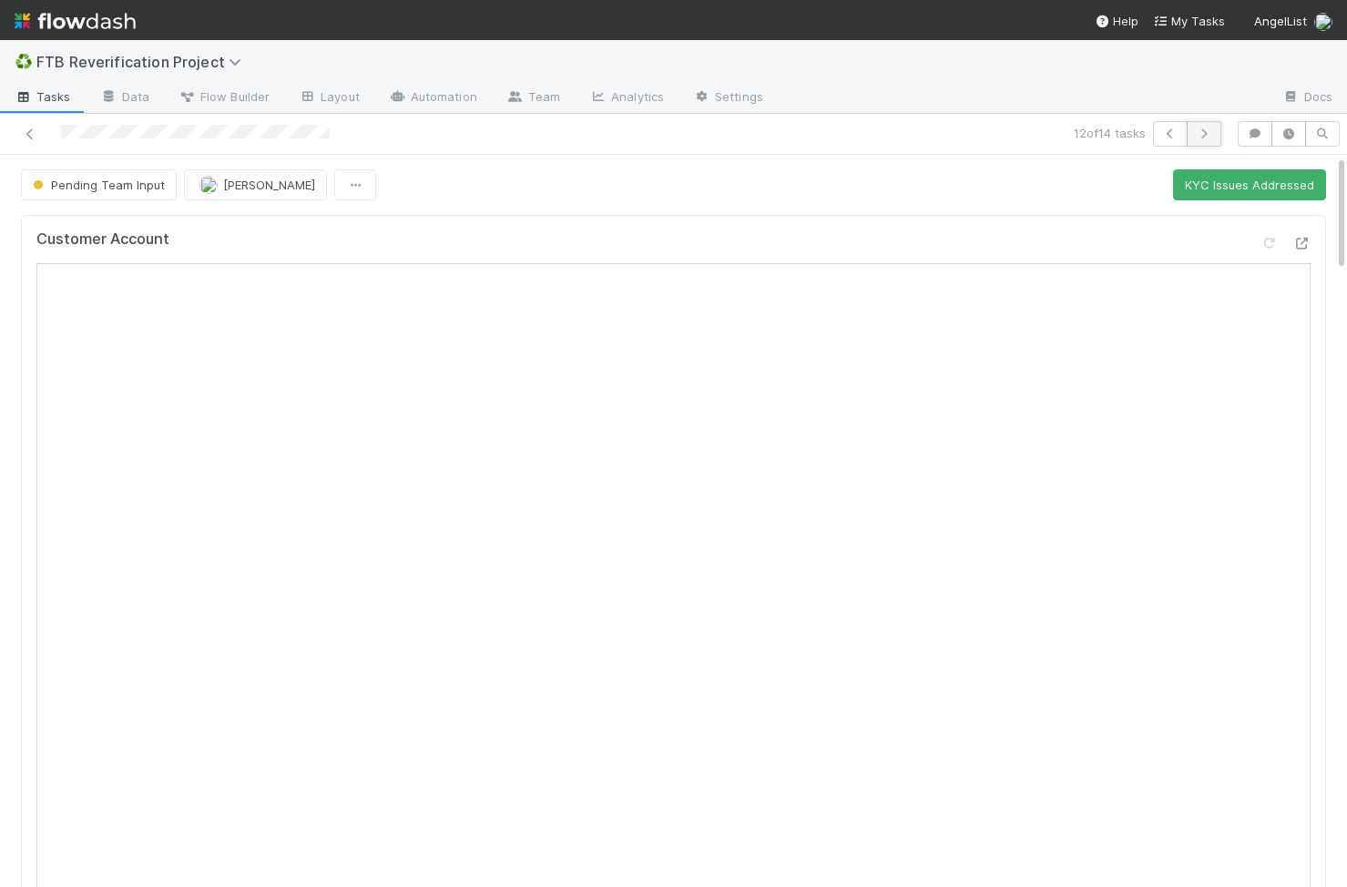
click at [837, 137] on icon "button" at bounding box center [1204, 133] width 18 height 11
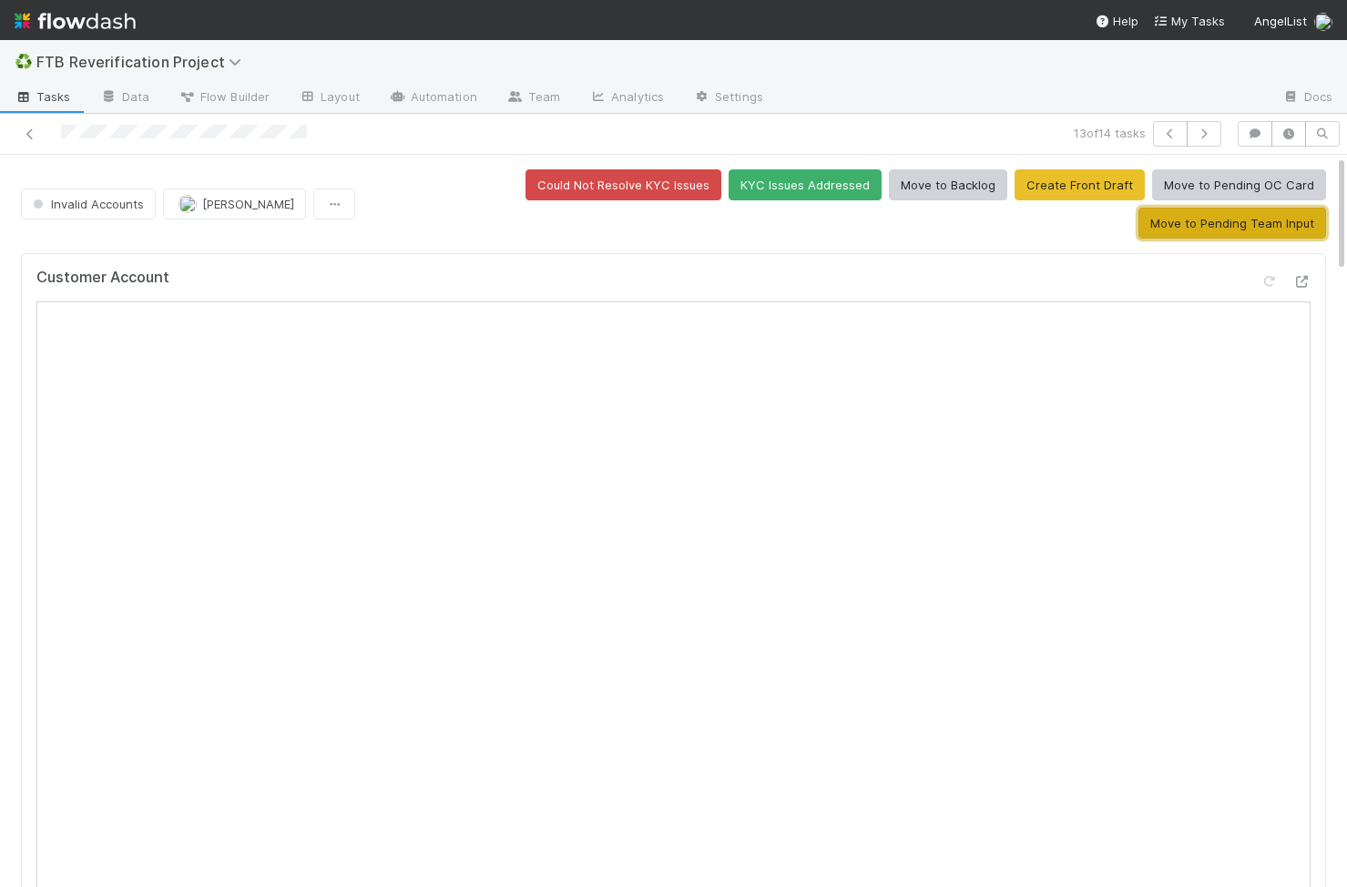
click at [837, 208] on button "Move to Pending Team Input" at bounding box center [1232, 223] width 188 height 31
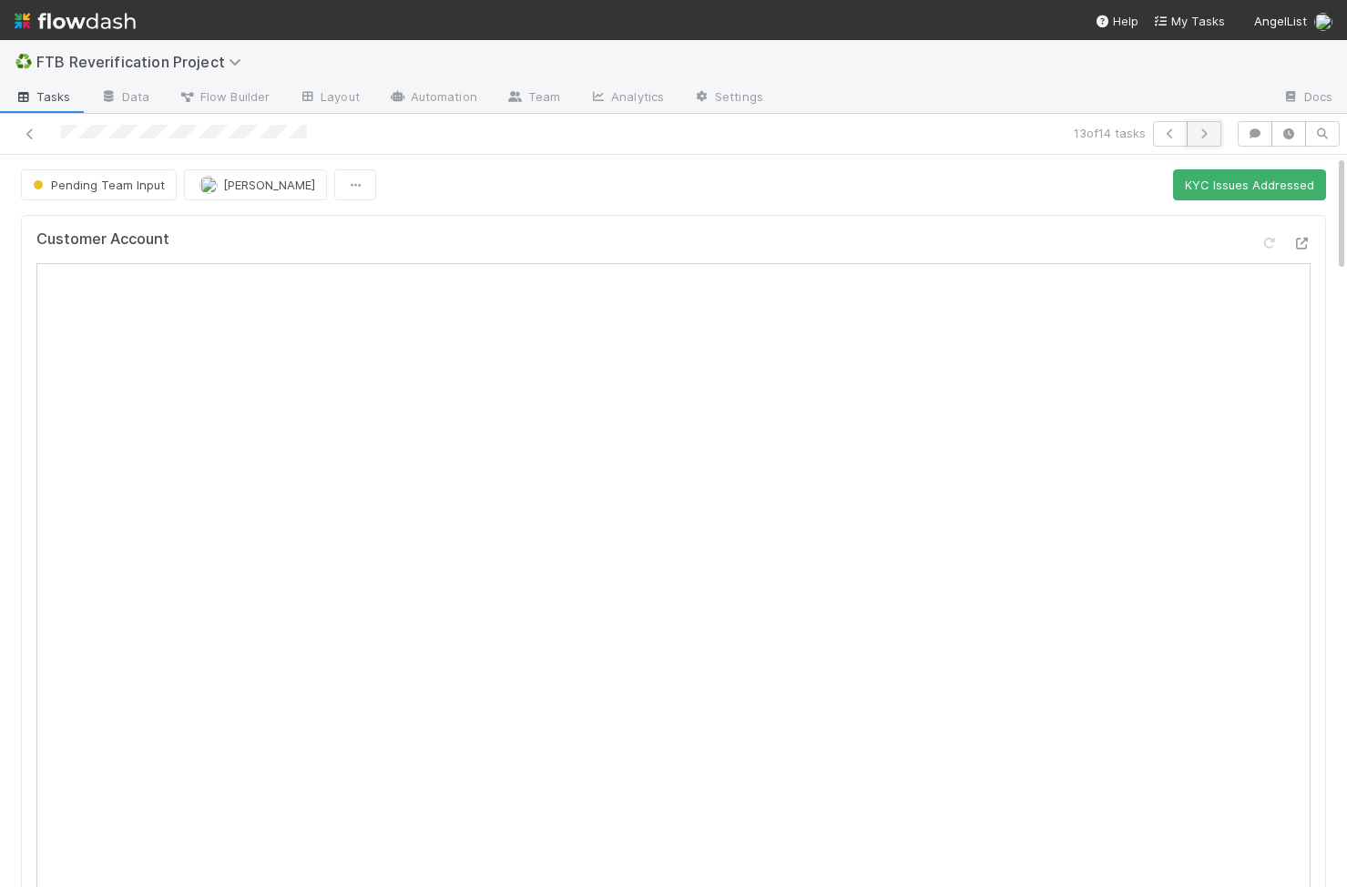
click at [837, 137] on icon "button" at bounding box center [1204, 133] width 18 height 11
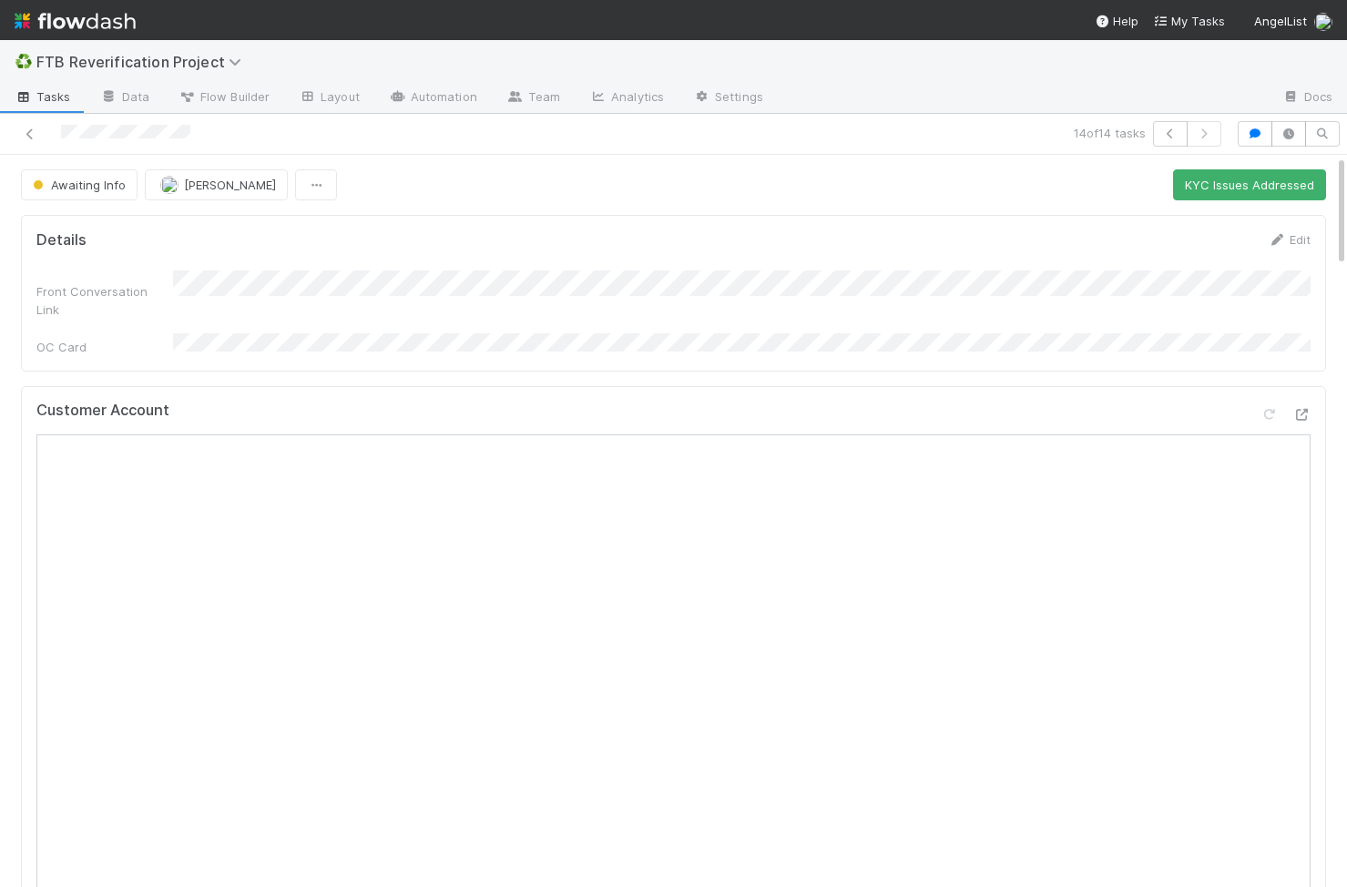
click at [26, 122] on div at bounding box center [314, 134] width 614 height 26
click at [29, 129] on icon at bounding box center [30, 134] width 18 height 12
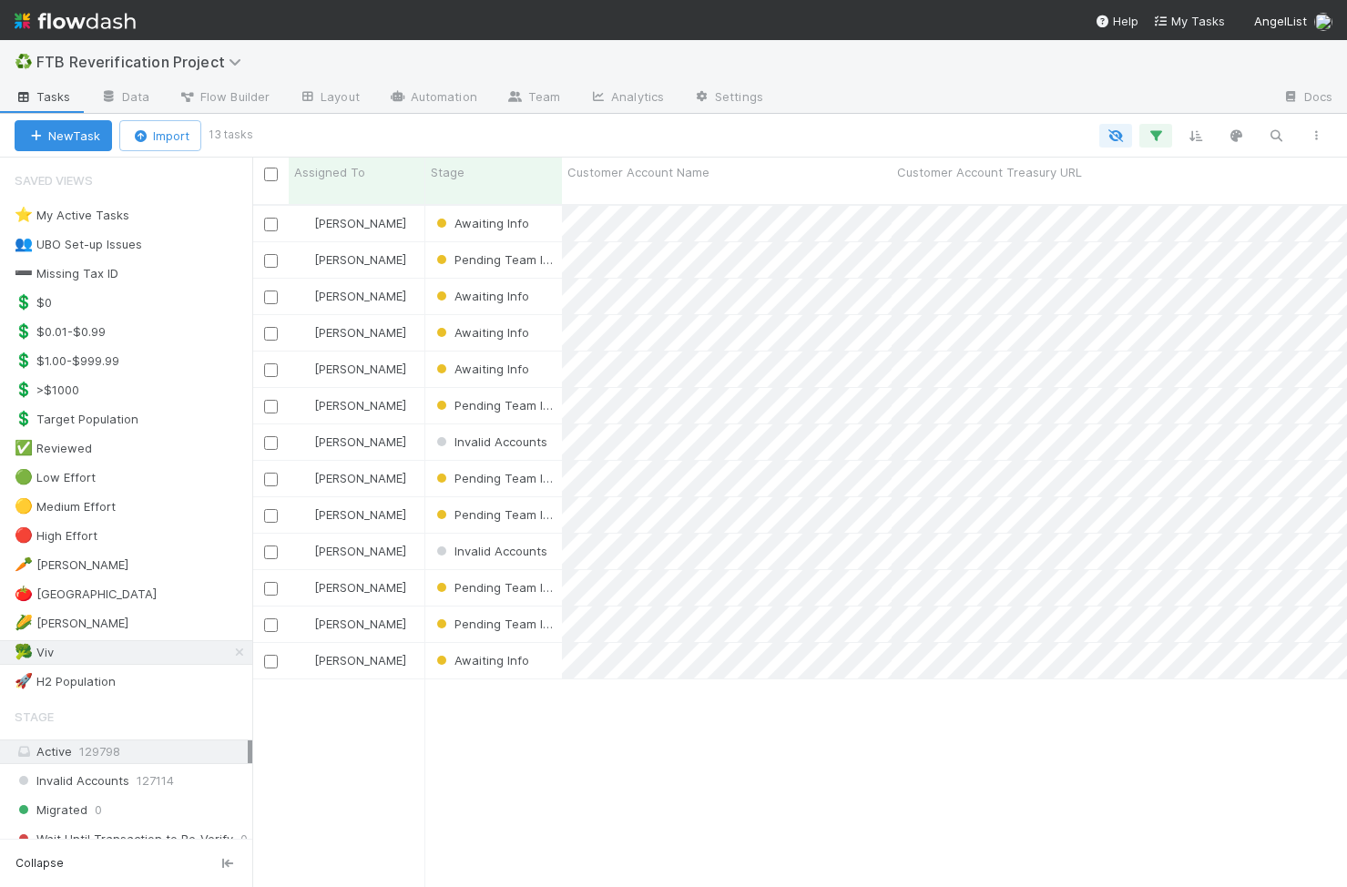
scroll to position [697, 1095]
click at [405, 426] on div "[PERSON_NAME]" at bounding box center [357, 442] width 137 height 36
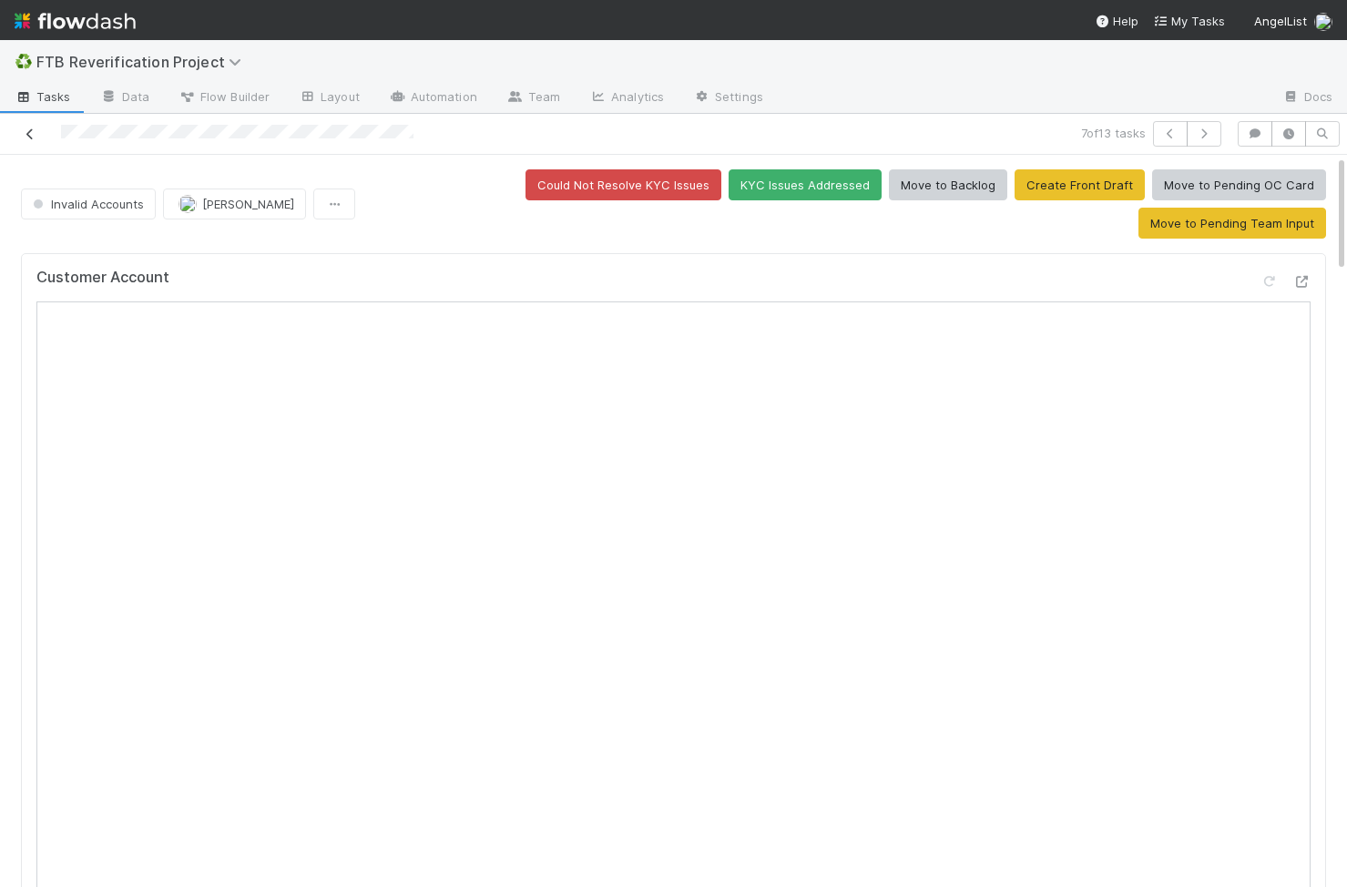
click at [32, 132] on icon at bounding box center [30, 134] width 18 height 12
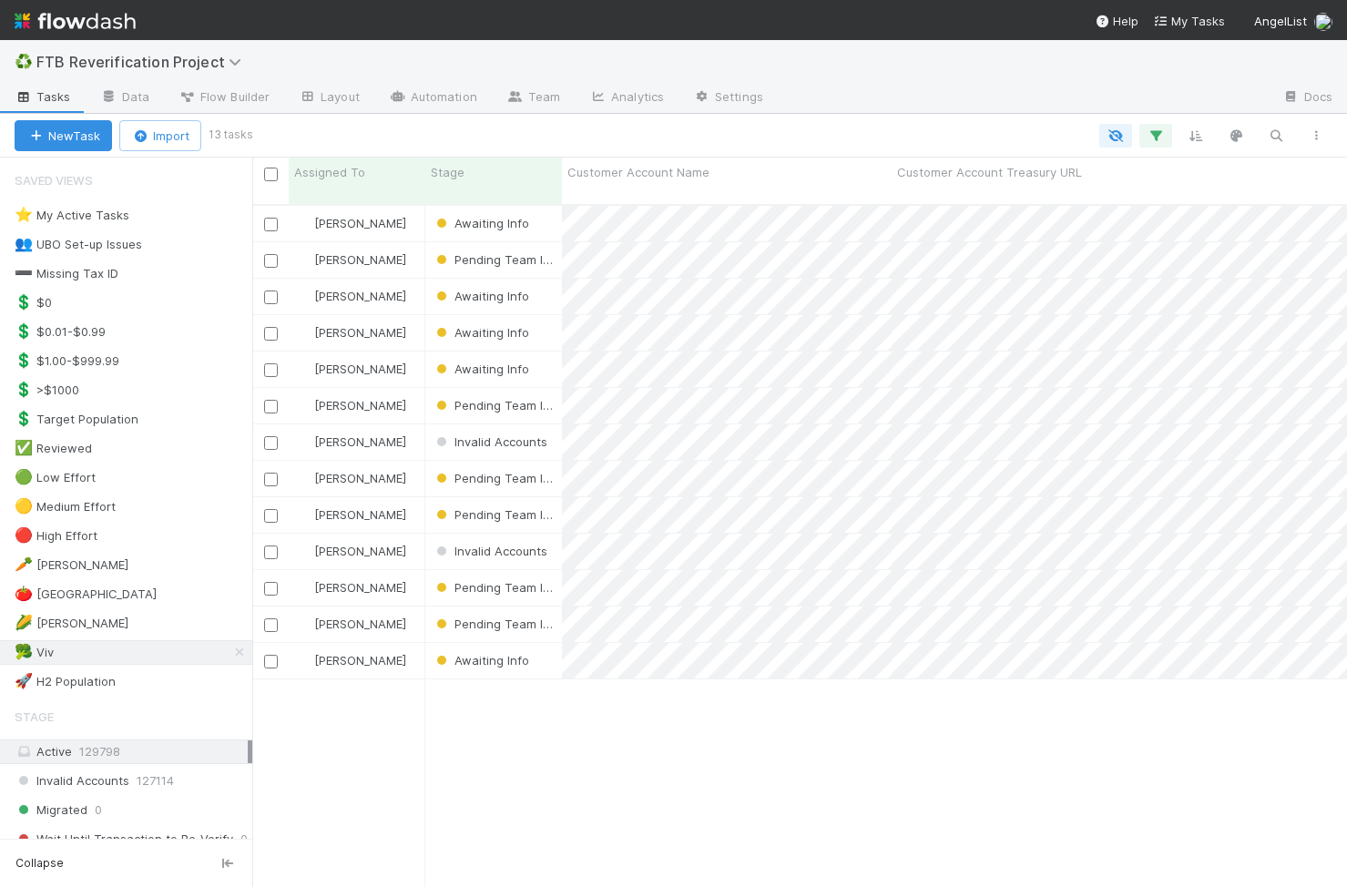
scroll to position [0, 1]
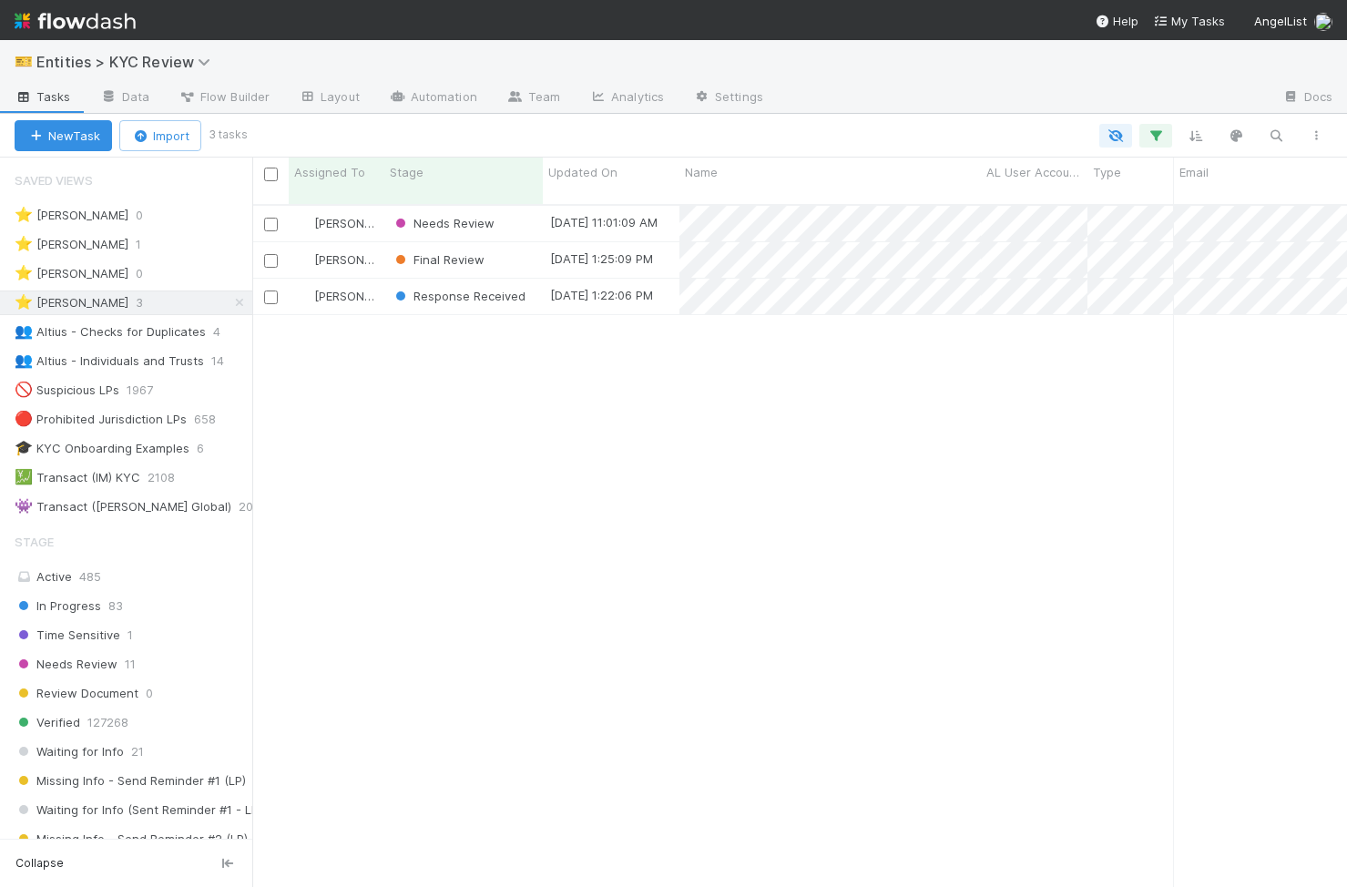
scroll to position [0, 1]
click at [518, 212] on div "Needs Review" at bounding box center [463, 224] width 158 height 36
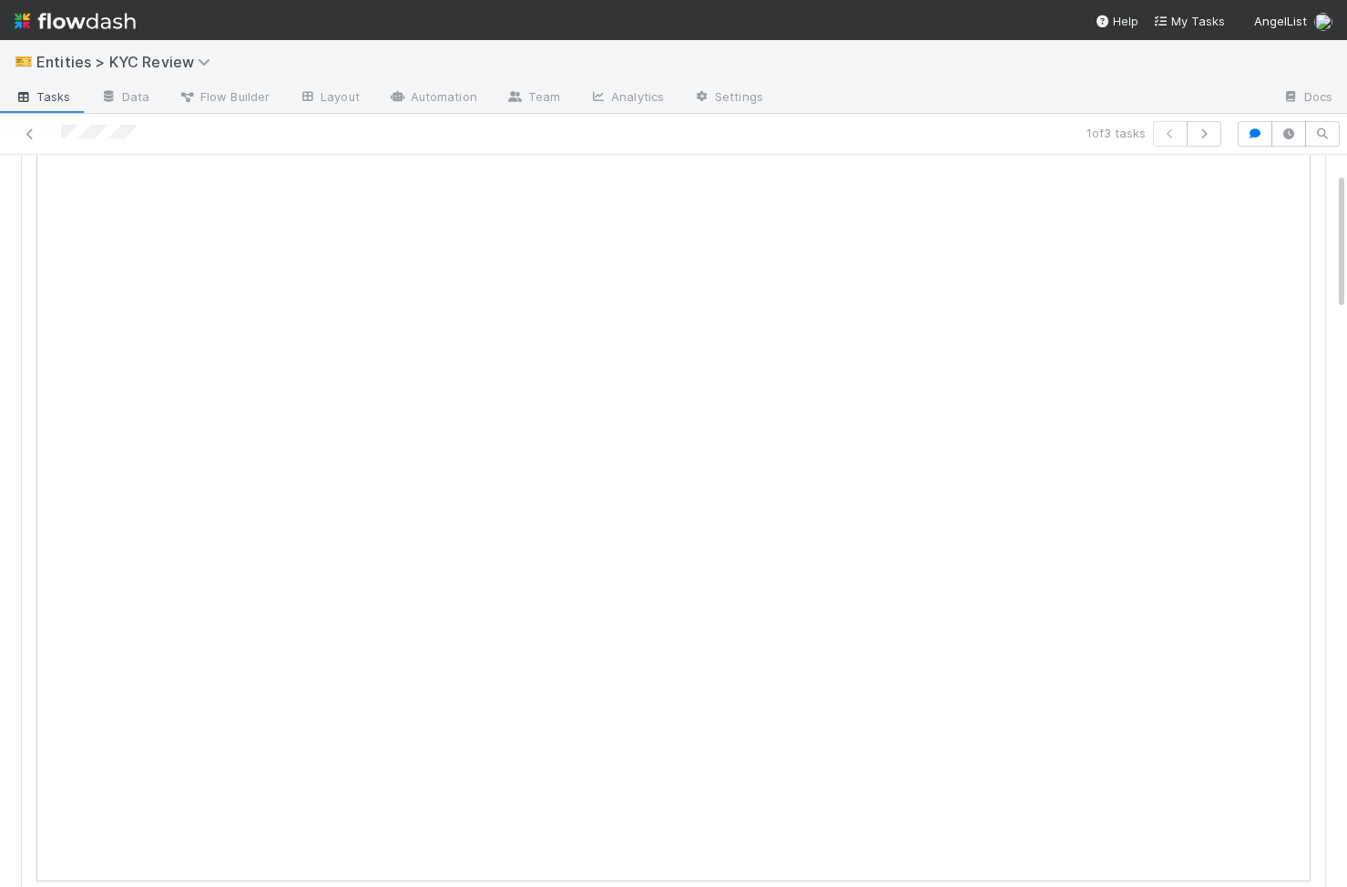
scroll to position [112, 0]
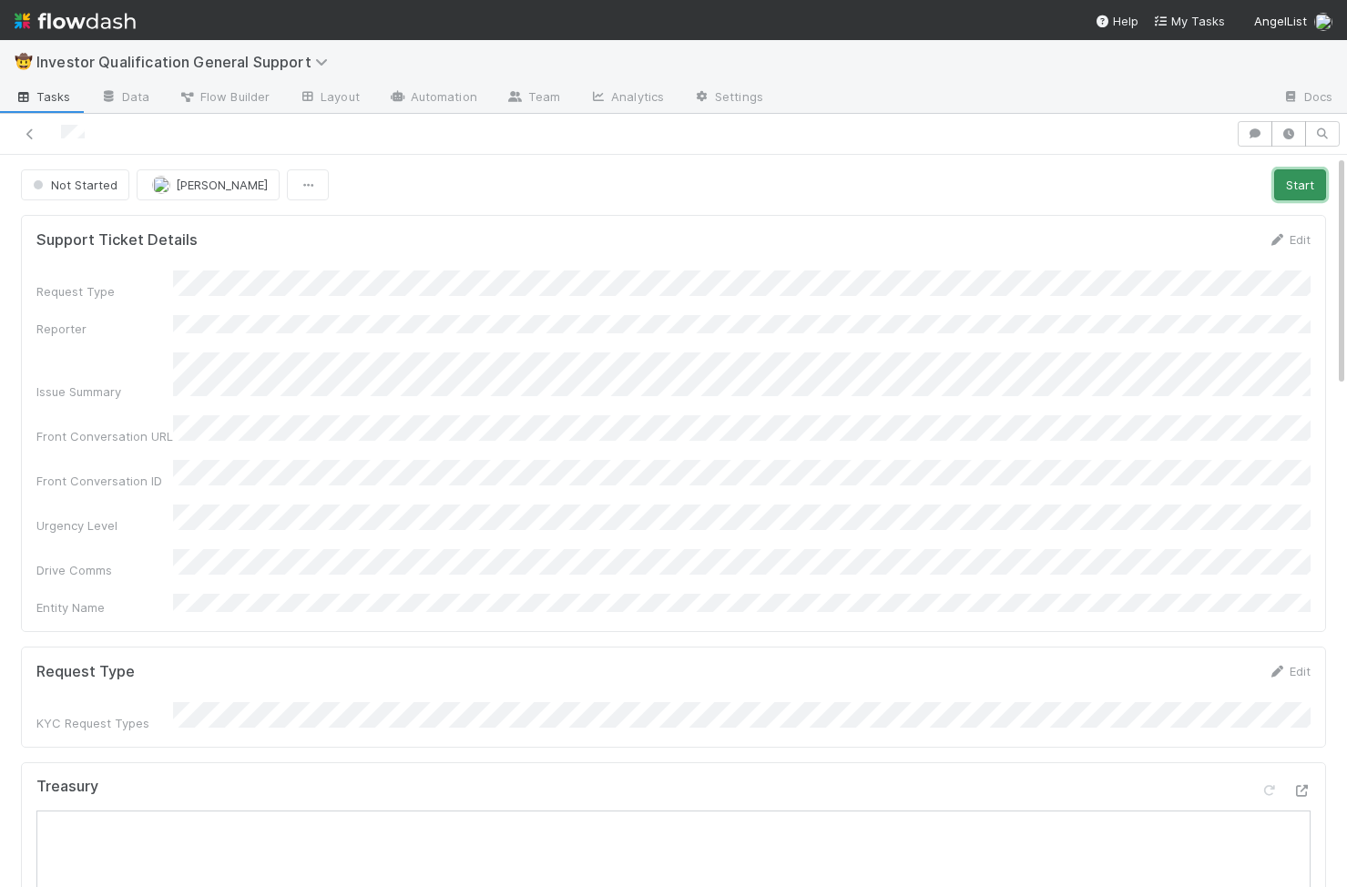
click at [1084, 181] on button "Start" at bounding box center [1300, 184] width 52 height 31
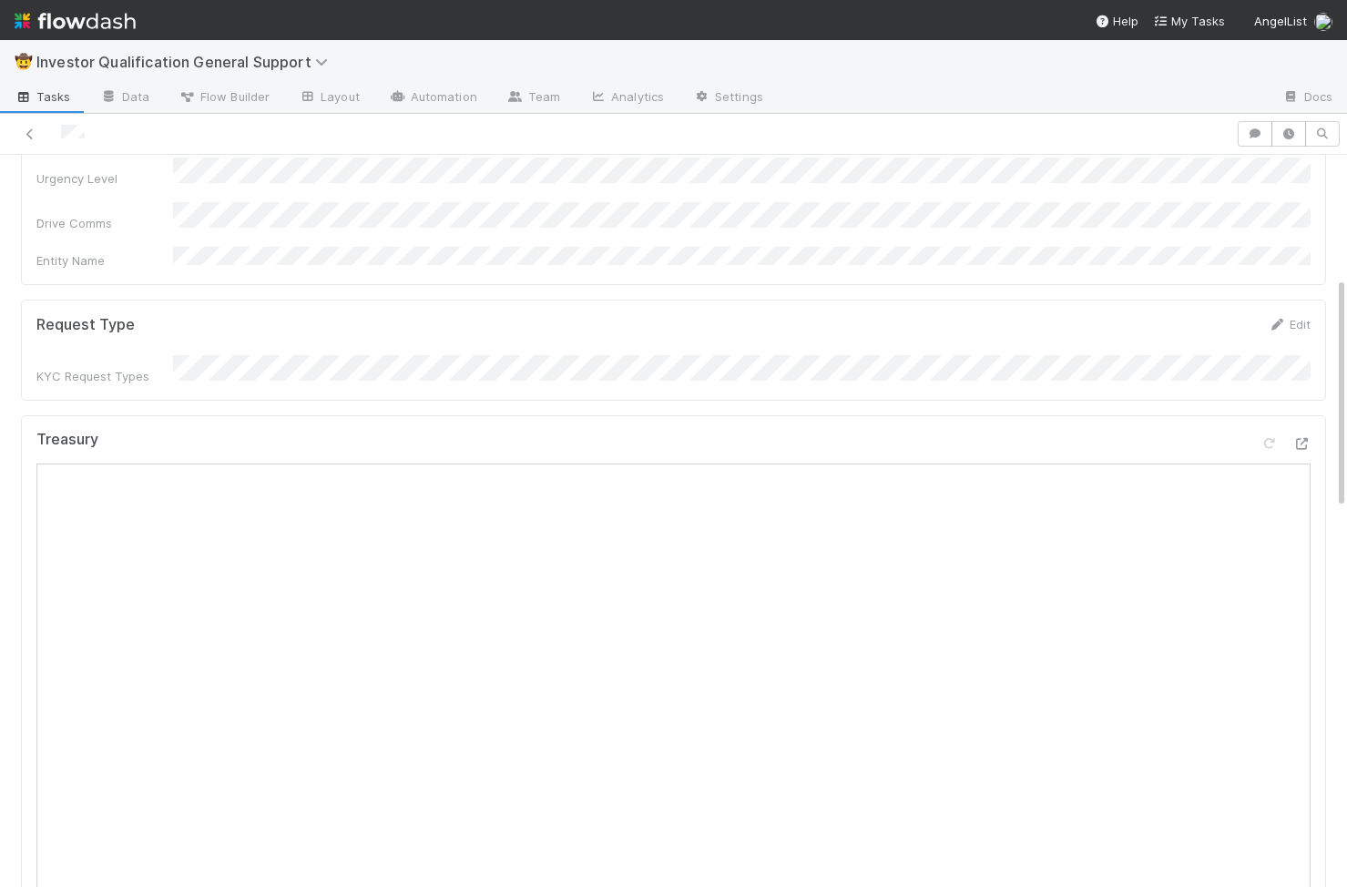
scroll to position [314, 0]
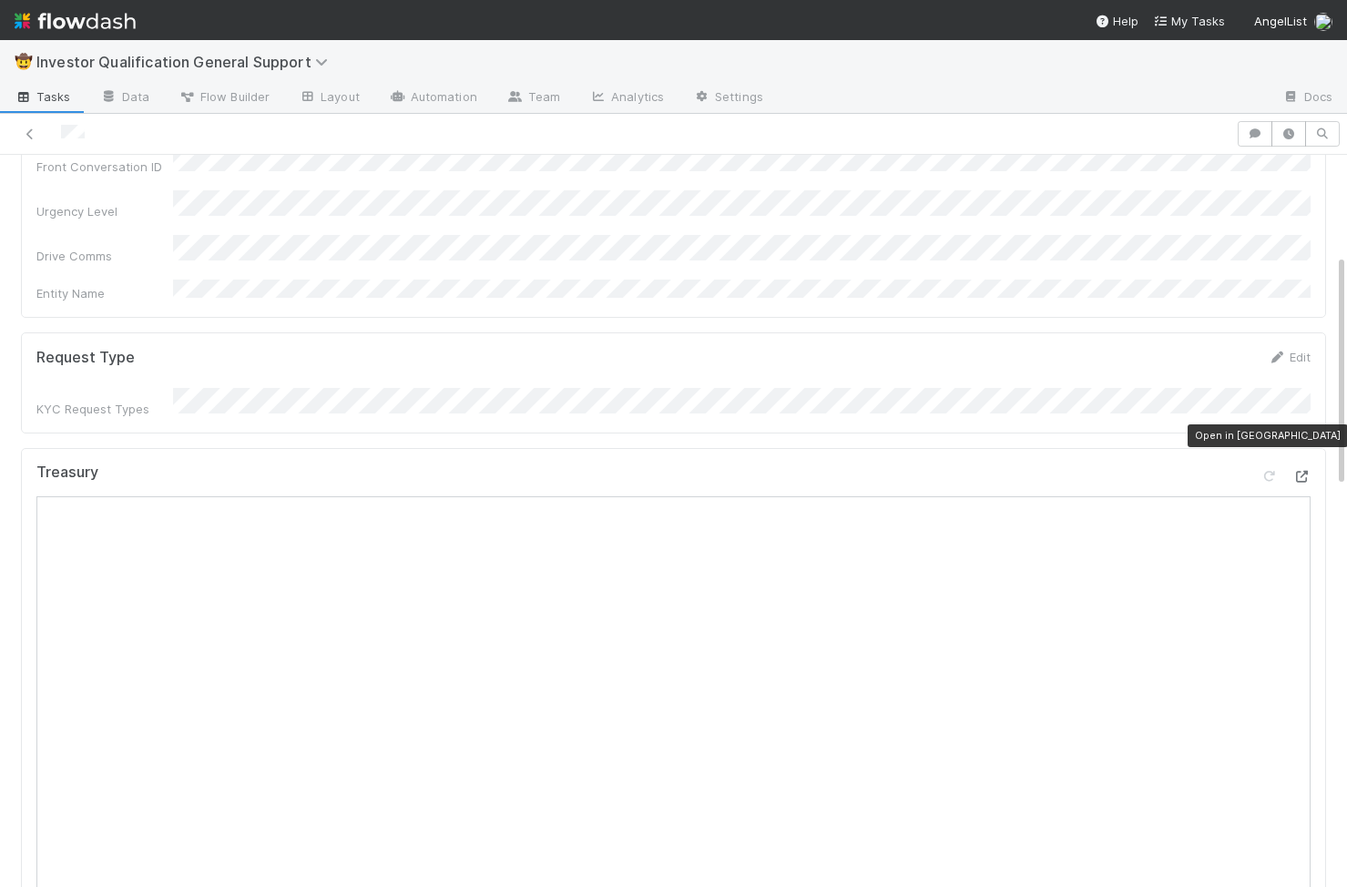
click at [1084, 471] on icon at bounding box center [1301, 477] width 18 height 12
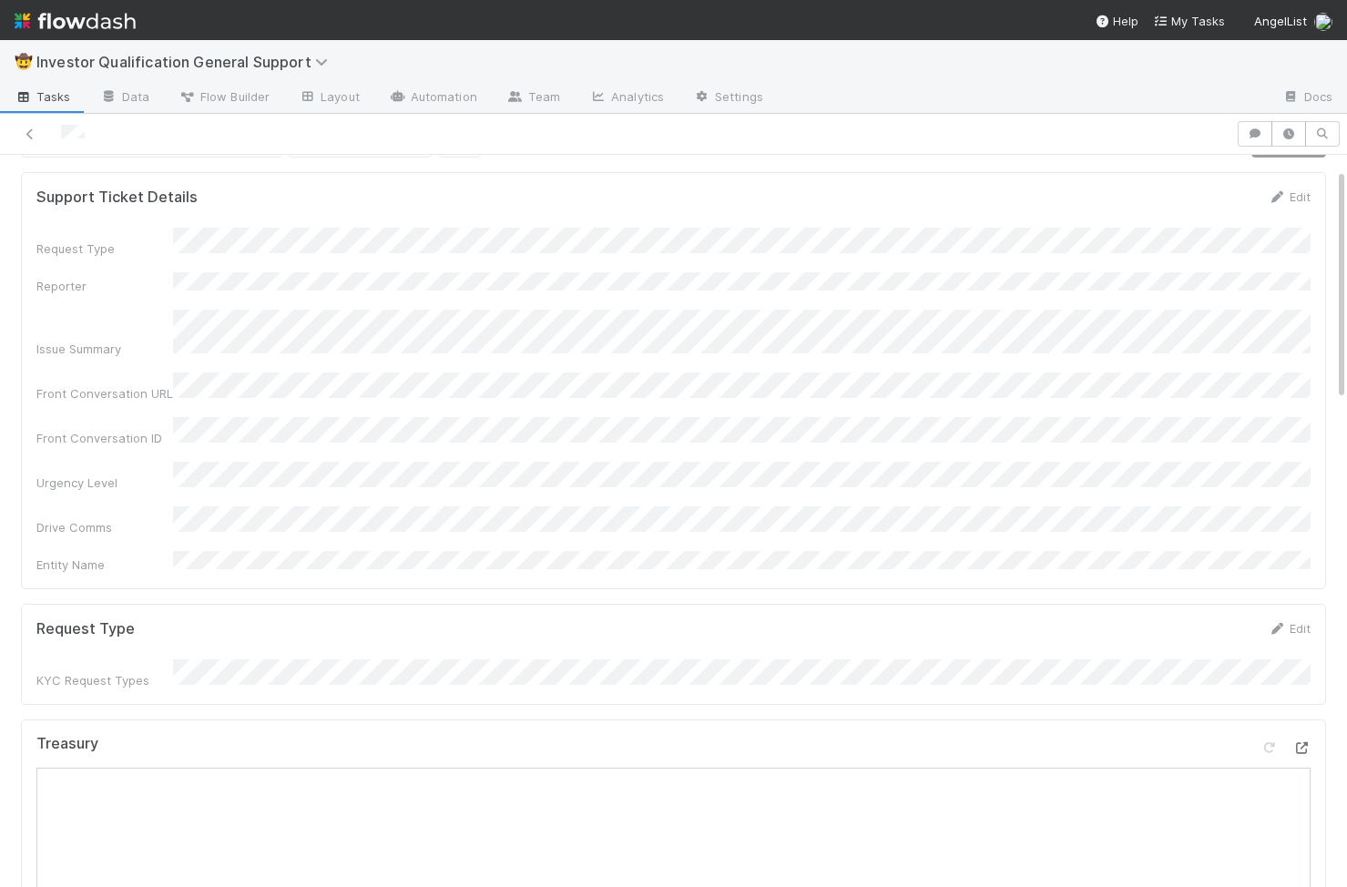
scroll to position [40, 0]
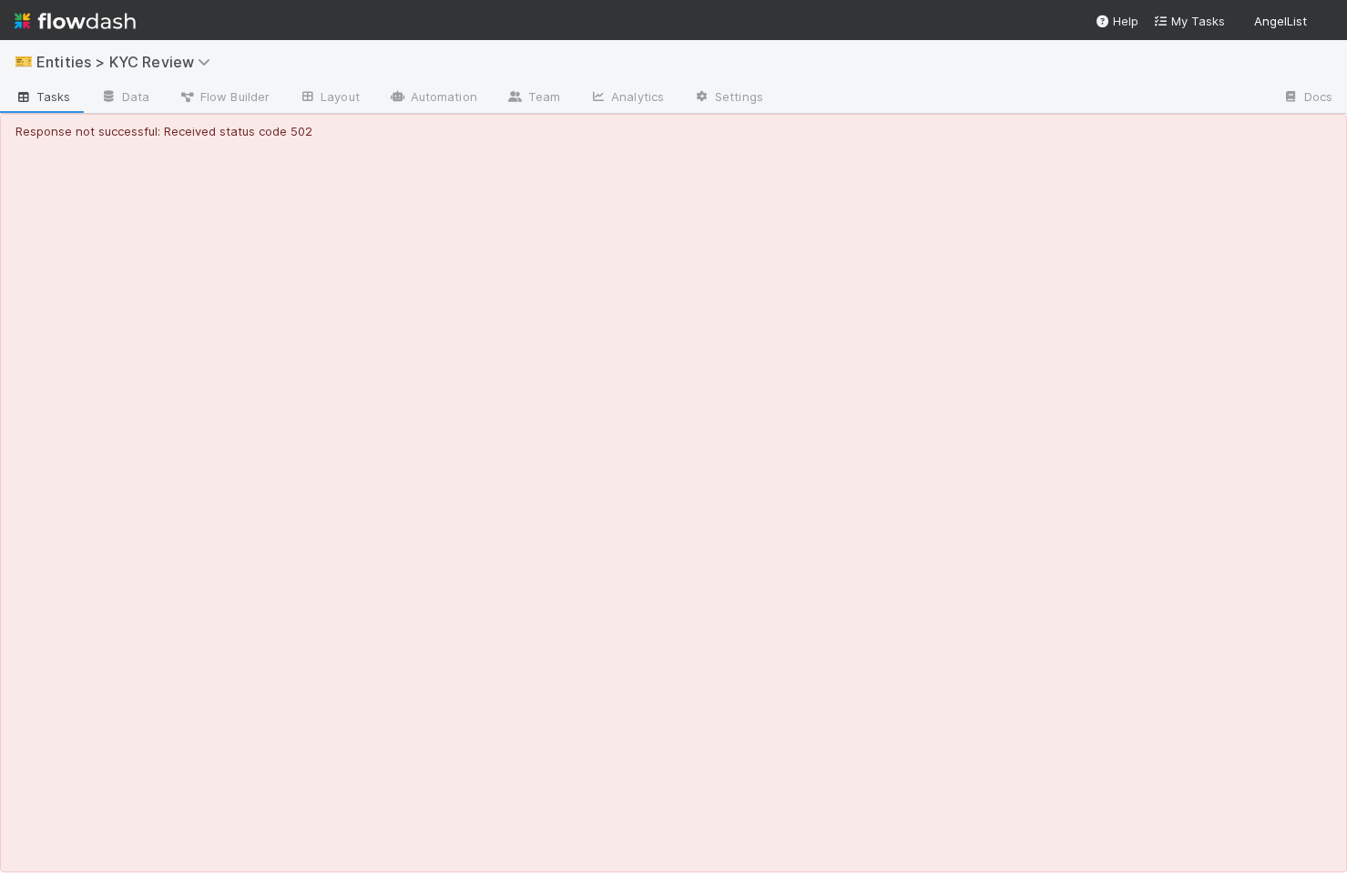
click at [38, 95] on span "Tasks" at bounding box center [43, 96] width 56 height 18
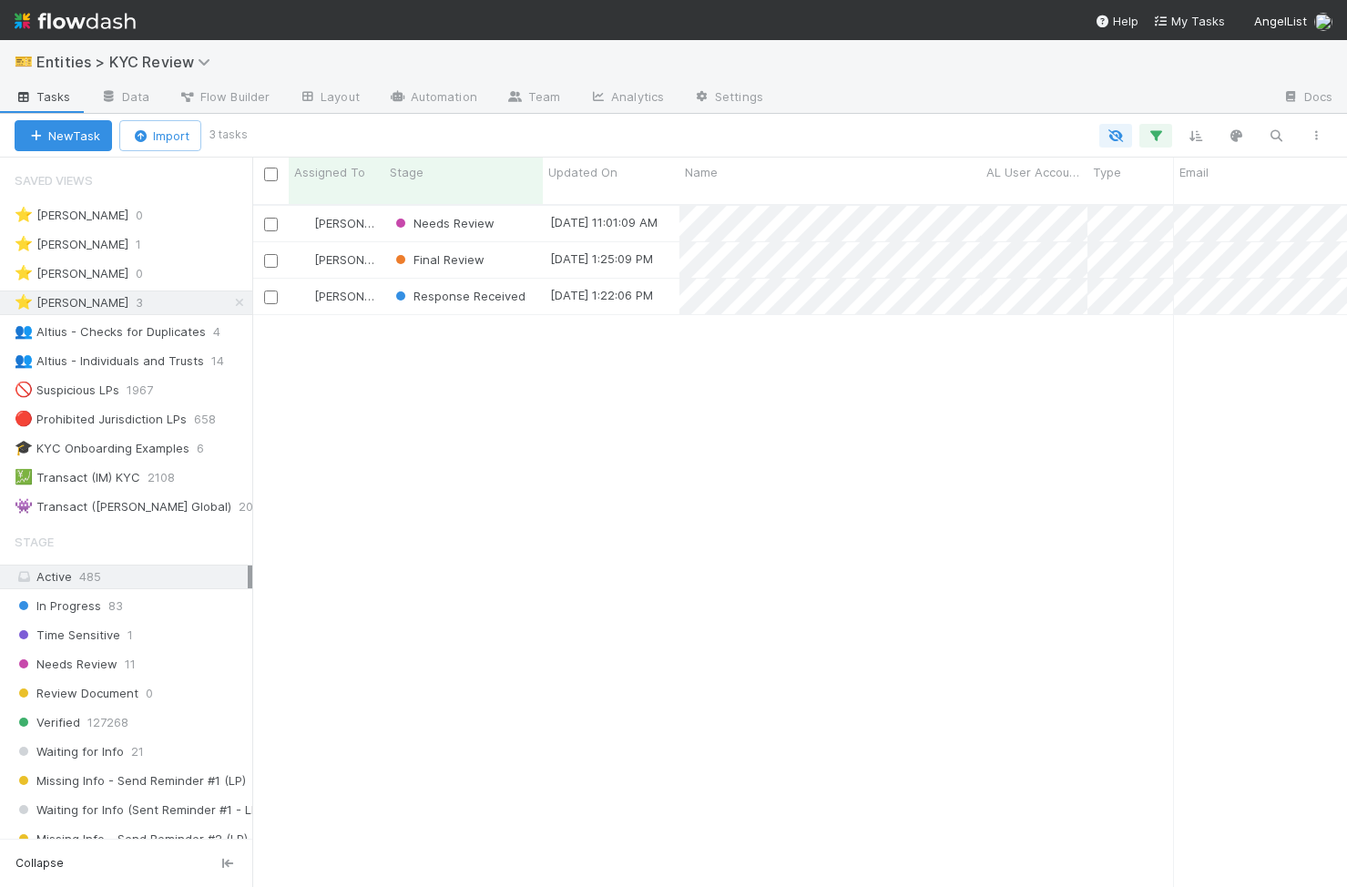
scroll to position [697, 1095]
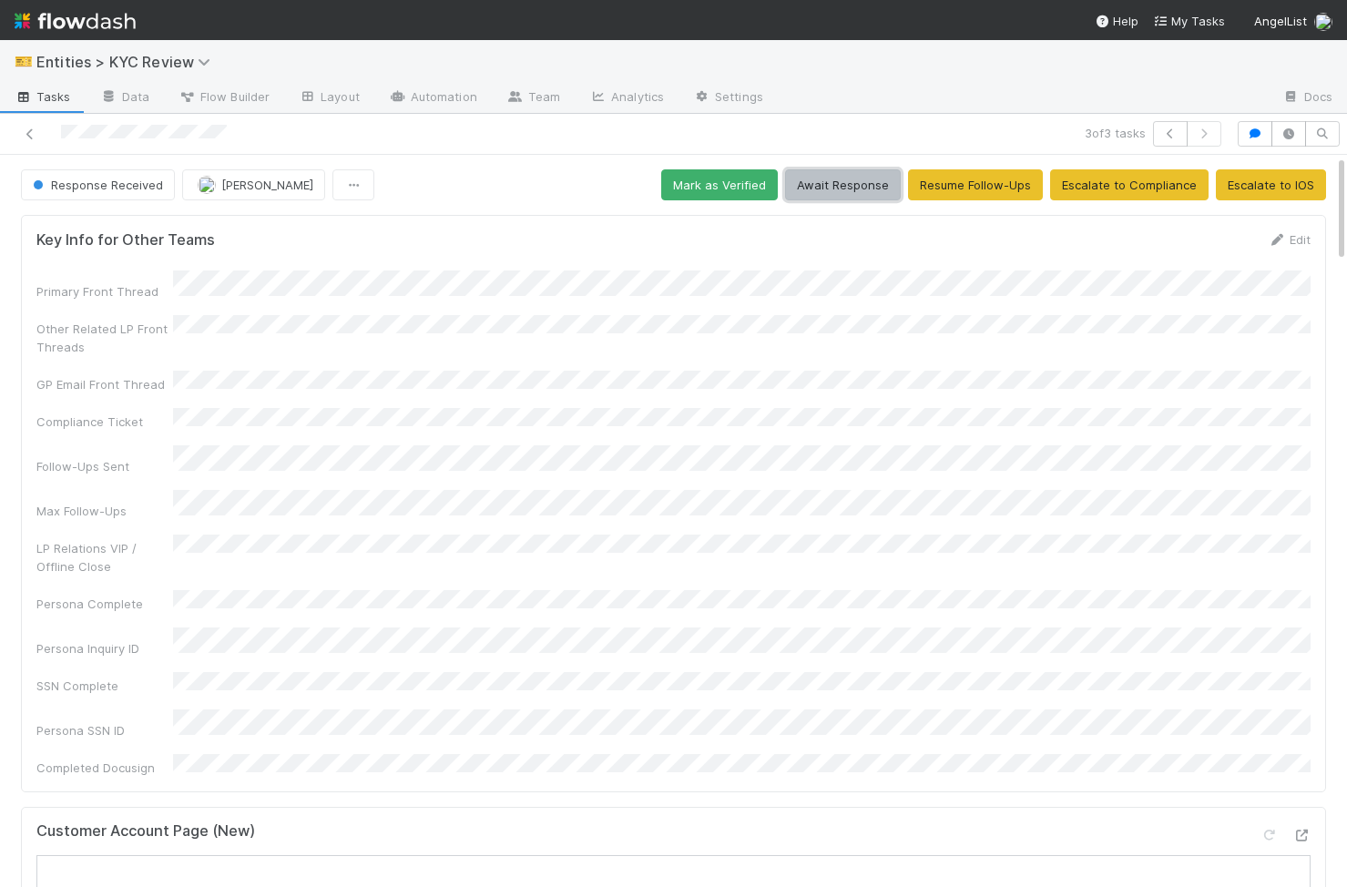
click at [836, 185] on button "Await Response" at bounding box center [843, 184] width 116 height 31
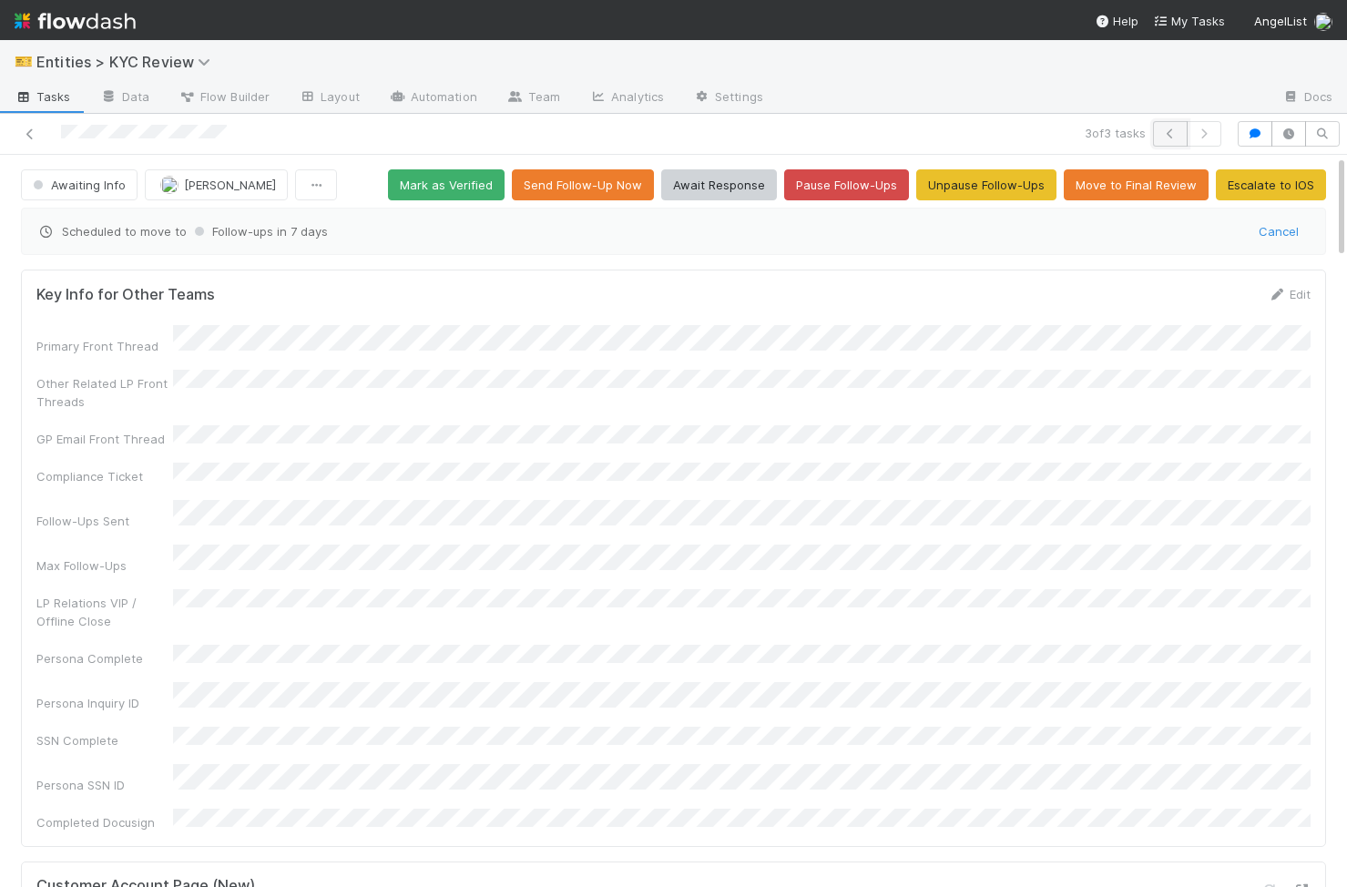
click at [1168, 137] on icon "button" at bounding box center [1170, 133] width 18 height 11
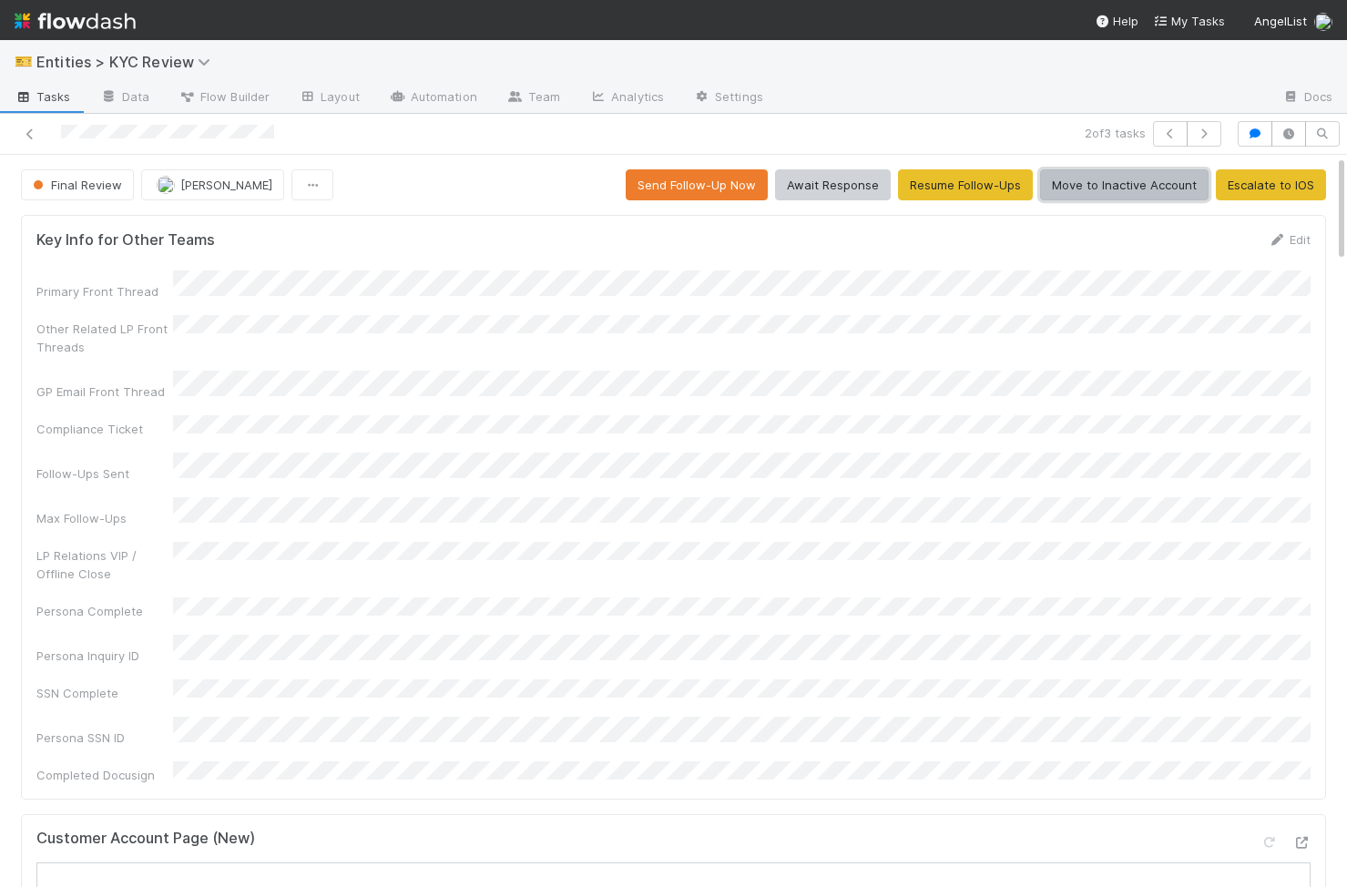
click at [1154, 190] on button "Move to Inactive Account" at bounding box center [1124, 184] width 168 height 31
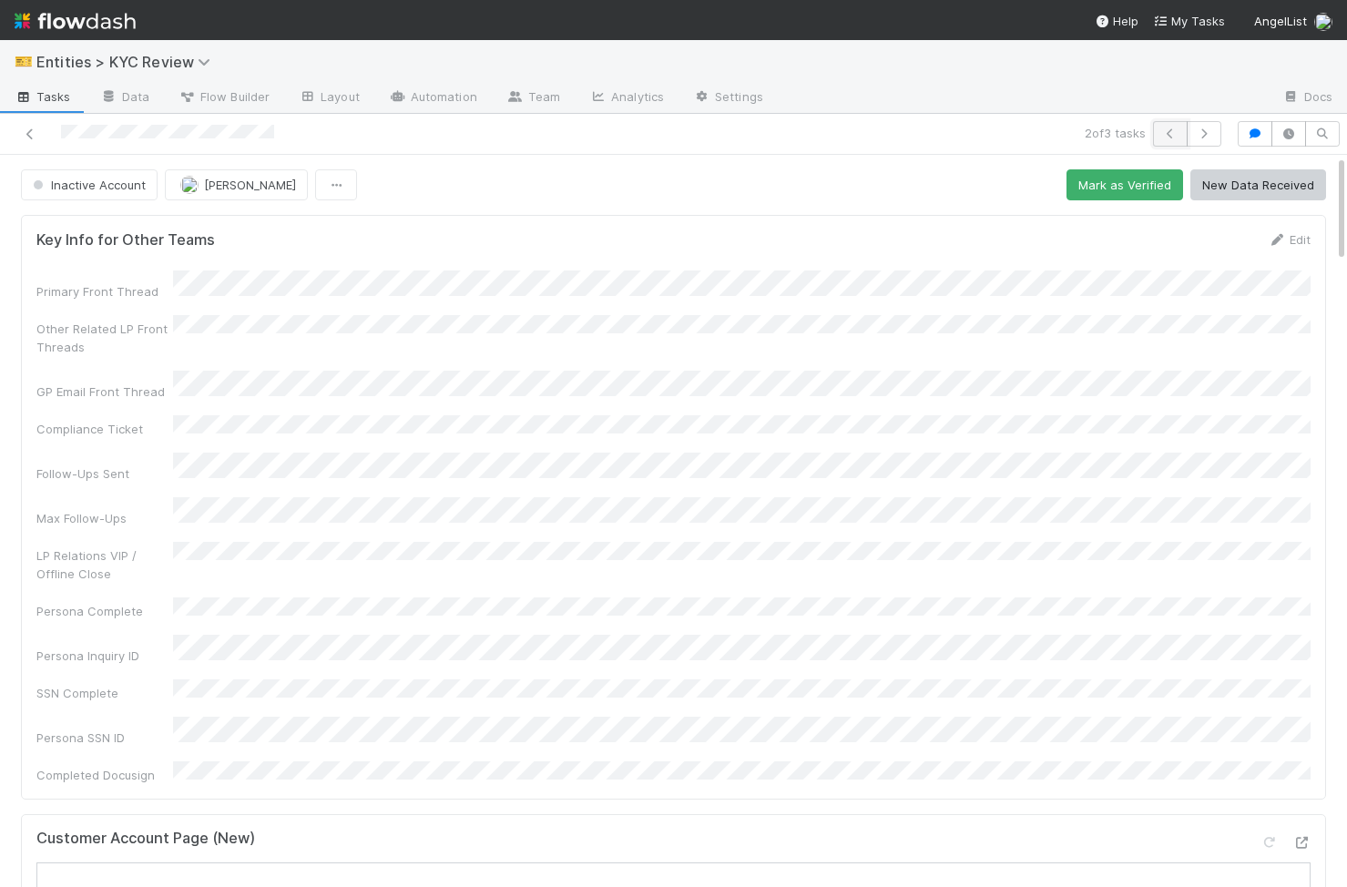
click at [1170, 124] on button "button" at bounding box center [1170, 134] width 35 height 26
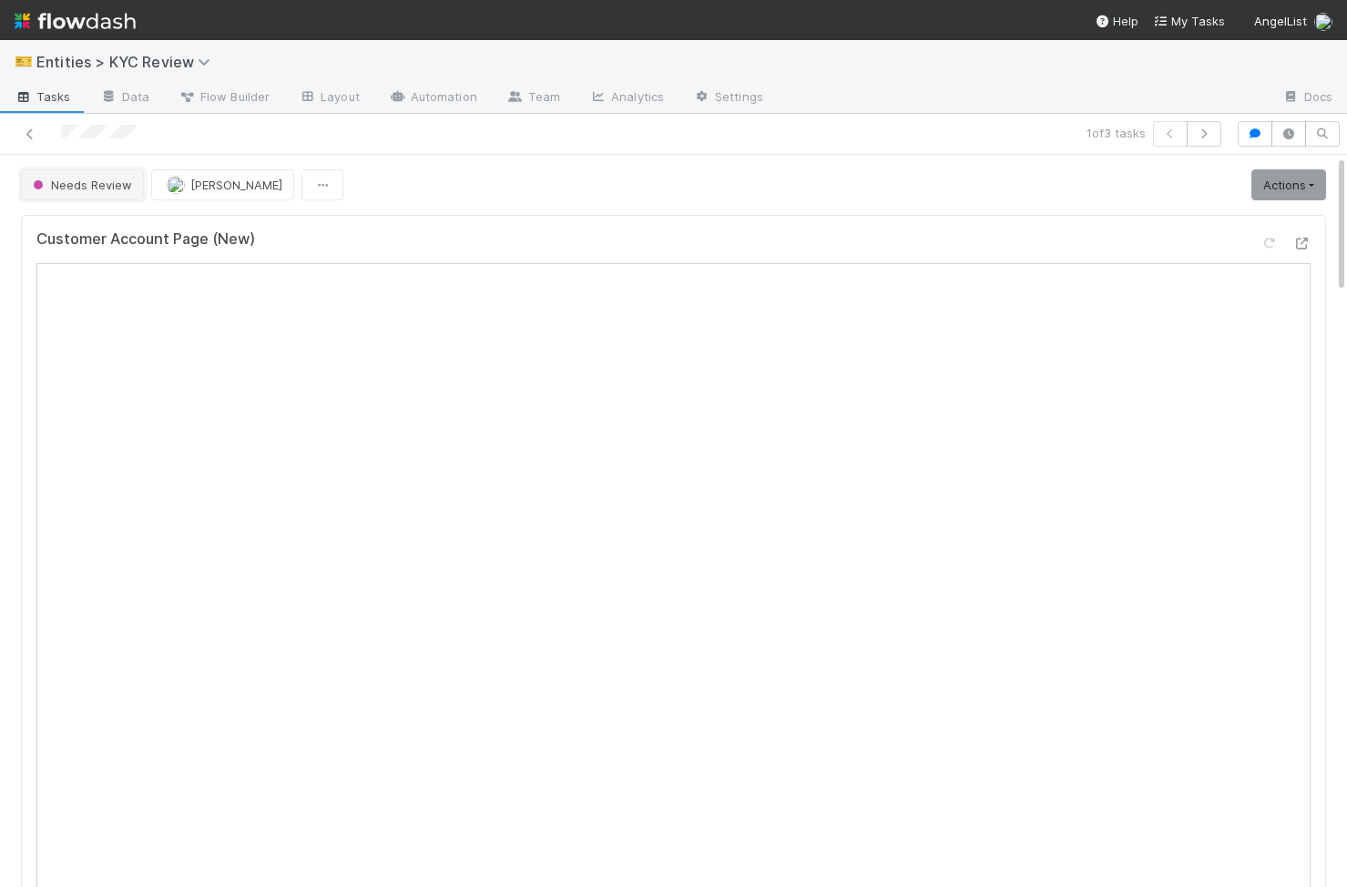
click at [107, 190] on span "Needs Review" at bounding box center [80, 185] width 103 height 15
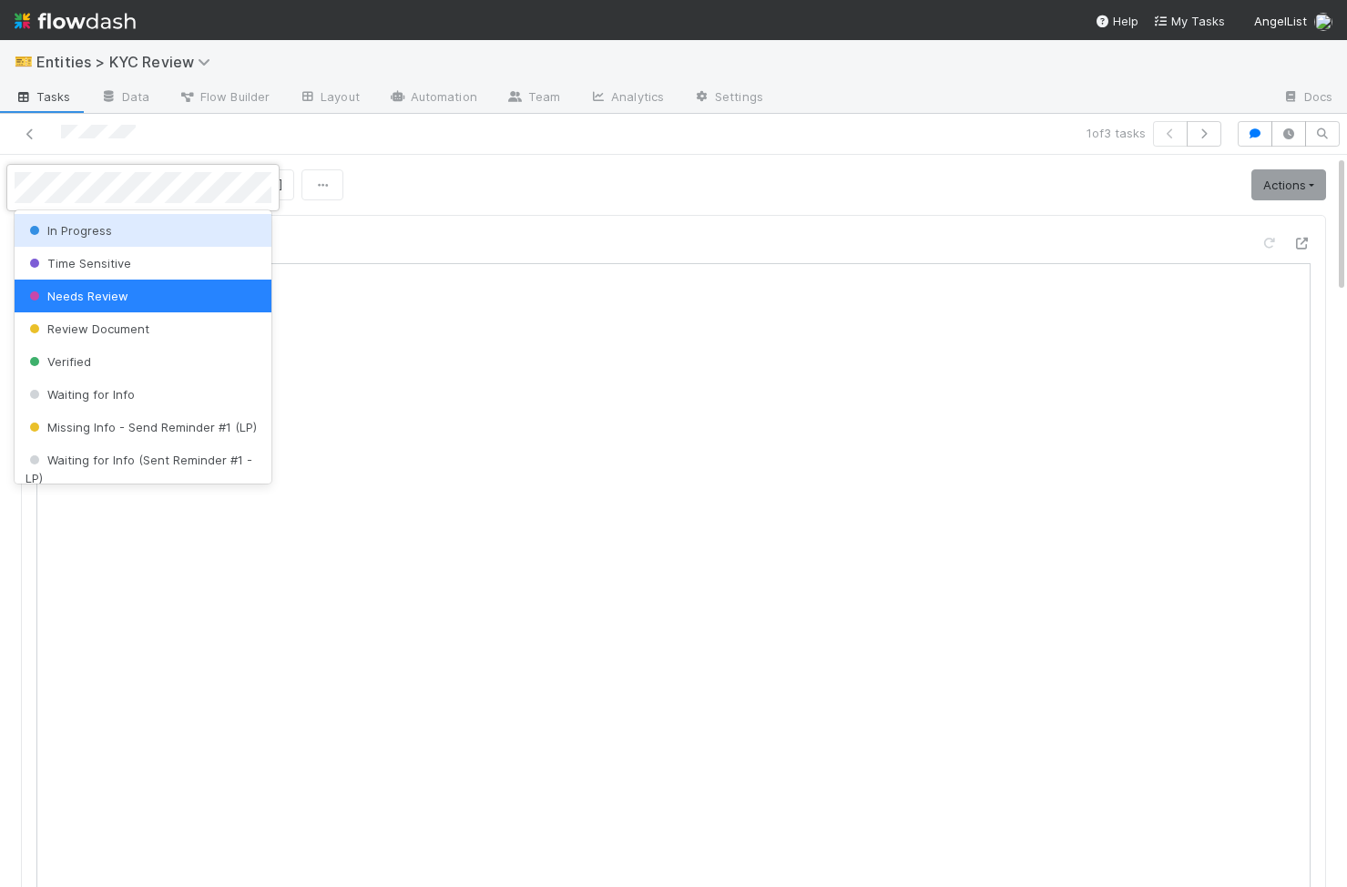
click at [480, 183] on div at bounding box center [673, 443] width 1347 height 887
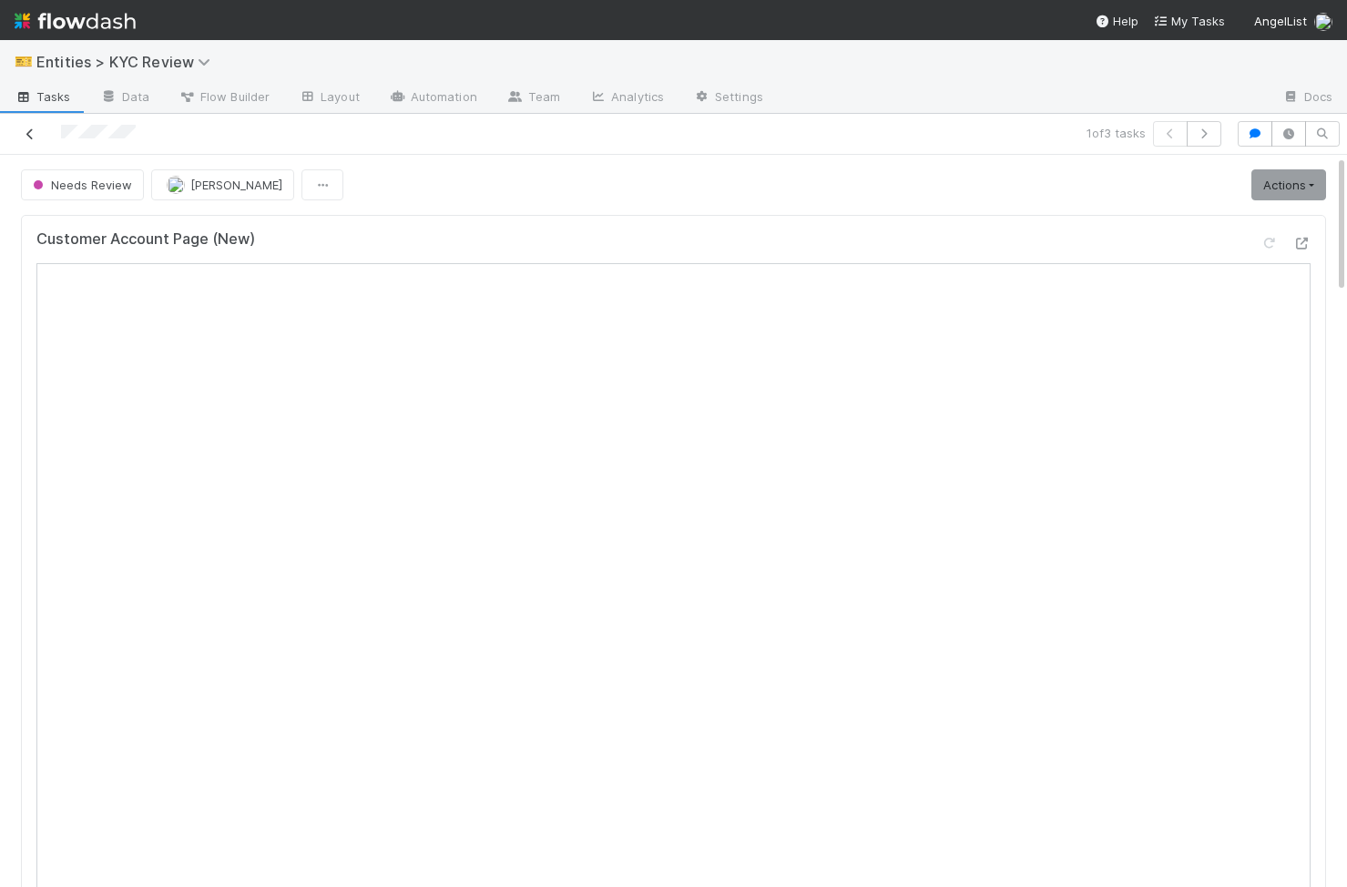
click at [31, 129] on icon at bounding box center [30, 134] width 18 height 12
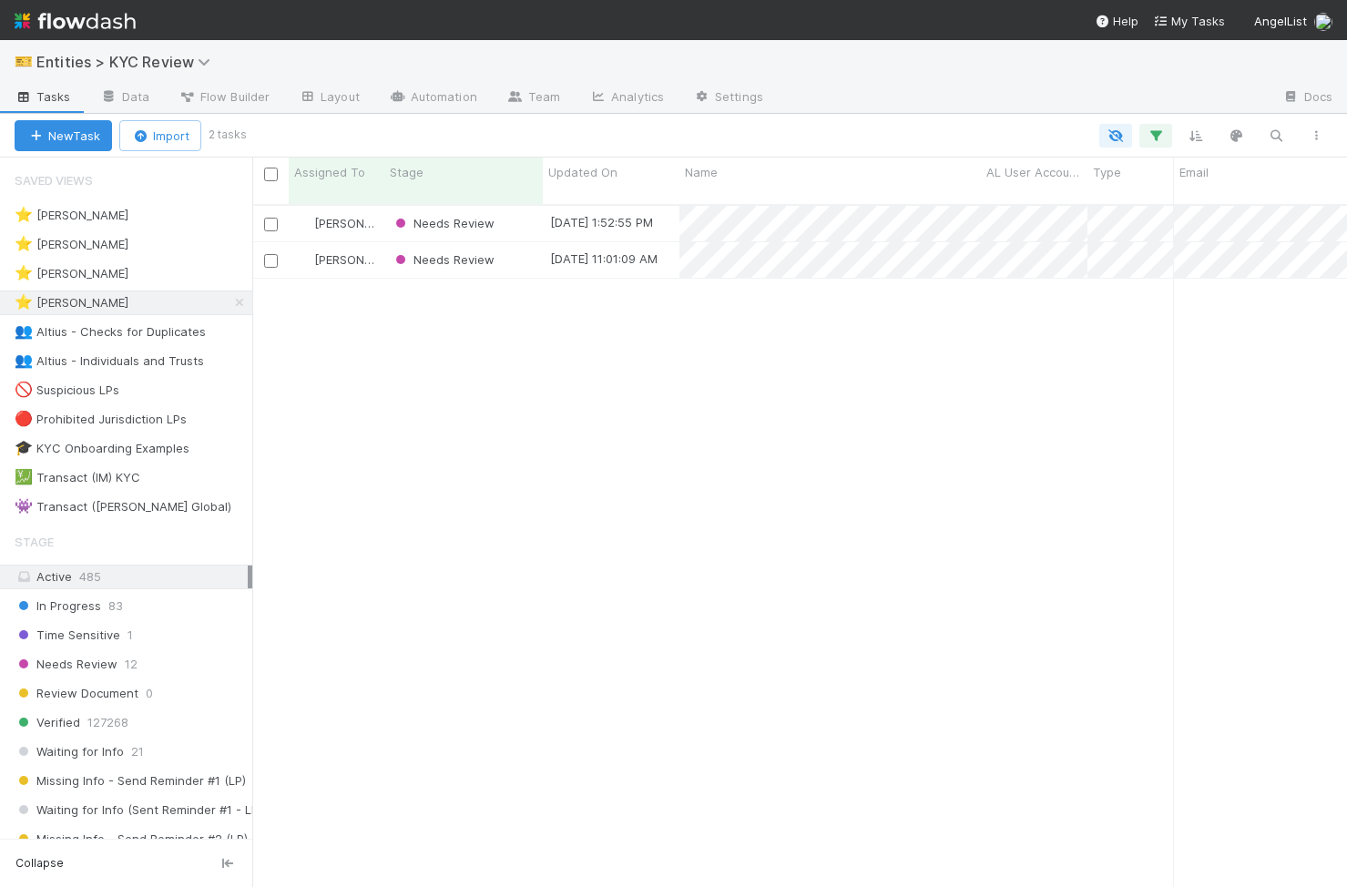
scroll to position [0, 1]
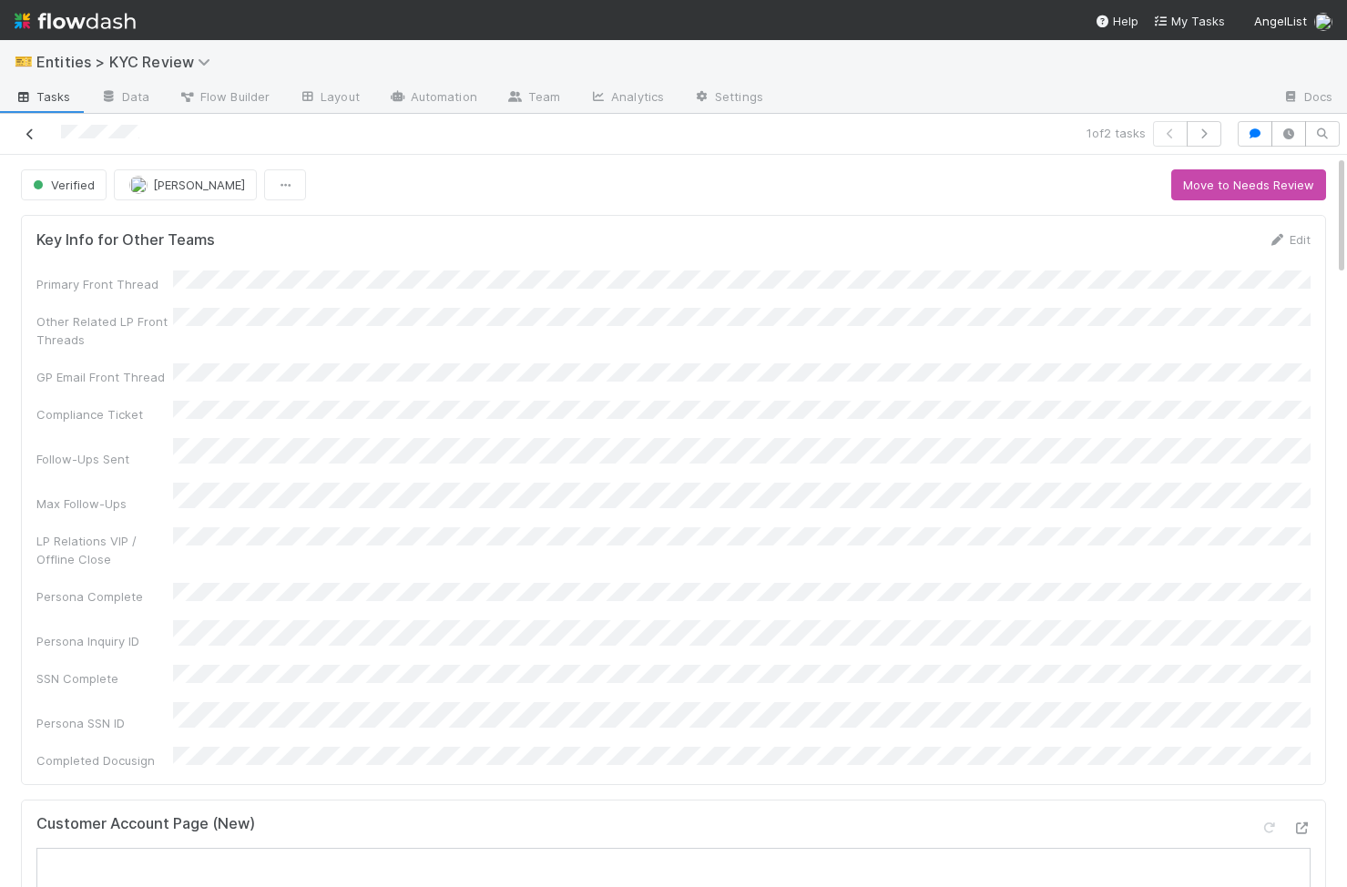
click at [32, 131] on icon at bounding box center [30, 134] width 18 height 12
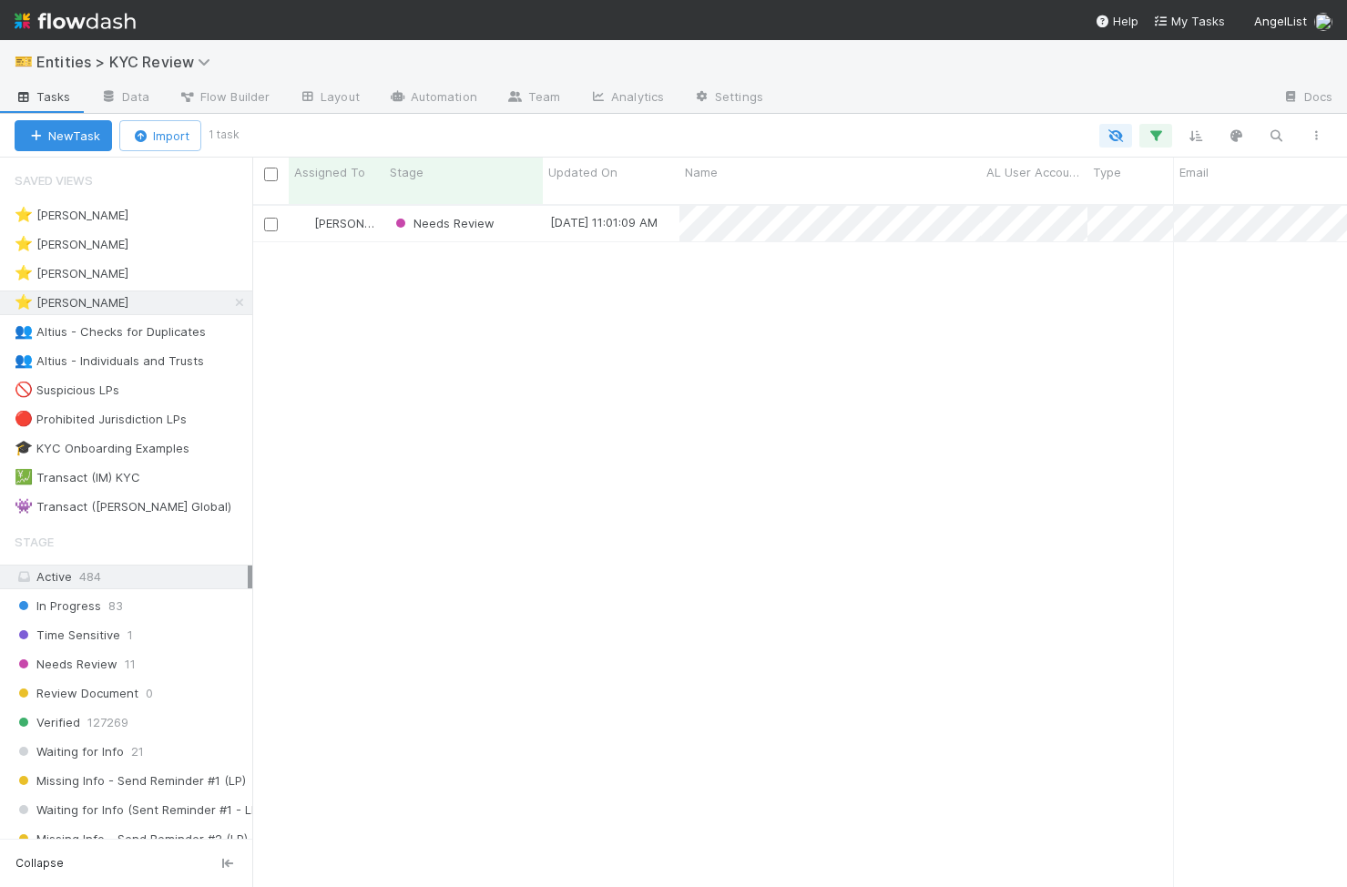
scroll to position [0, 1]
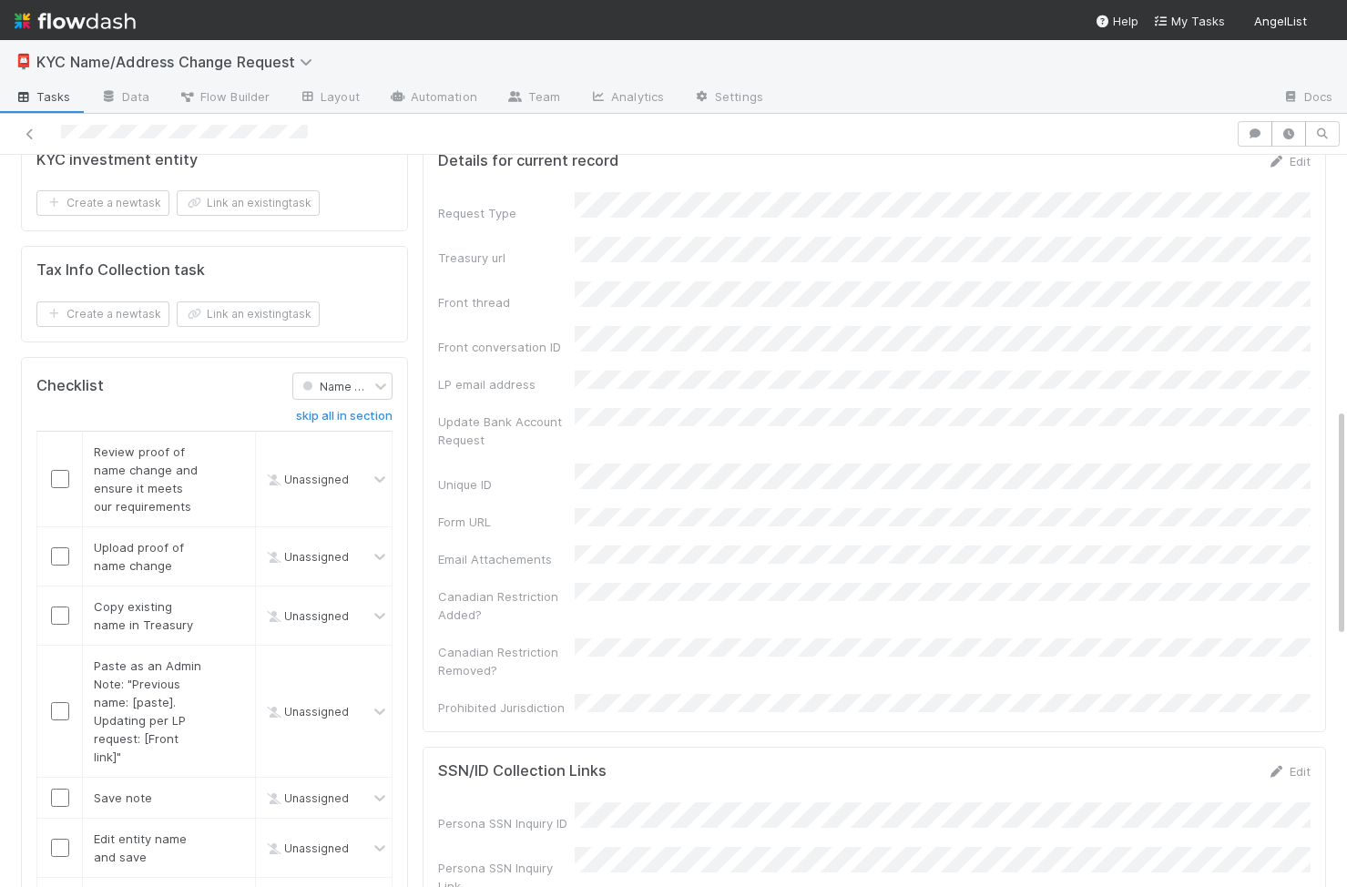
scroll to position [499, 0]
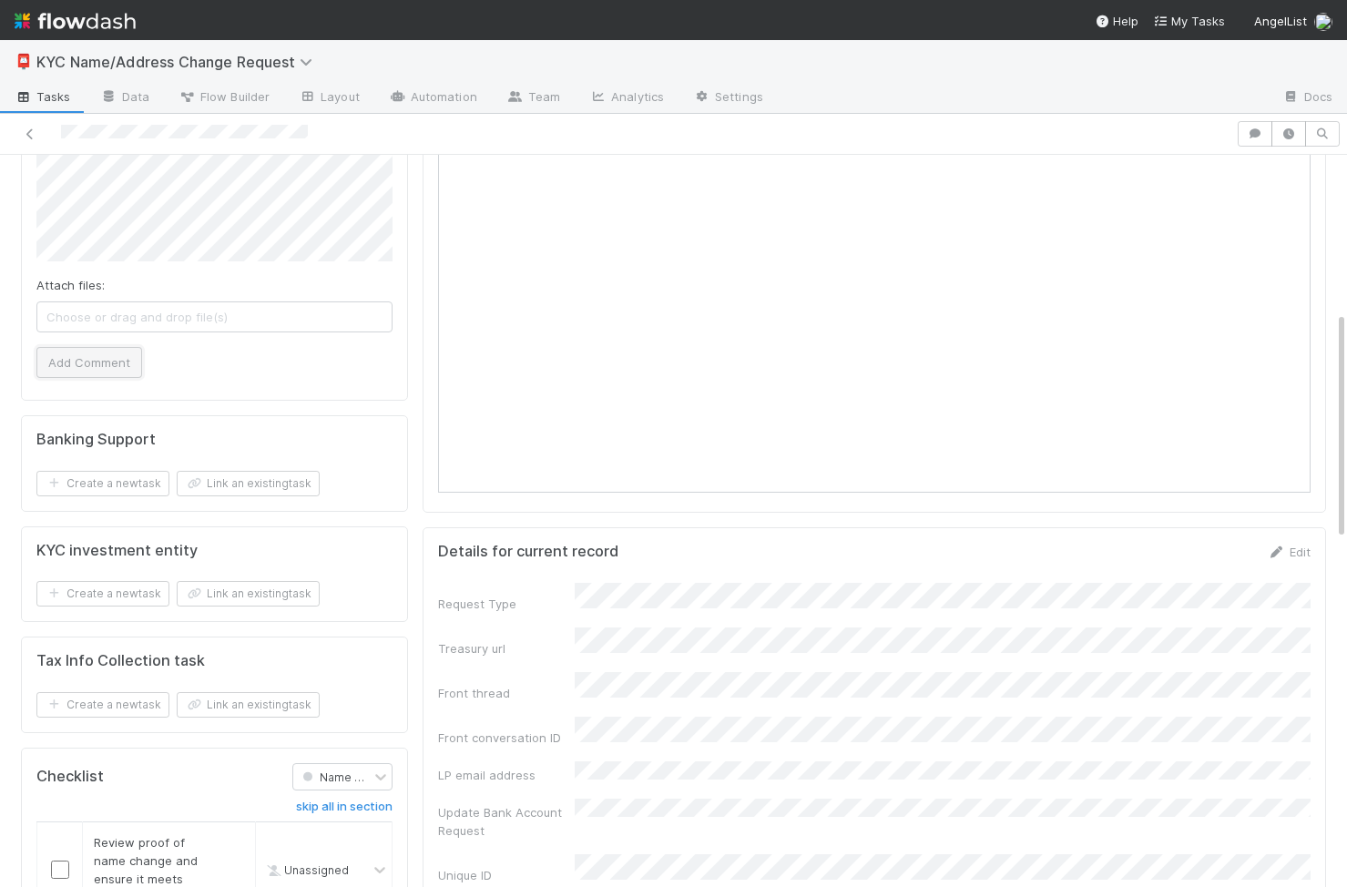
click at [111, 354] on button "Add Comment" at bounding box center [89, 362] width 106 height 31
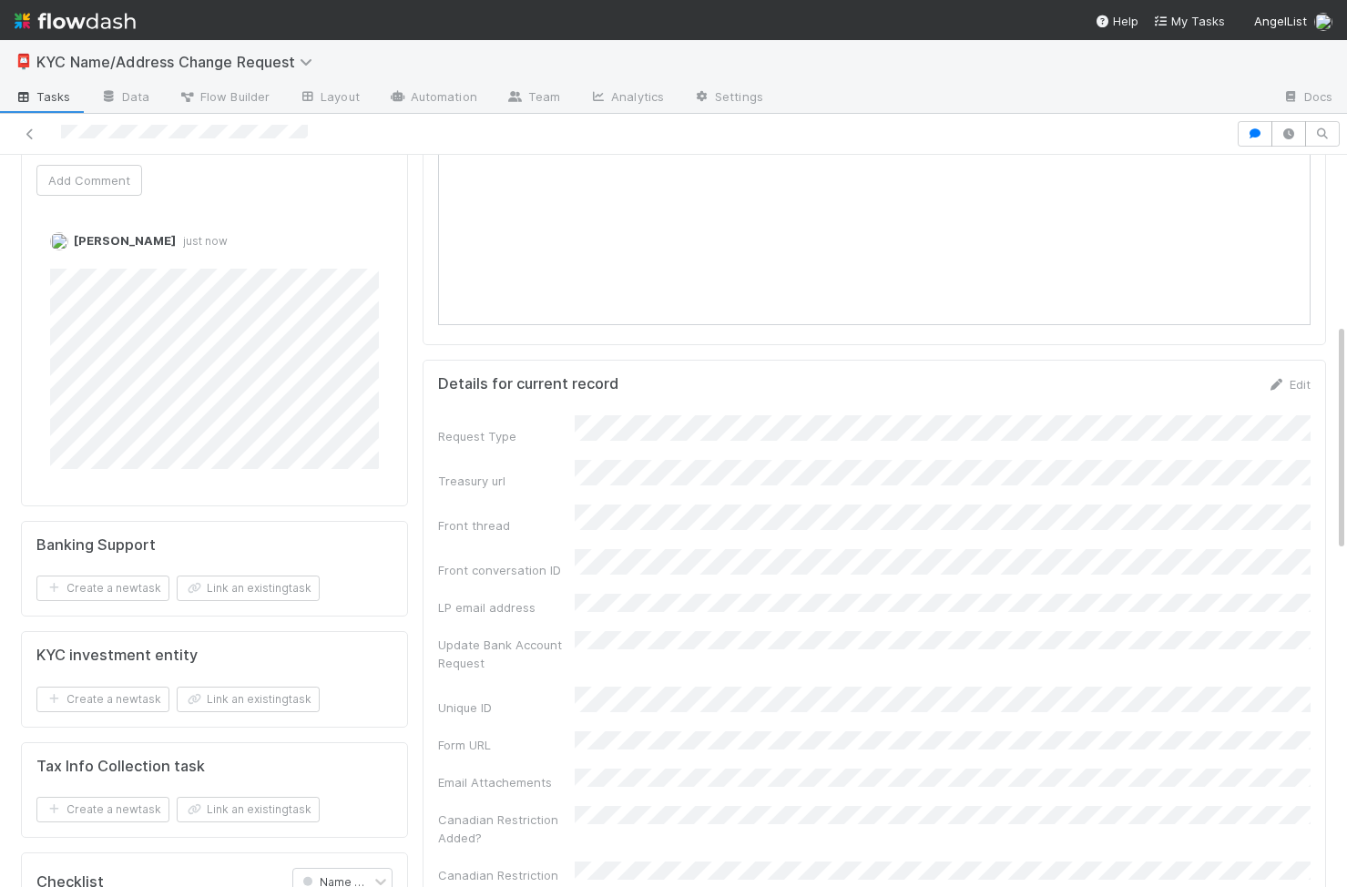
scroll to position [503, 0]
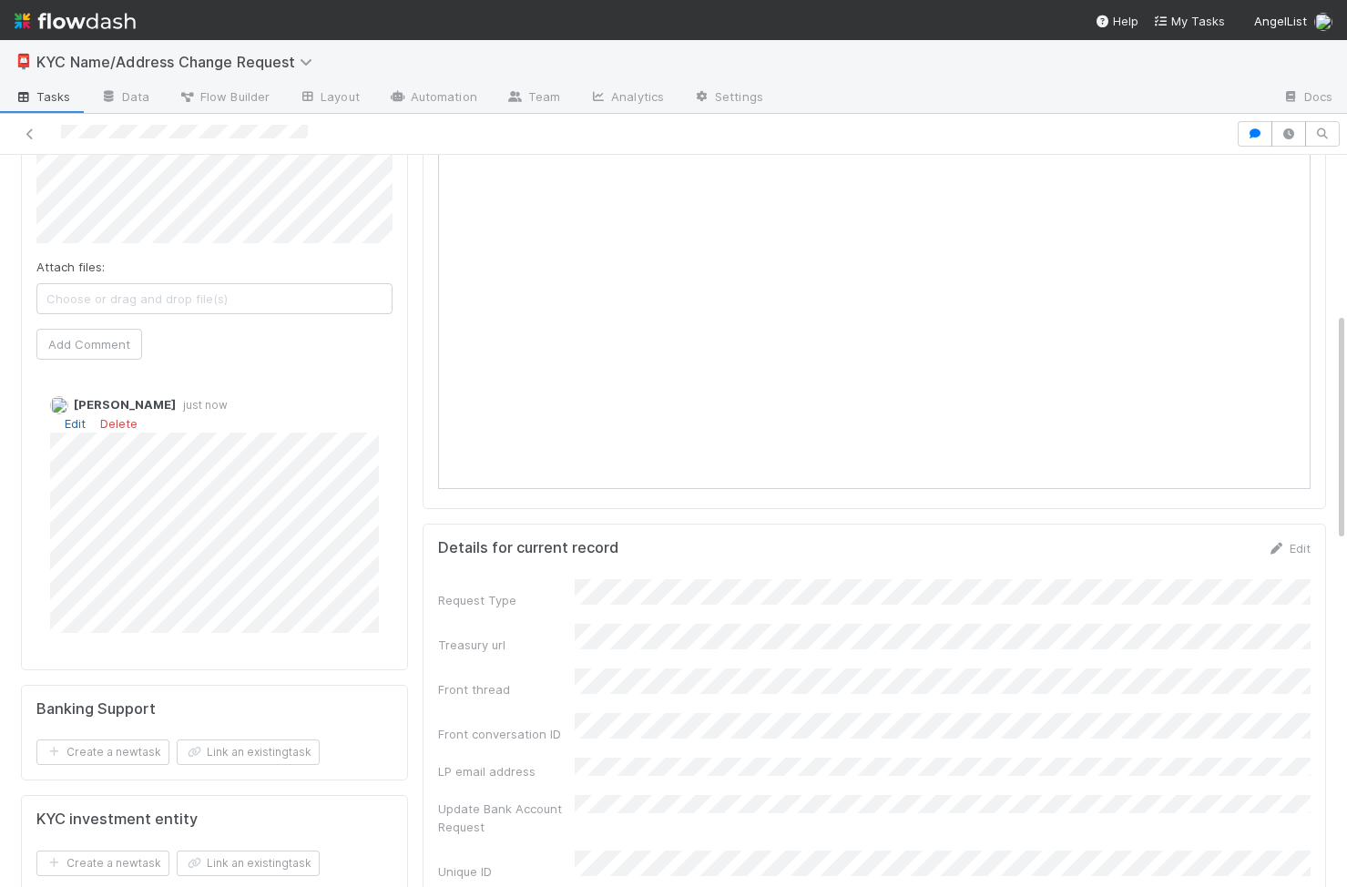
click at [76, 416] on link "Edit" at bounding box center [75, 423] width 21 height 15
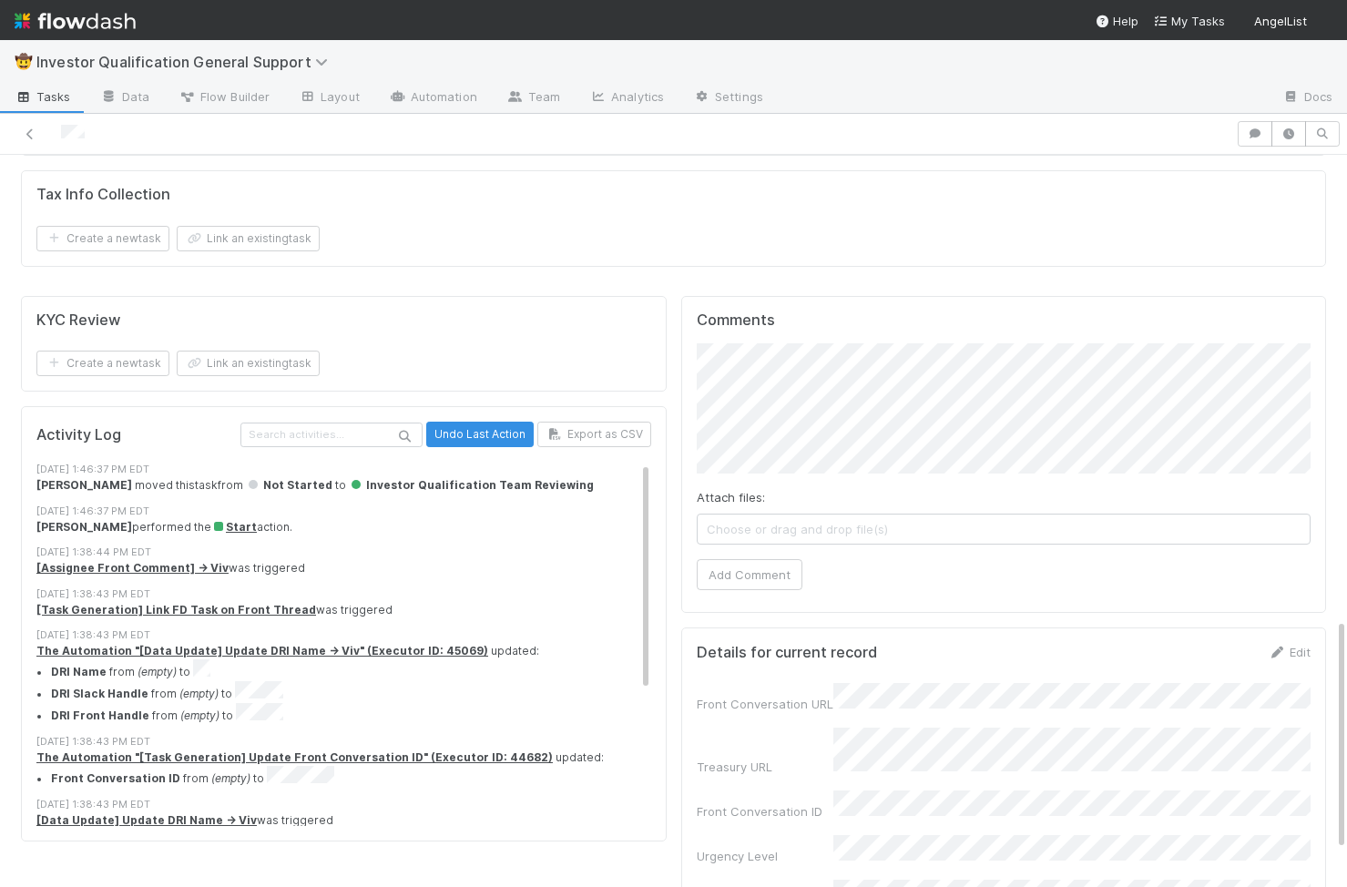
scroll to position [15, 0]
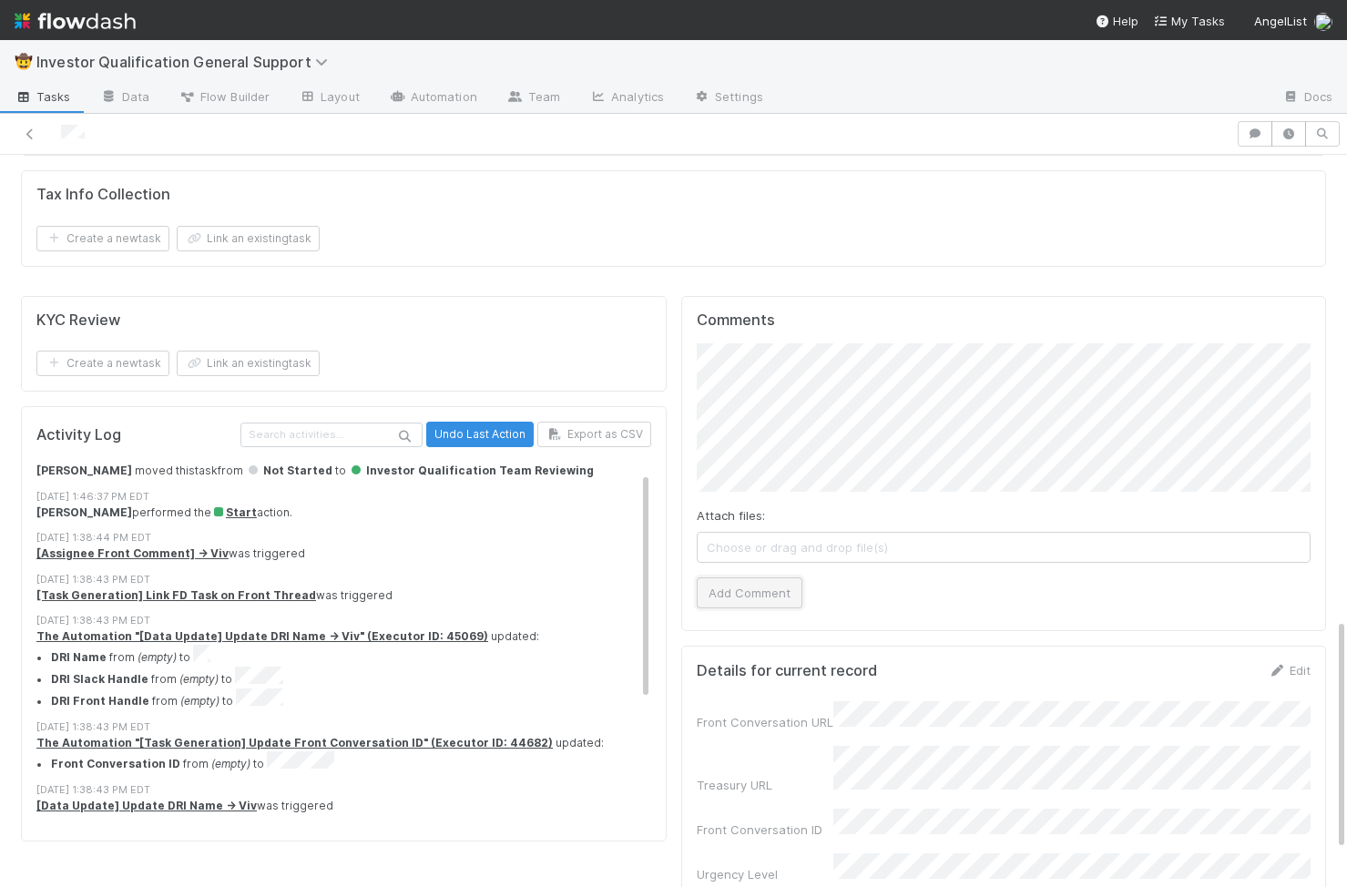
click at [742, 577] on button "Add Comment" at bounding box center [750, 592] width 106 height 31
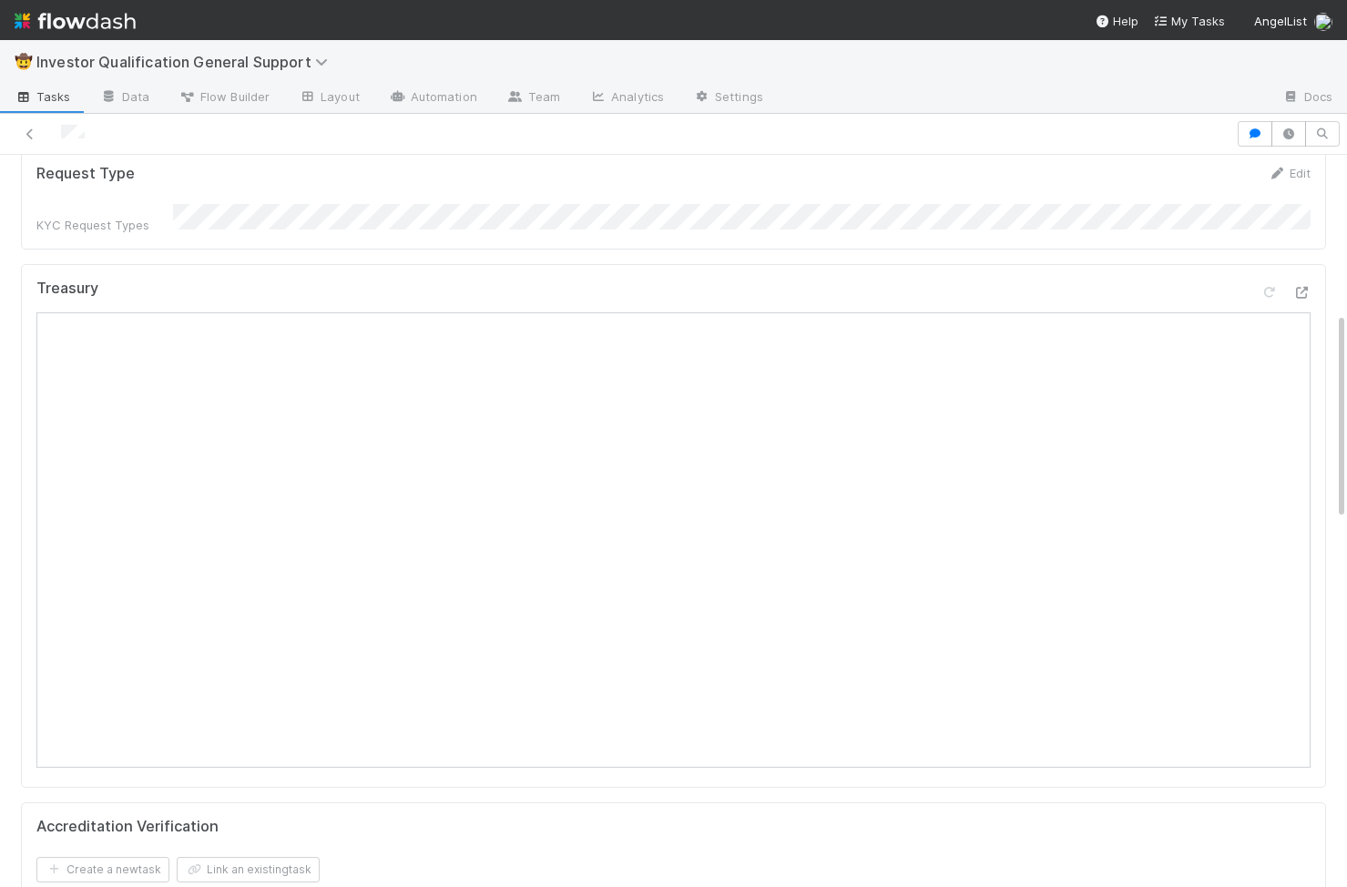
scroll to position [0, 0]
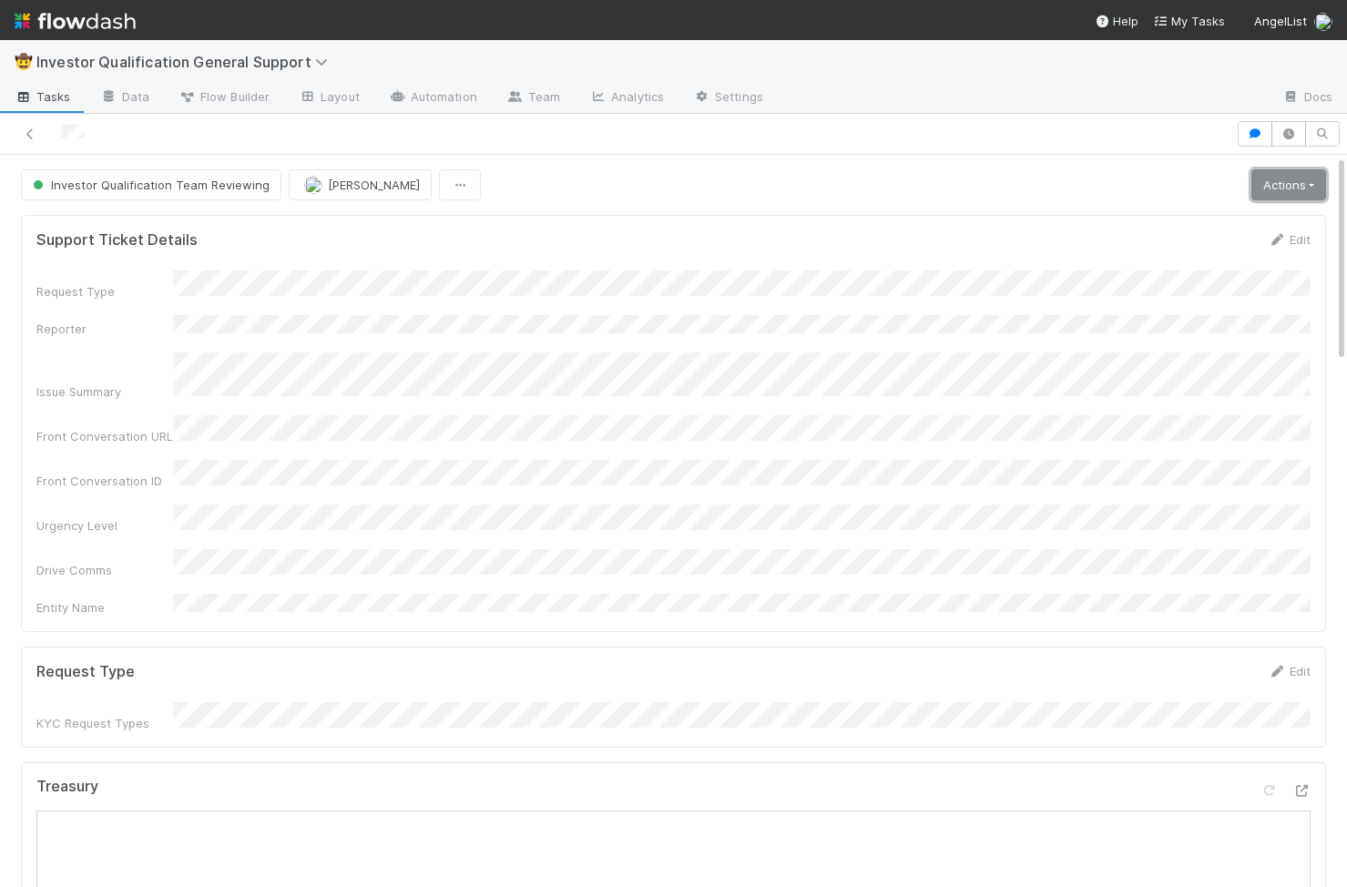
click at [1084, 186] on link "Actions" at bounding box center [1288, 184] width 75 height 31
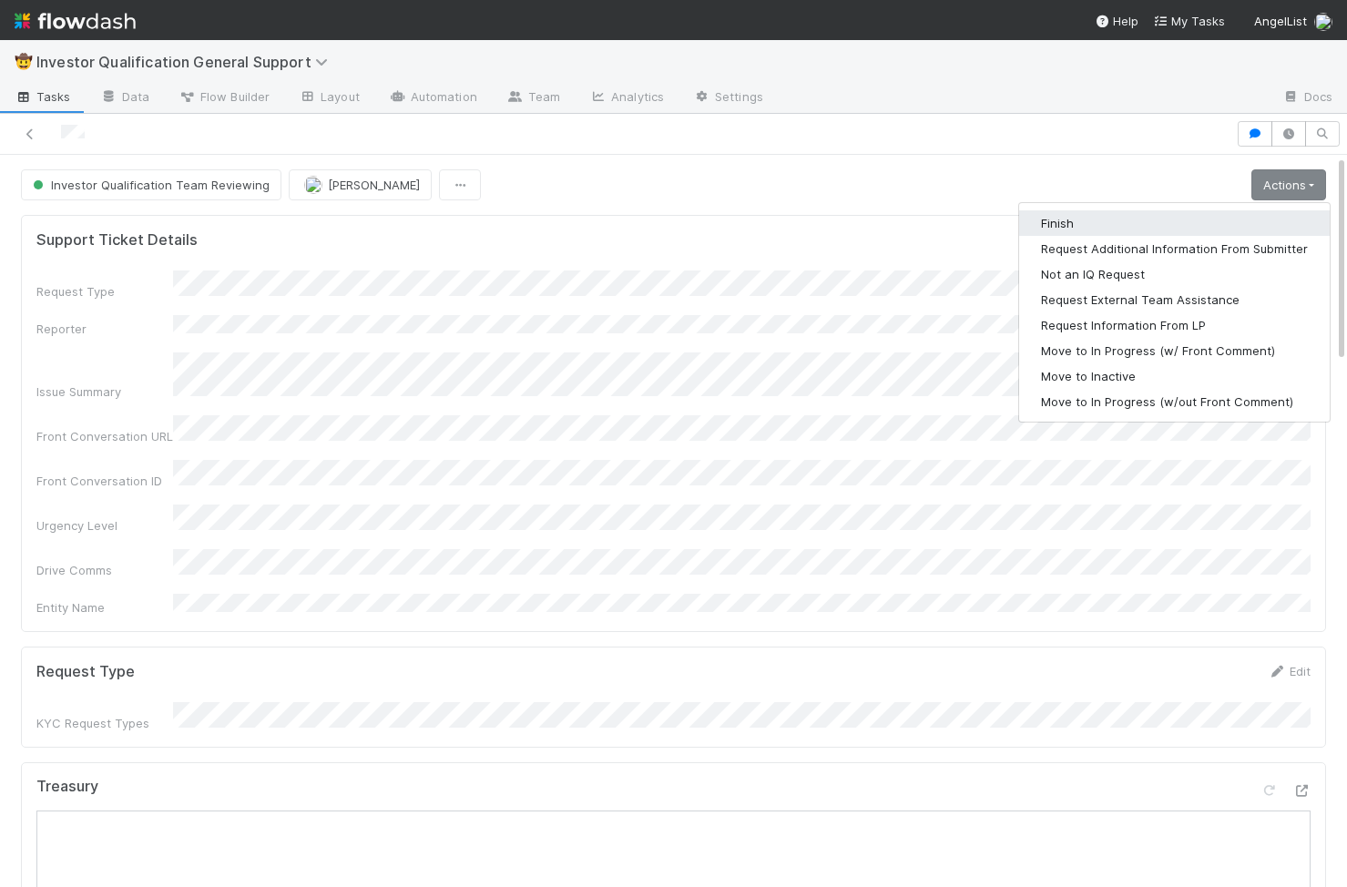
click at [1084, 210] on button "Finish" at bounding box center [1174, 223] width 311 height 26
